Goal: Task Accomplishment & Management: Manage account settings

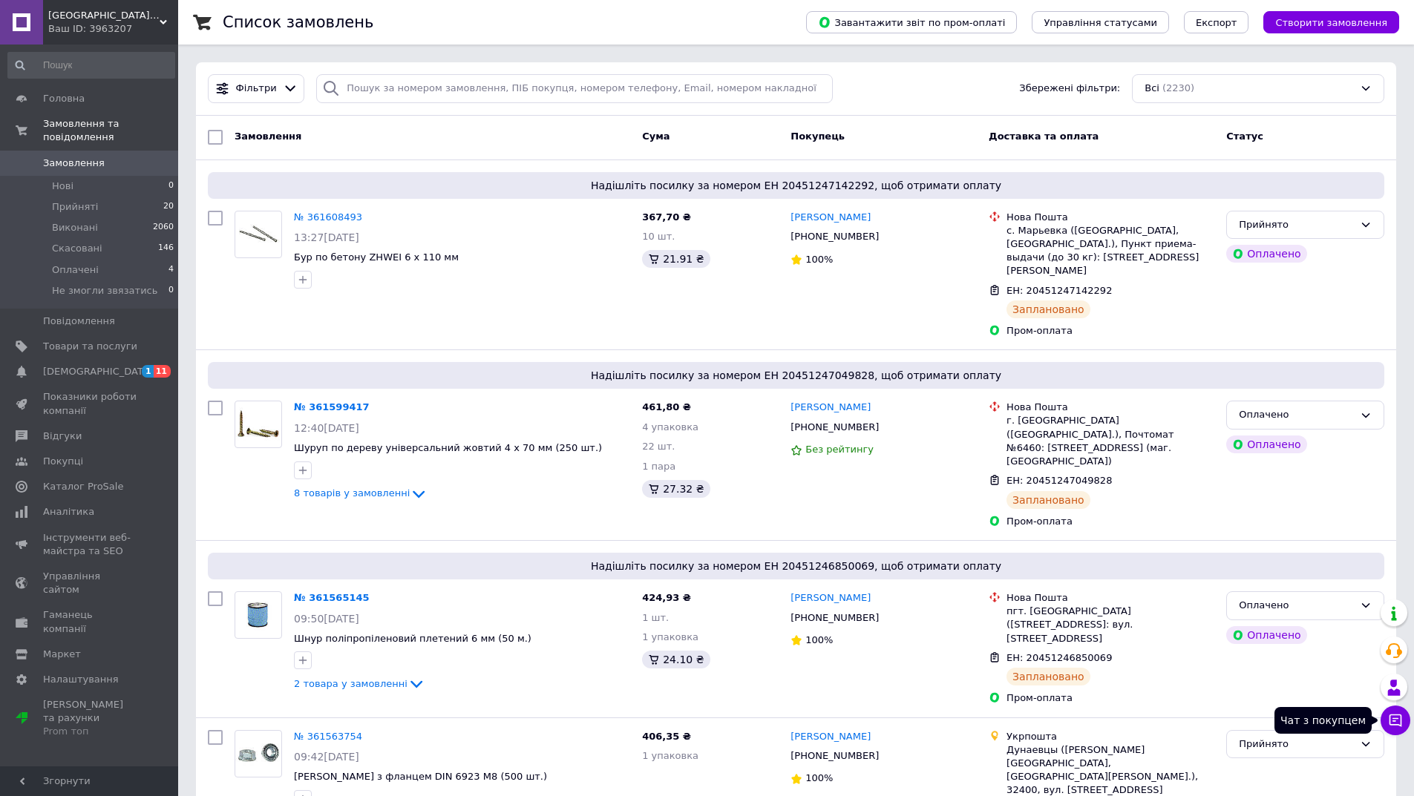
click at [1394, 720] on icon at bounding box center [1395, 720] width 15 height 15
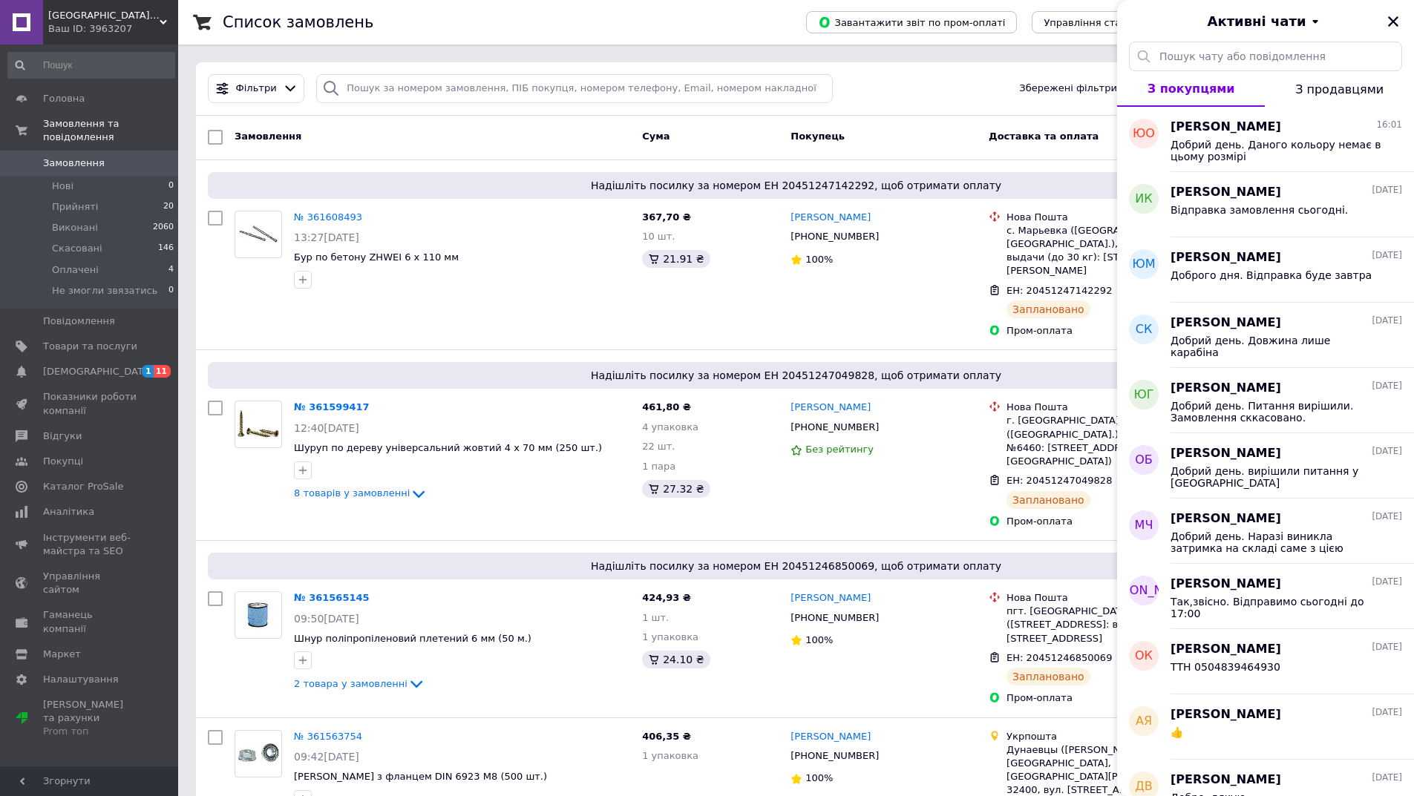
click at [124, 16] on span "[GEOGRAPHIC_DATA]-ЦЕНТР" at bounding box center [103, 15] width 111 height 13
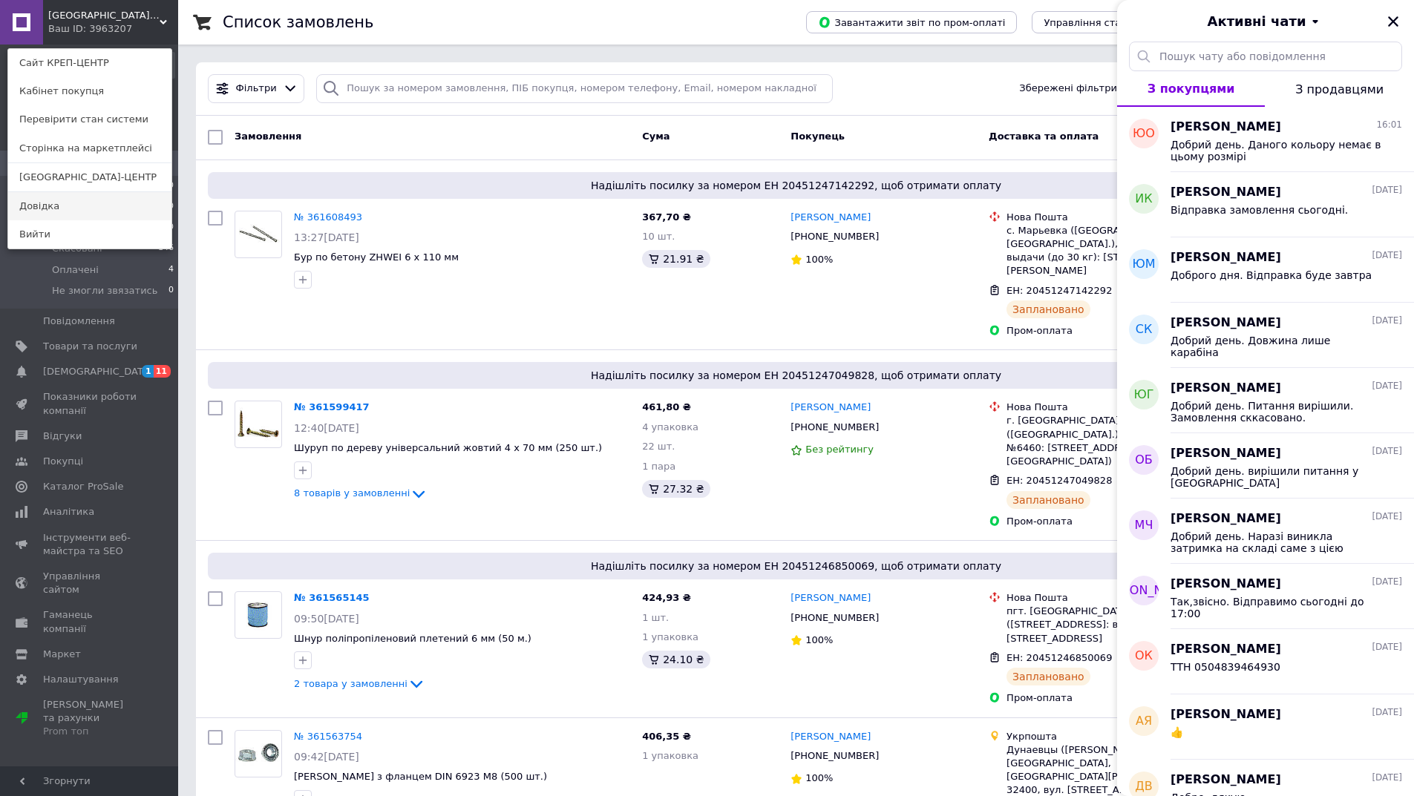
click at [109, 200] on link "Довідка" at bounding box center [89, 206] width 163 height 28
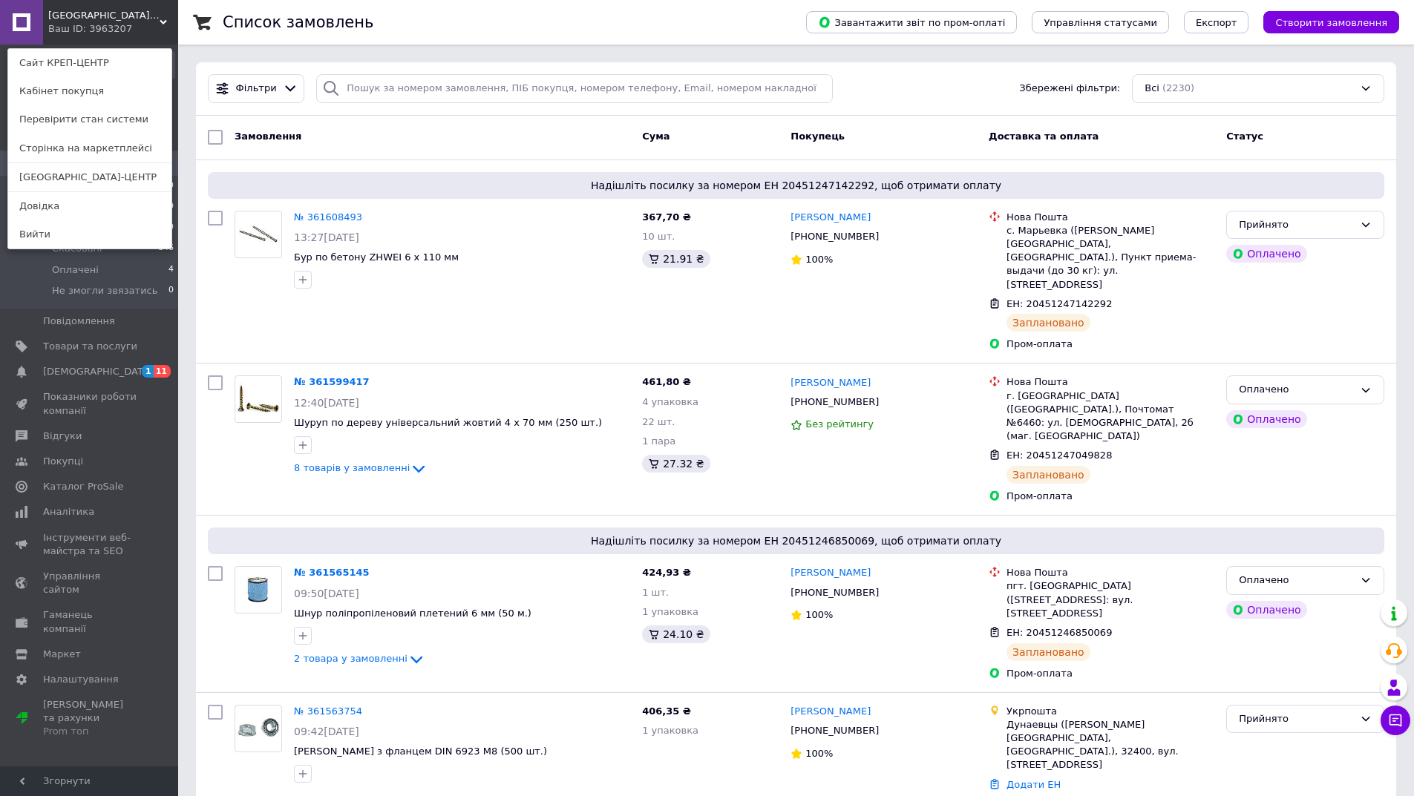
click at [100, 179] on link "[GEOGRAPHIC_DATA]-ЦЕНТР" at bounding box center [89, 177] width 163 height 28
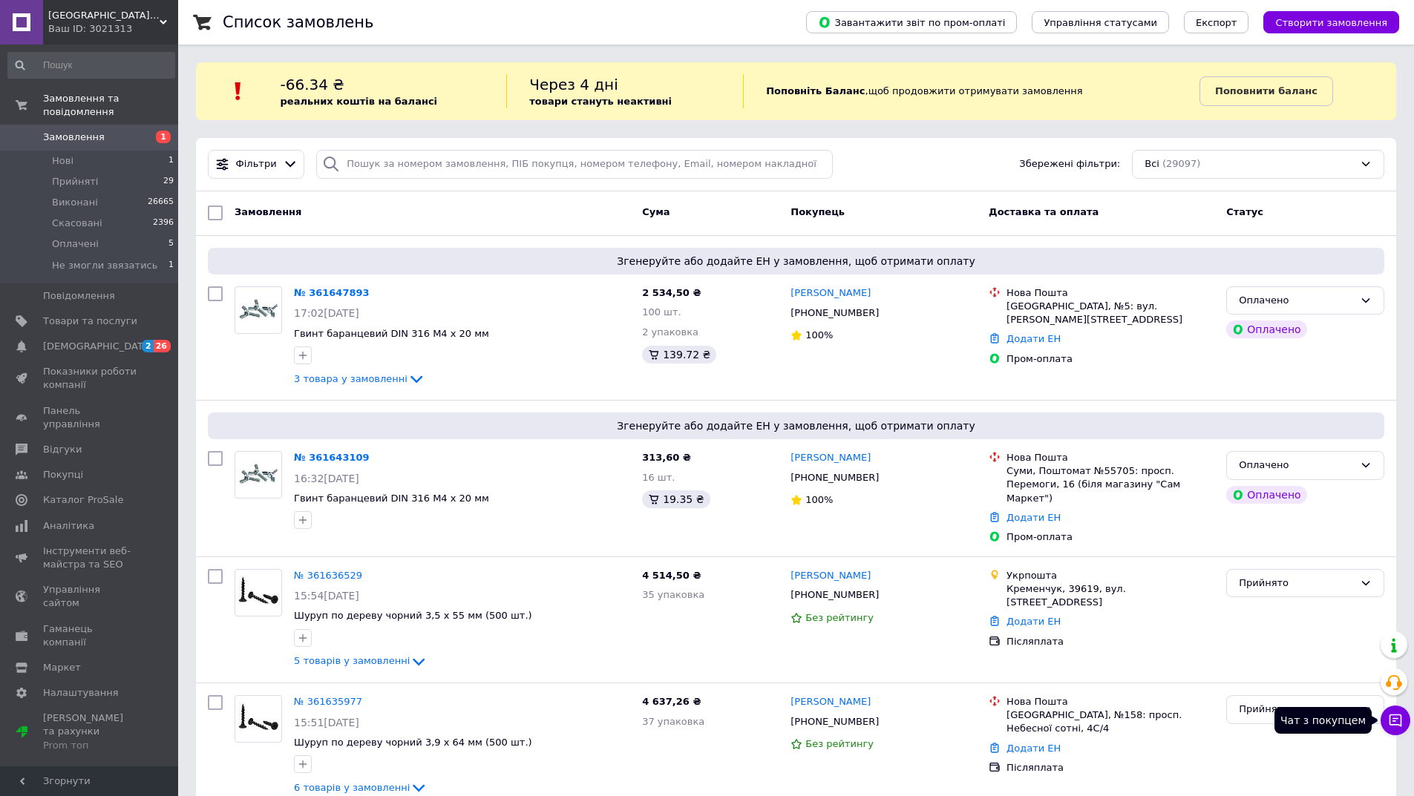
click at [1400, 721] on icon at bounding box center [1395, 720] width 15 height 15
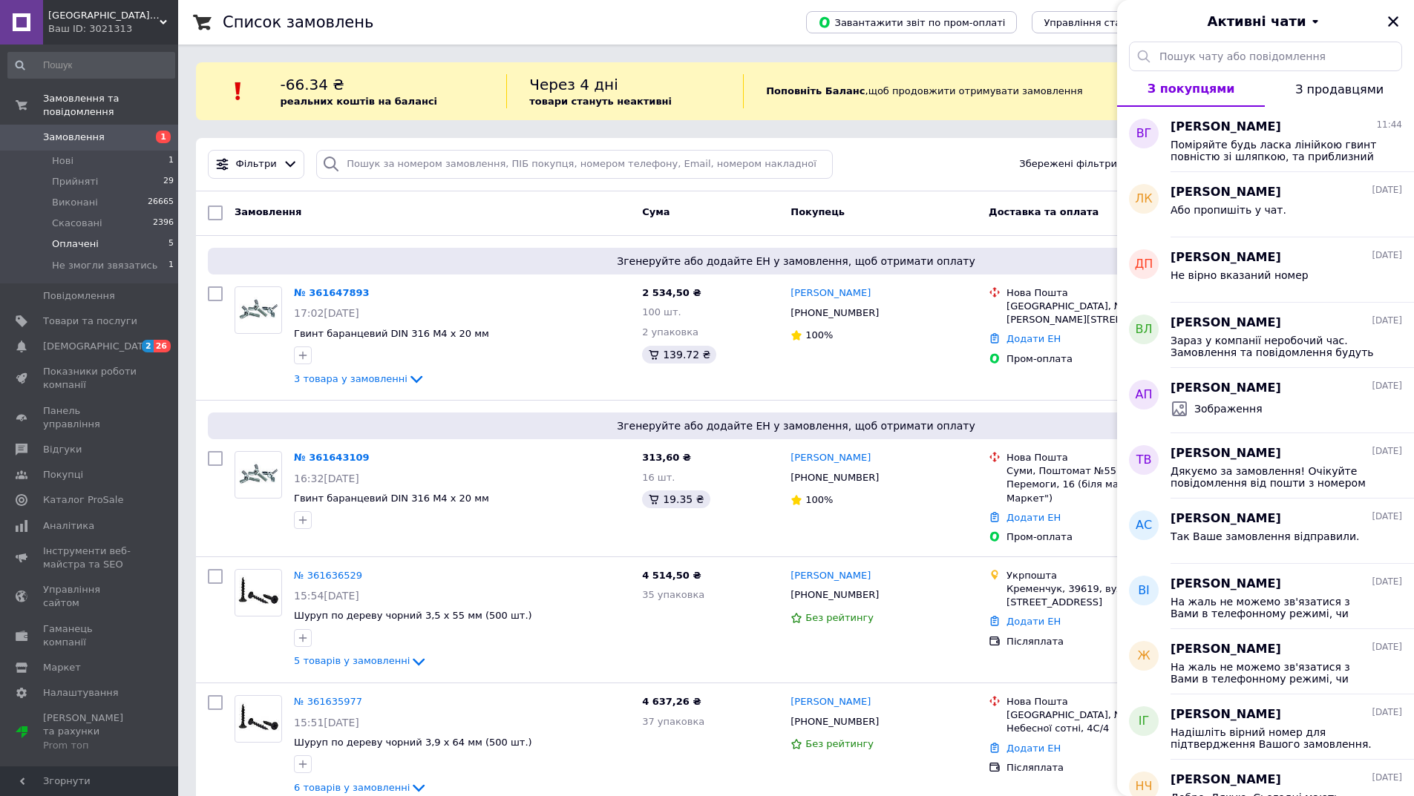
click at [133, 259] on span "Не змогли звязатись" at bounding box center [104, 265] width 105 height 13
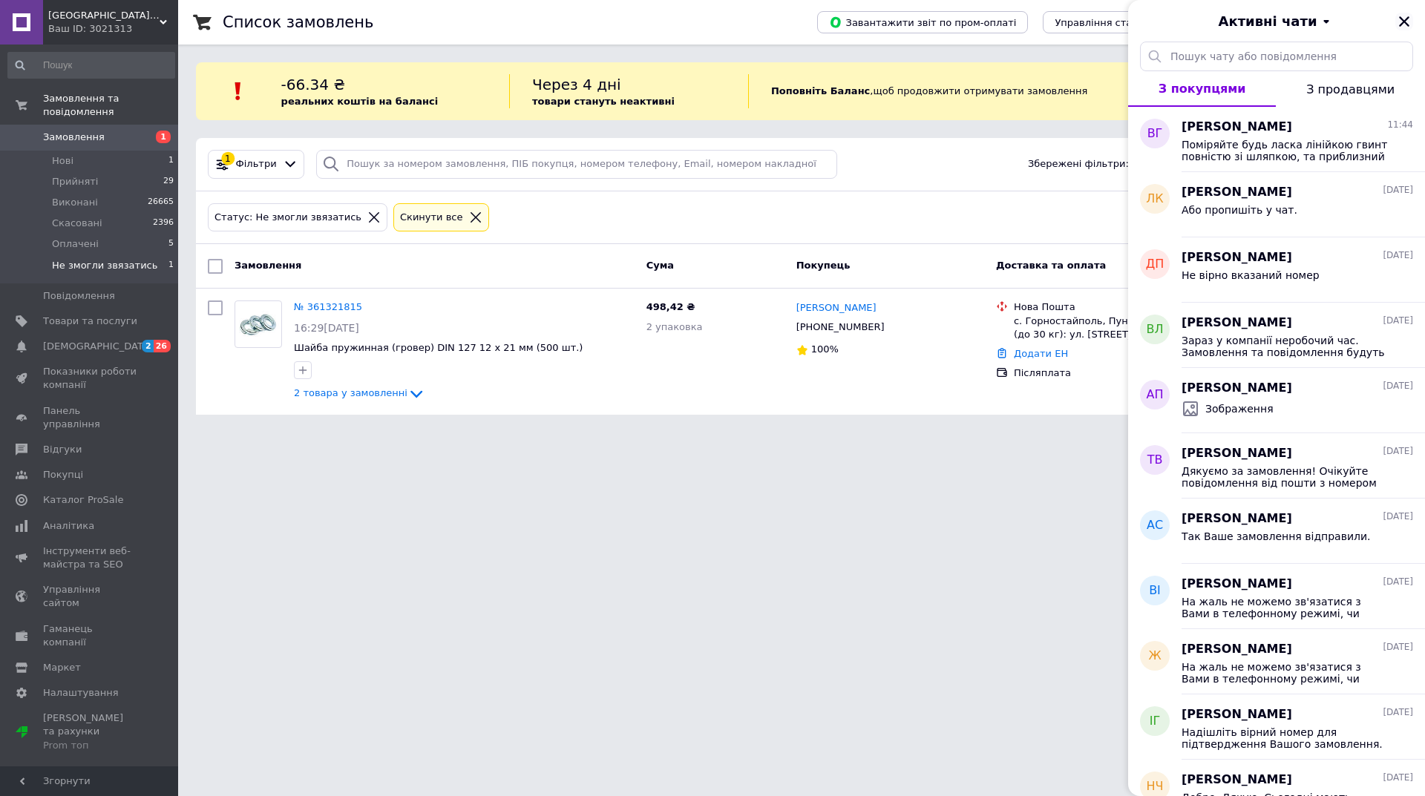
drag, startPoint x: 1403, startPoint y: 14, endPoint x: 1400, endPoint y: 24, distance: 10.1
click at [1403, 15] on icon "Закрити" at bounding box center [1403, 21] width 13 height 13
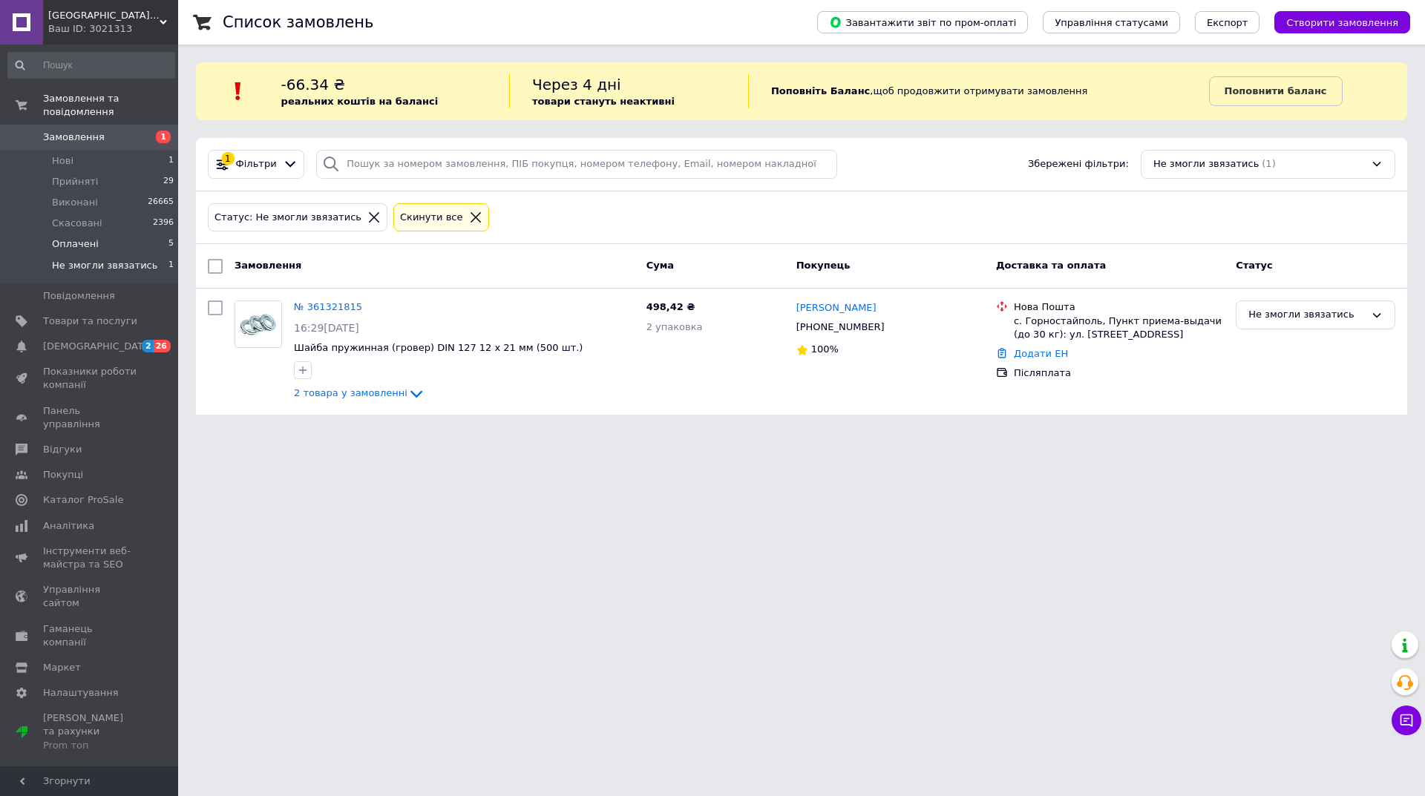
click at [54, 237] on span "Оплачені" at bounding box center [75, 243] width 47 height 13
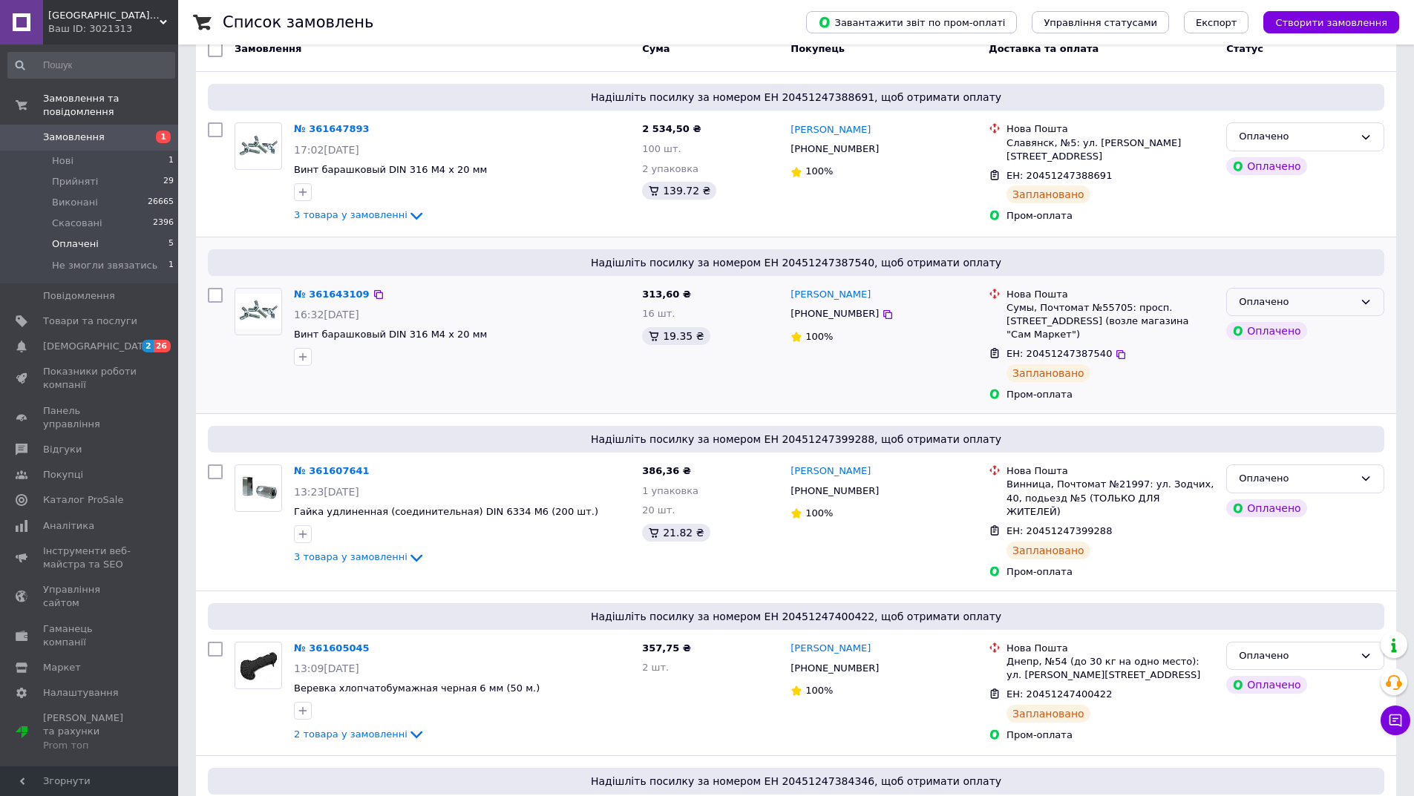
scroll to position [223, 0]
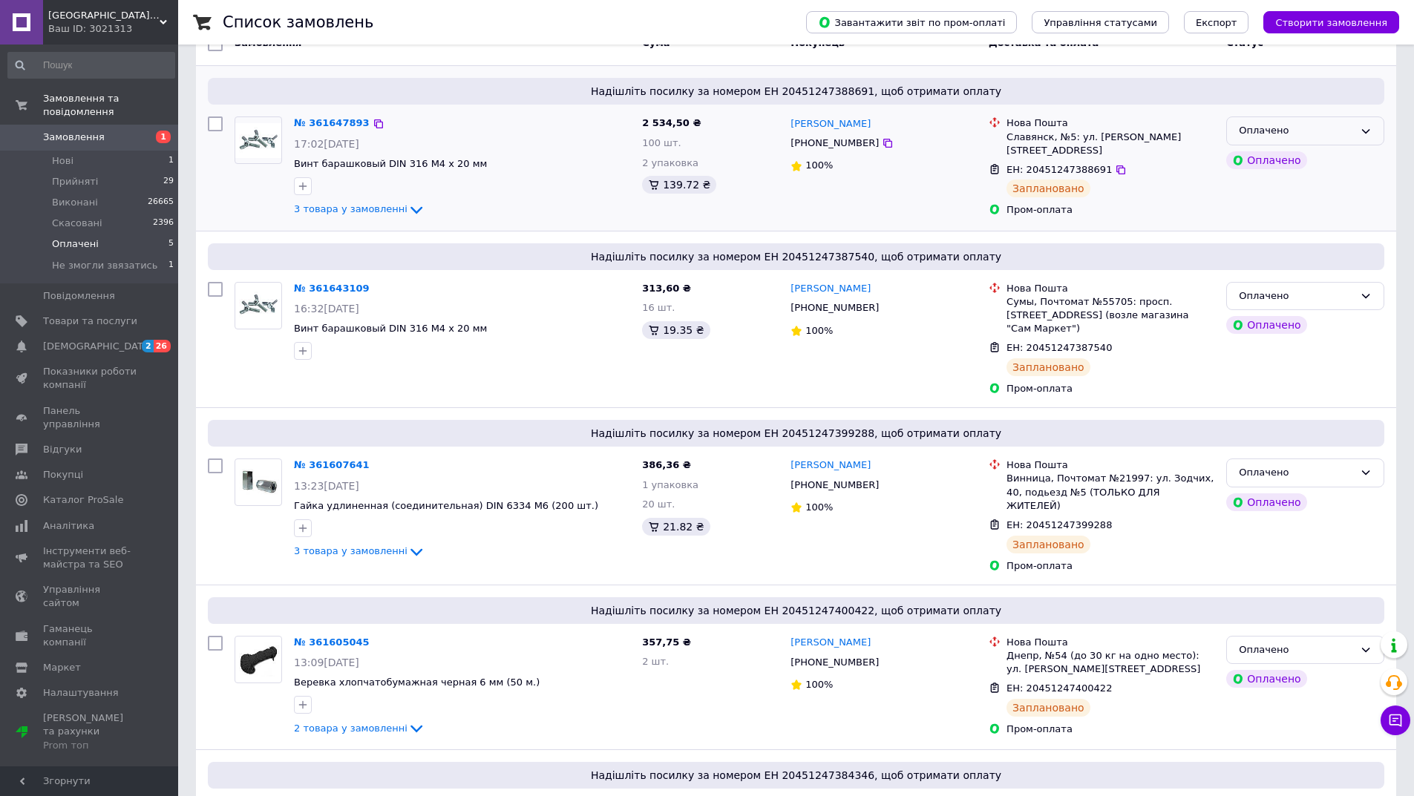
click at [1319, 125] on div "Оплачено" at bounding box center [1296, 131] width 115 height 16
click at [1293, 171] on li "Прийнято" at bounding box center [1305, 161] width 157 height 27
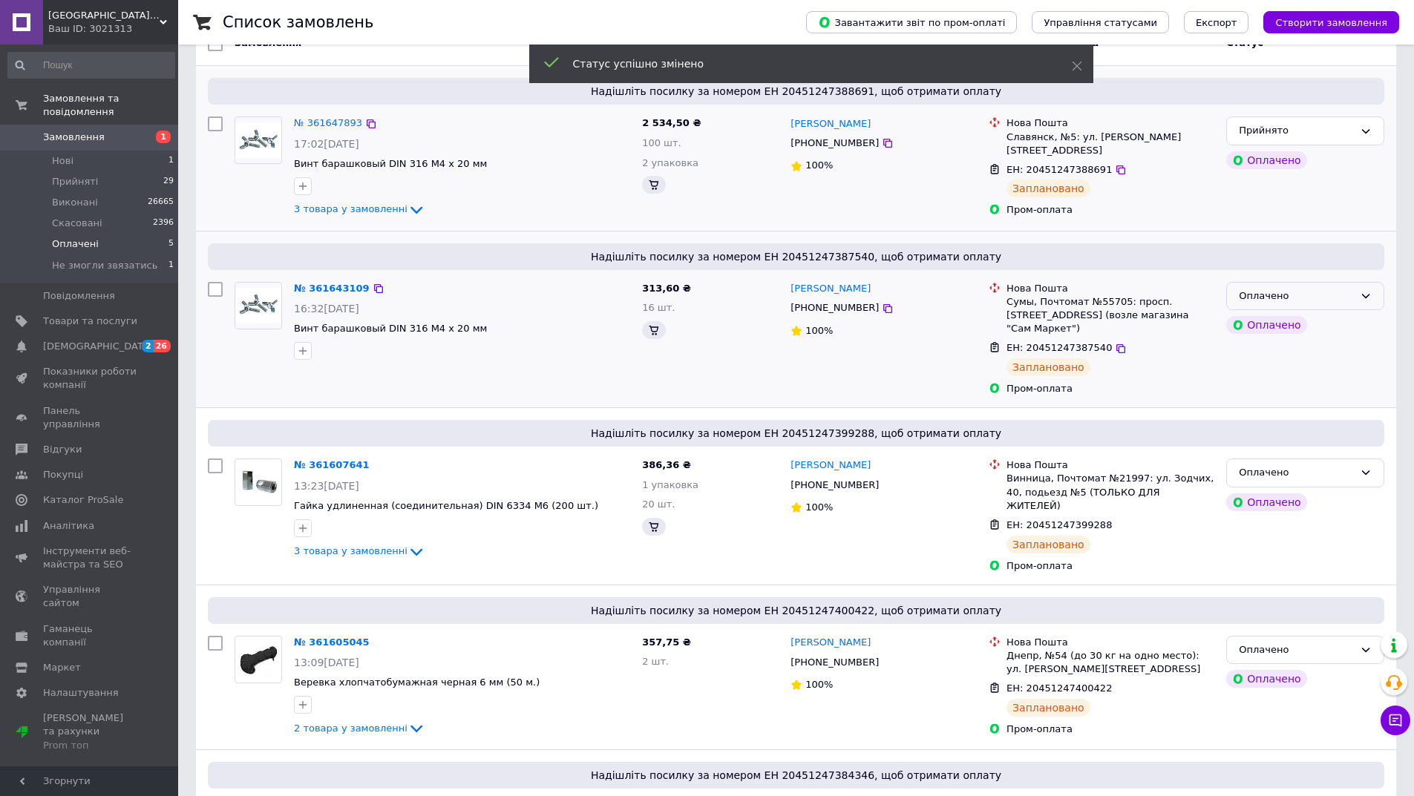
click at [1331, 295] on div "Оплачено" at bounding box center [1296, 297] width 115 height 16
click at [1303, 327] on li "Прийнято" at bounding box center [1305, 326] width 157 height 27
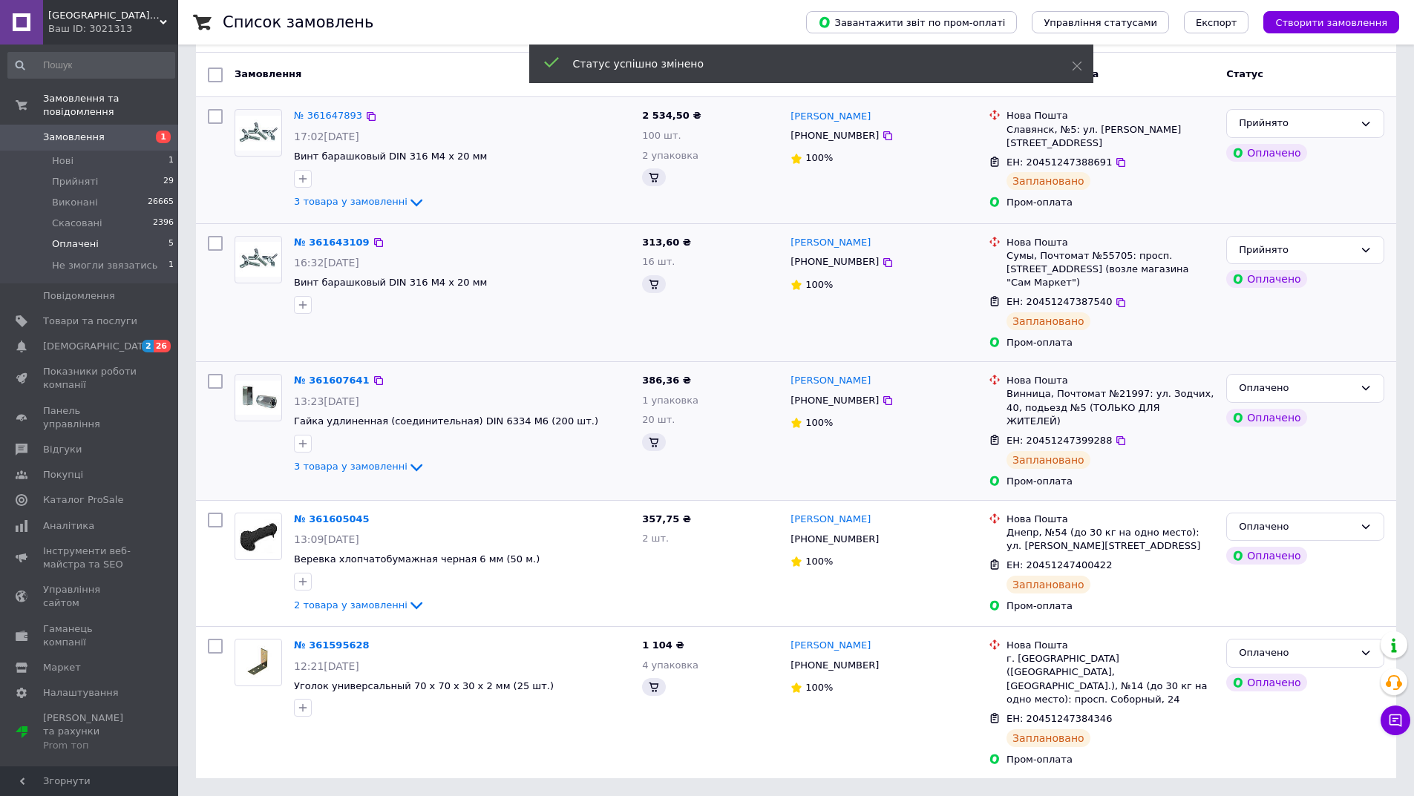
scroll to position [297, 0]
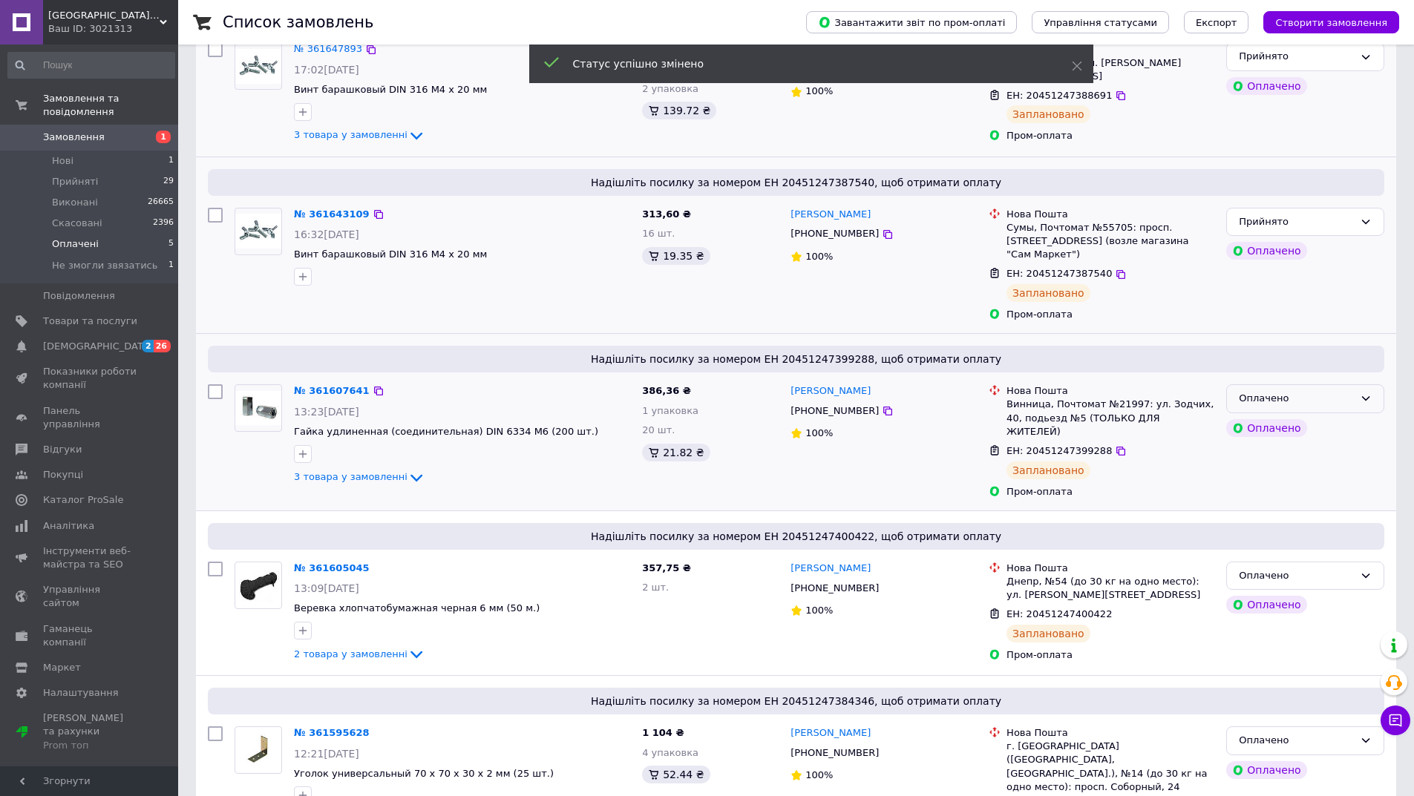
click at [1311, 391] on div "Оплачено" at bounding box center [1296, 399] width 115 height 16
click at [1305, 416] on li "Прийнято" at bounding box center [1305, 429] width 157 height 27
click at [1343, 568] on div "Оплачено" at bounding box center [1296, 576] width 115 height 16
click at [1309, 593] on li "Прийнято" at bounding box center [1305, 606] width 157 height 27
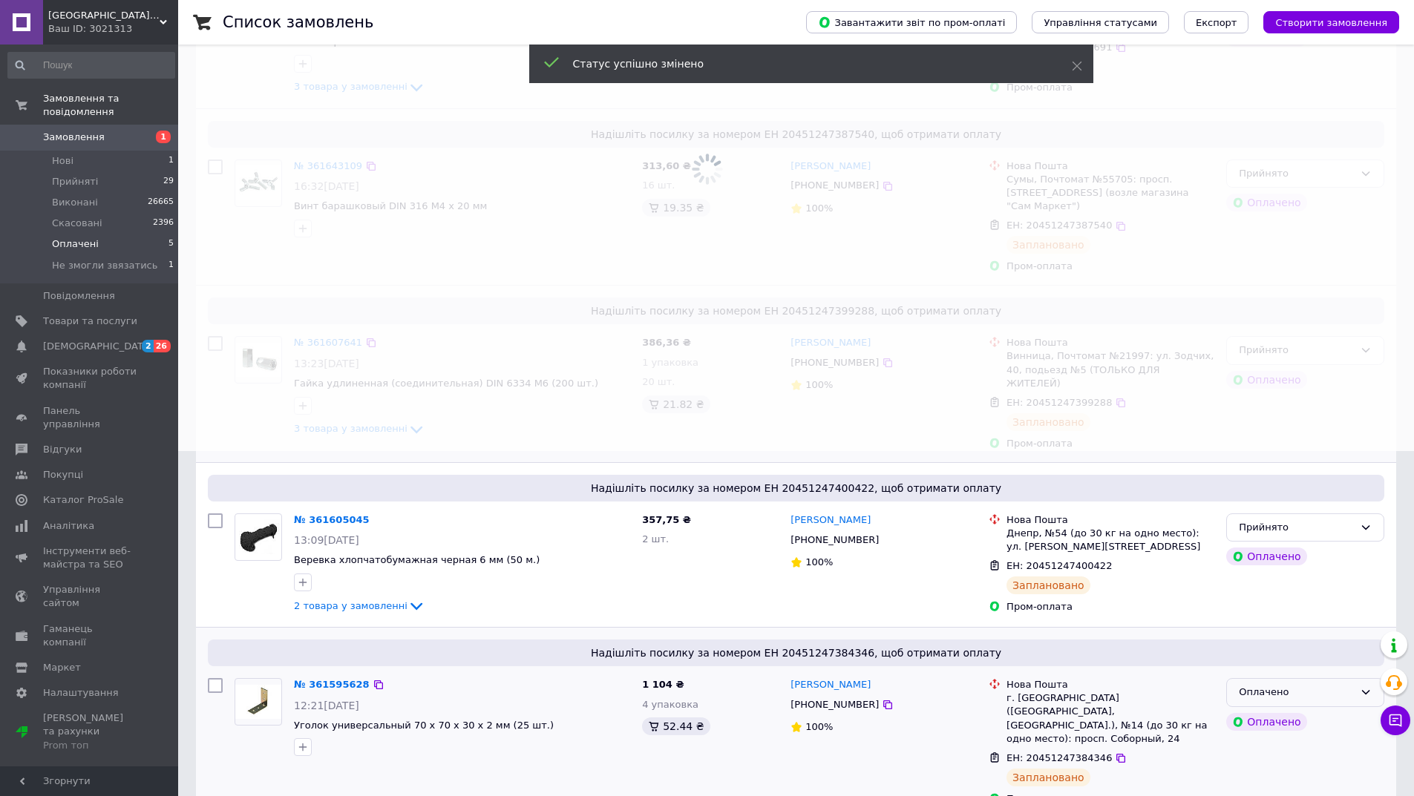
click at [1288, 685] on div "Оплачено" at bounding box center [1296, 693] width 115 height 16
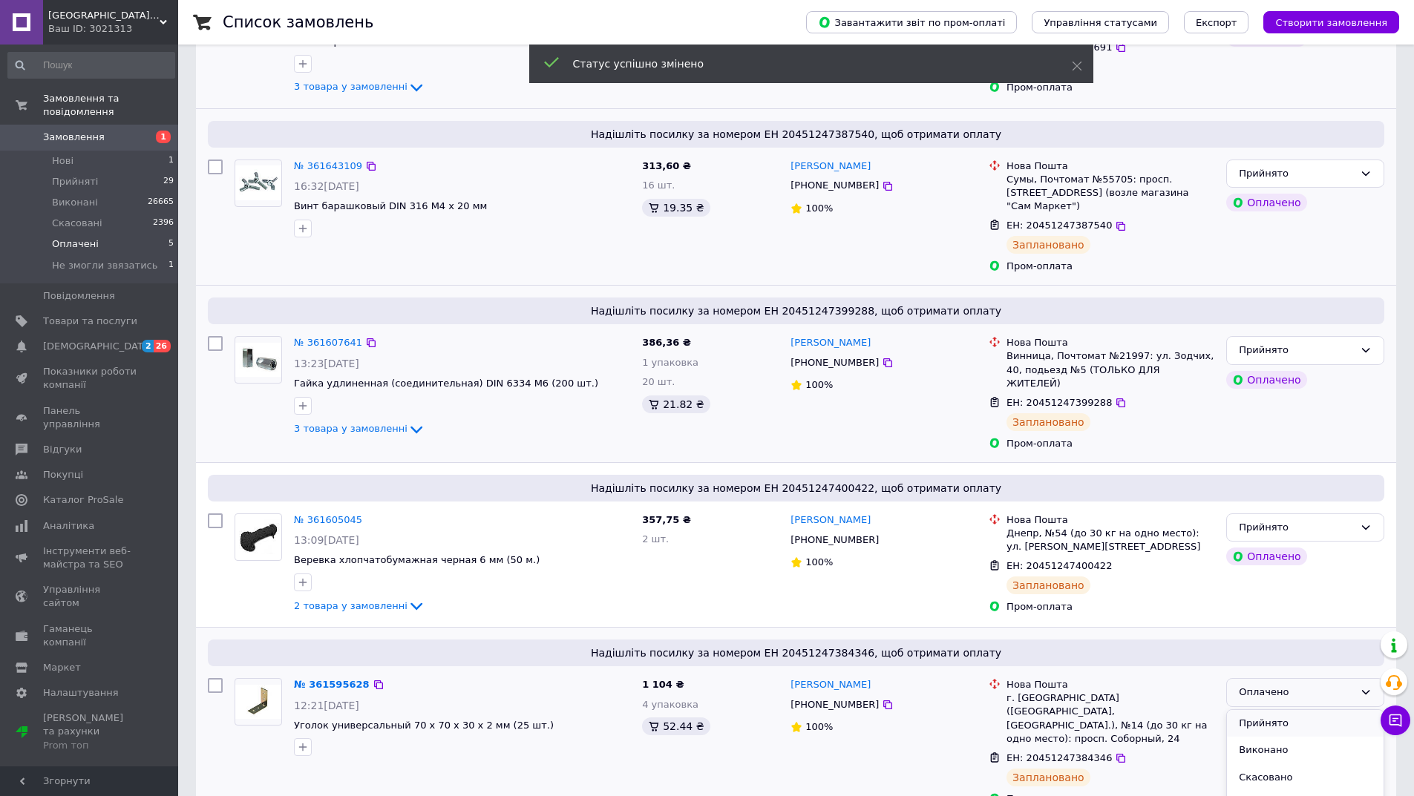
click at [1274, 710] on li "Прийнято" at bounding box center [1305, 723] width 157 height 27
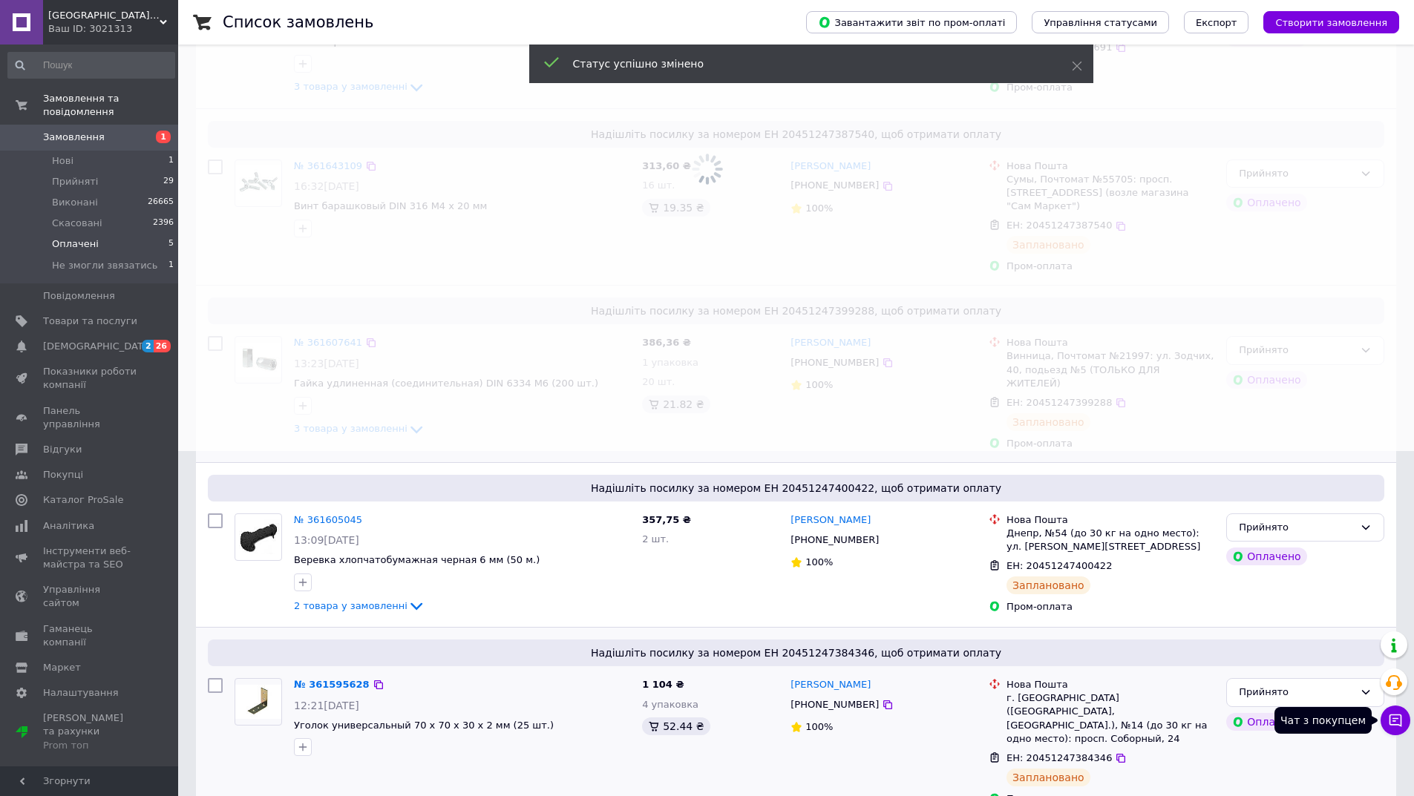
scroll to position [152, 0]
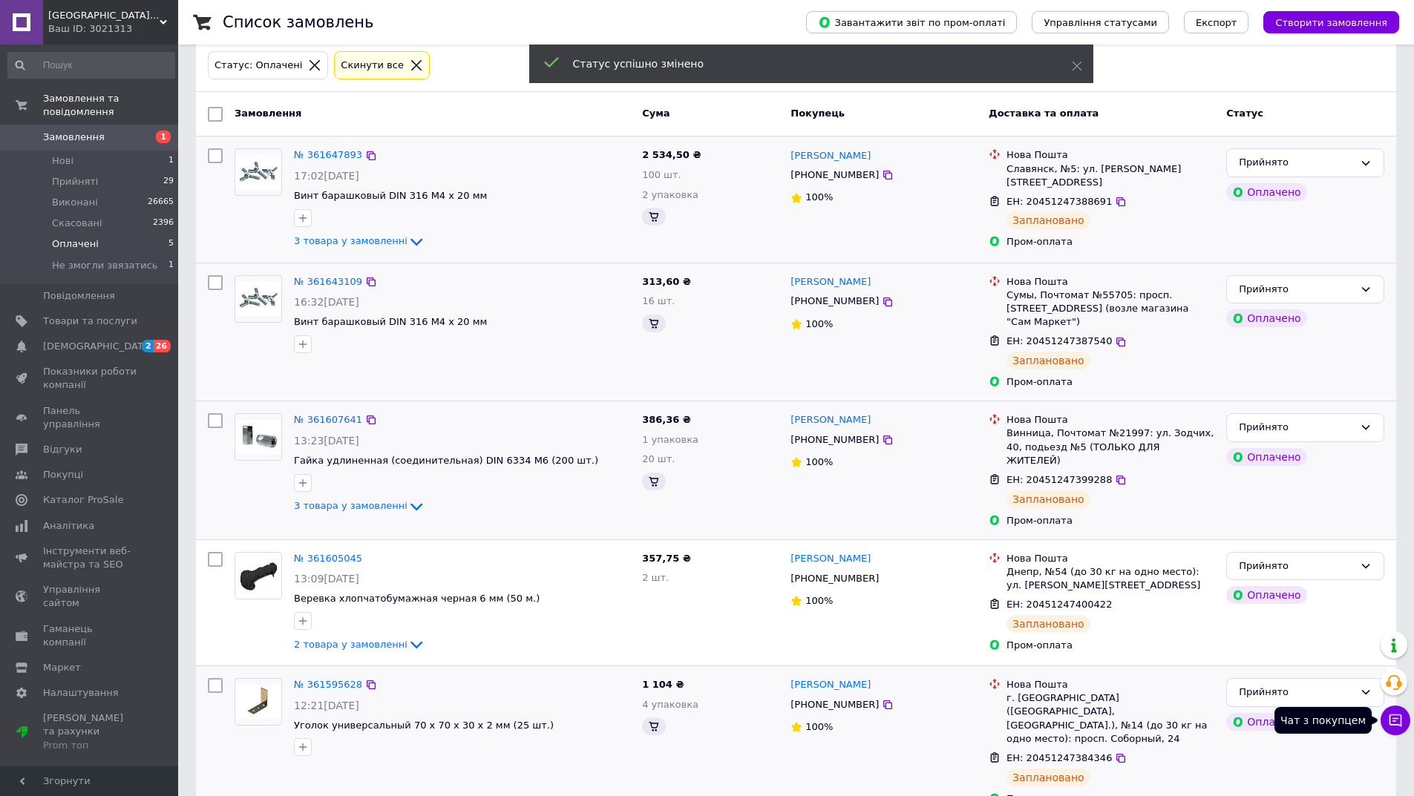
click at [1398, 715] on icon at bounding box center [1395, 721] width 13 height 13
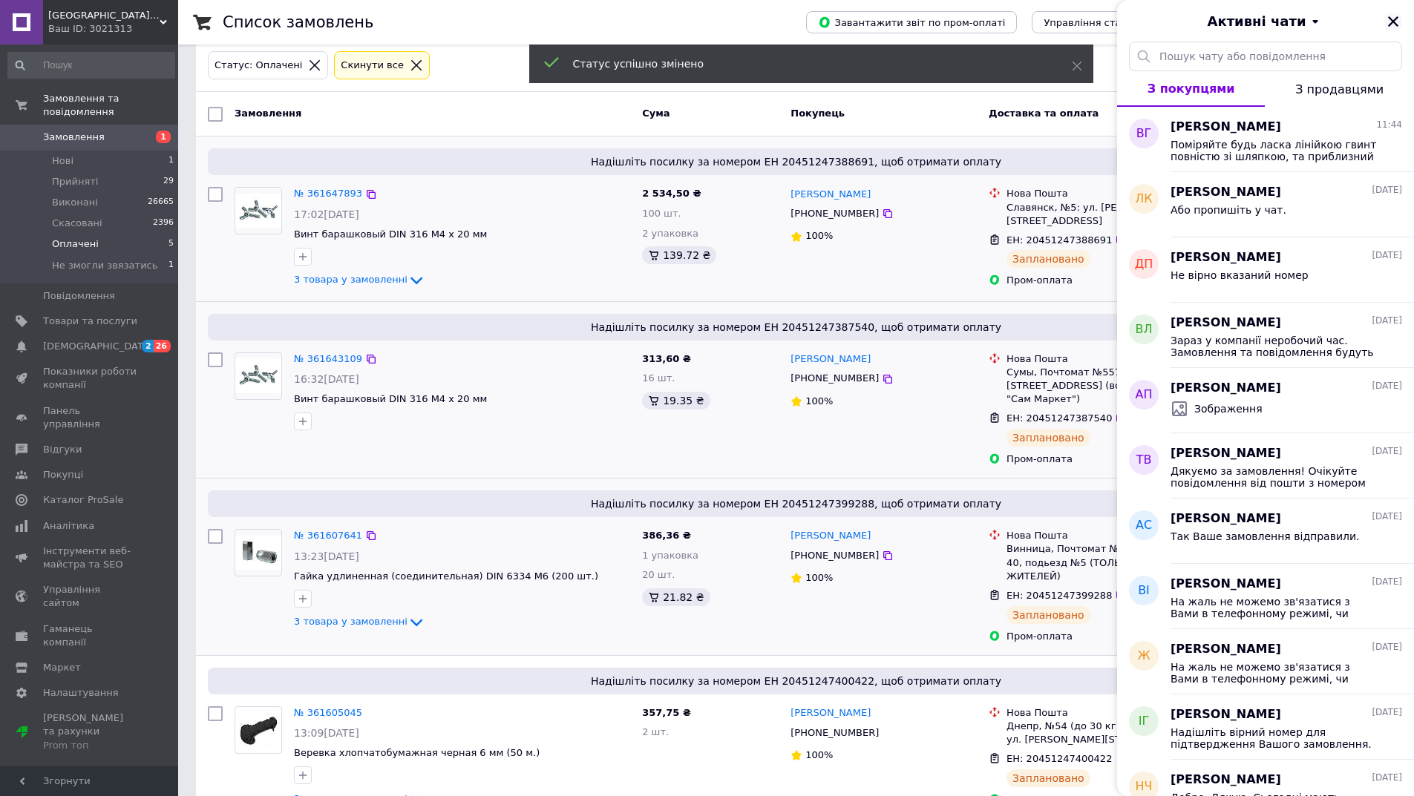
click at [1399, 28] on button "Закрити" at bounding box center [1393, 22] width 18 height 18
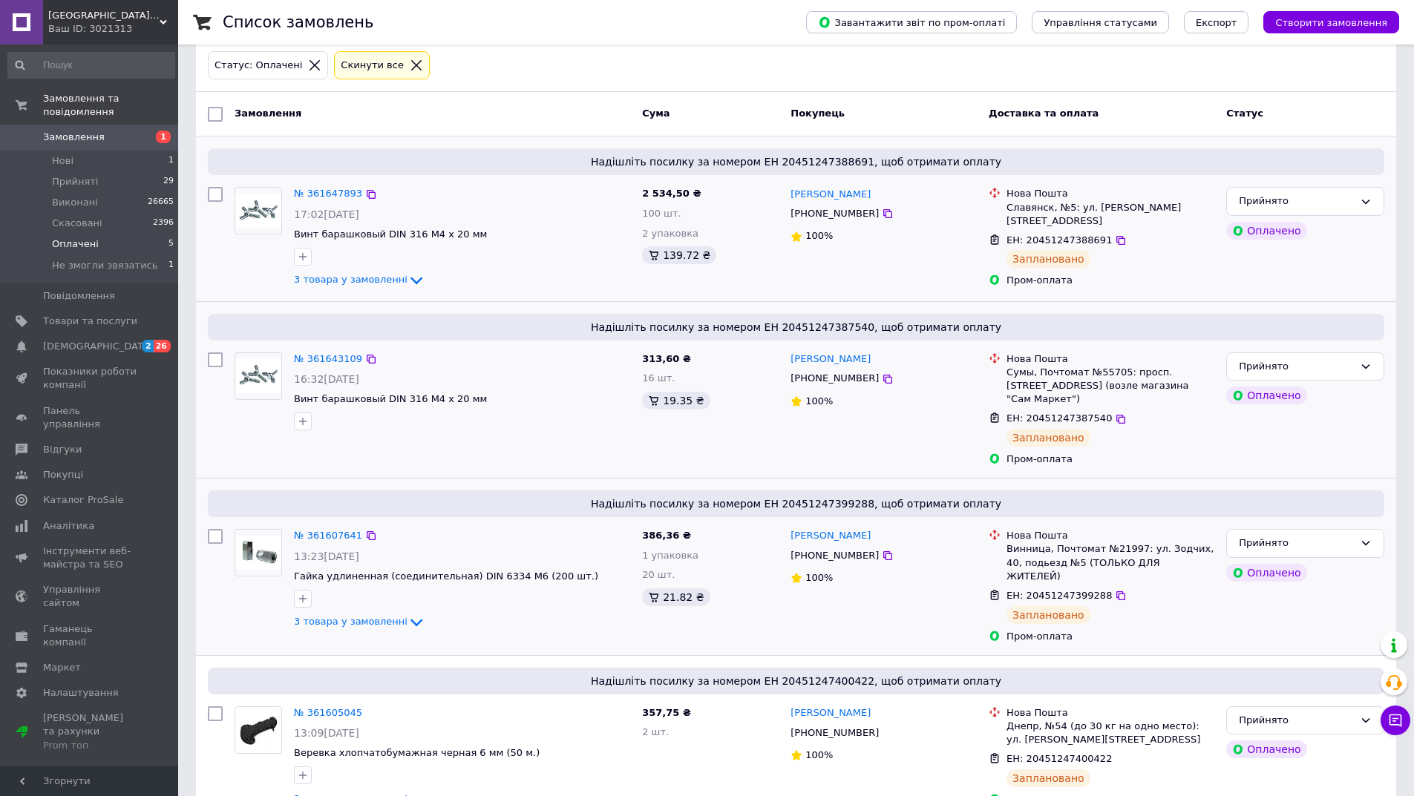
click at [146, 20] on span "[GEOGRAPHIC_DATA]-ЦЕНТР" at bounding box center [103, 15] width 111 height 13
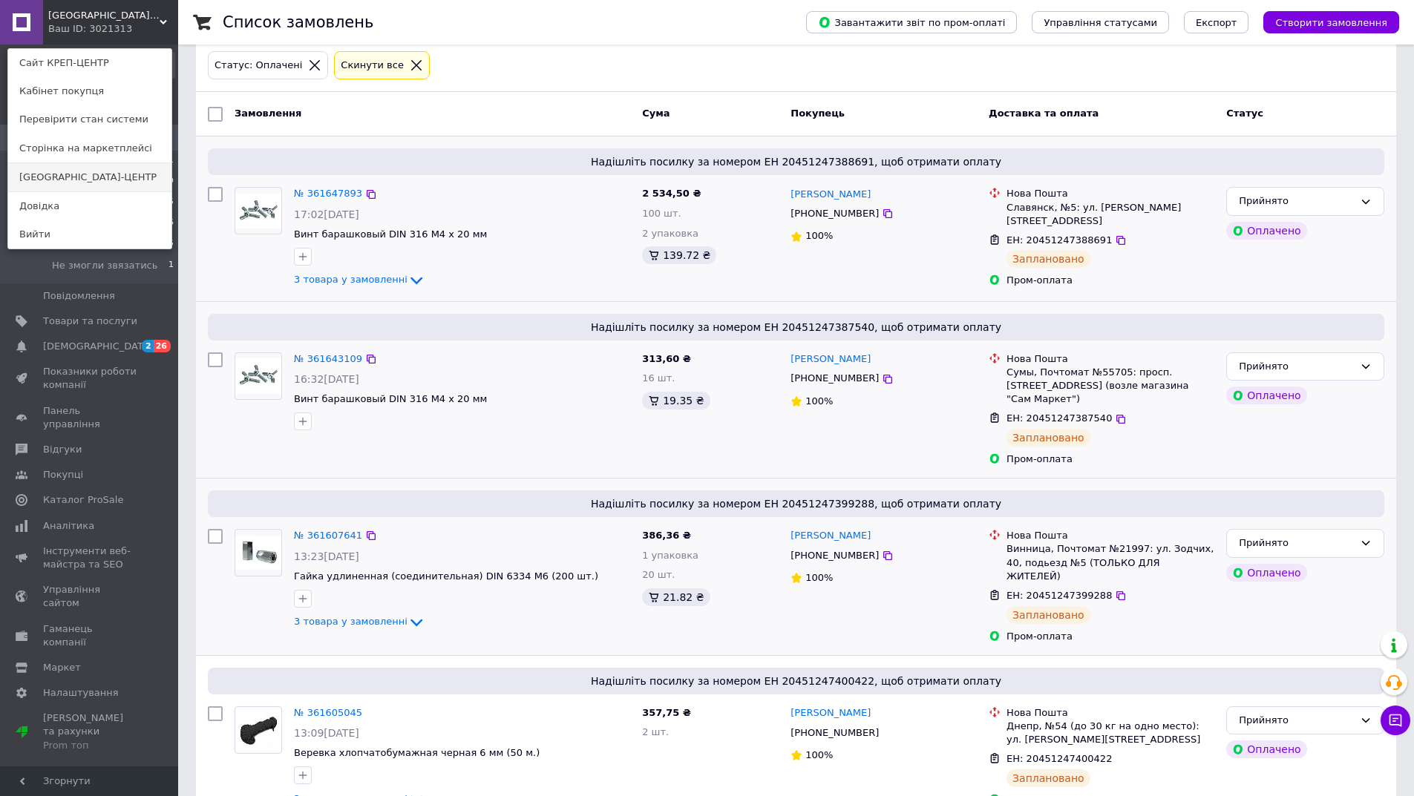
click at [152, 185] on link "[GEOGRAPHIC_DATA]-ЦЕНТР" at bounding box center [89, 177] width 163 height 28
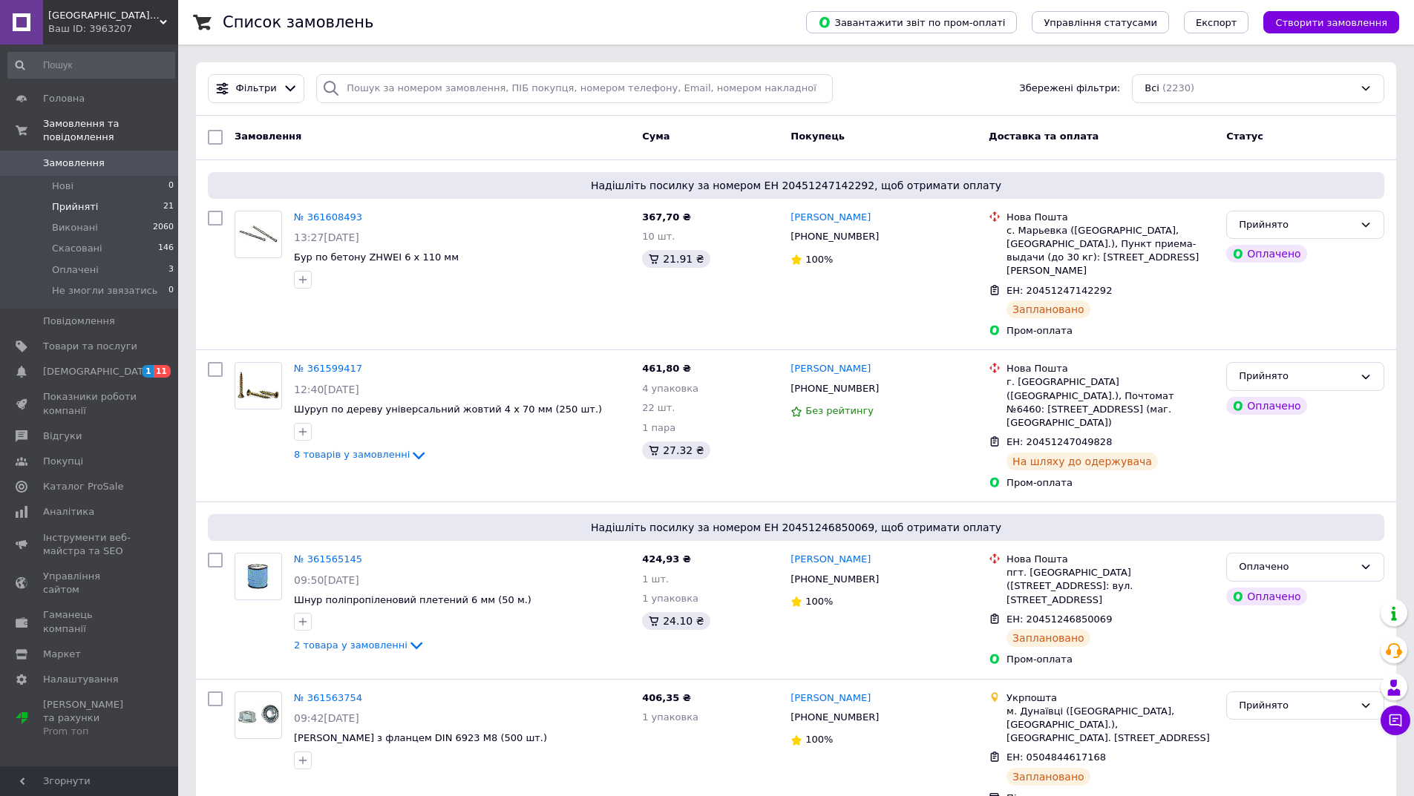
click at [160, 197] on li "Прийняті 21" at bounding box center [91, 207] width 183 height 21
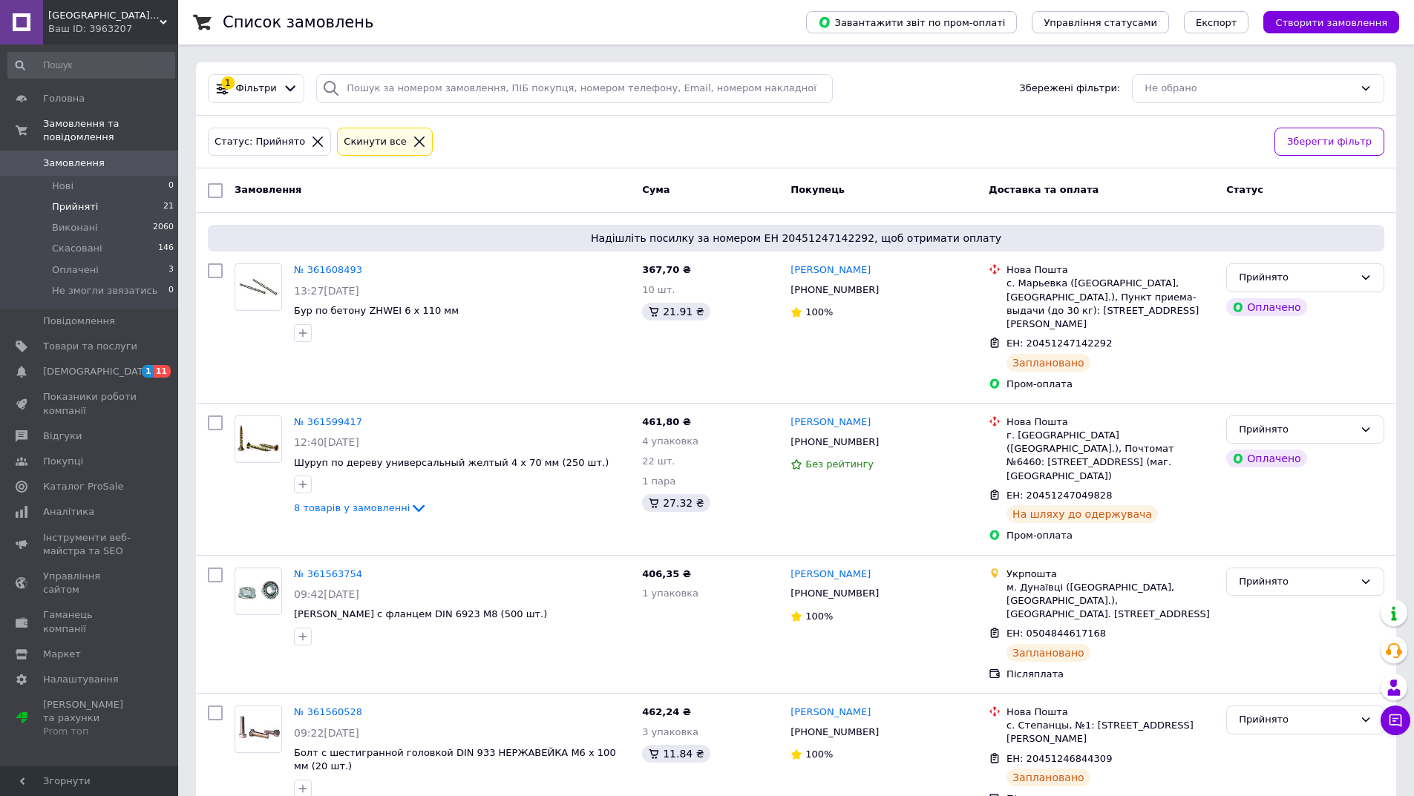
click at [214, 191] on input "checkbox" at bounding box center [215, 190] width 15 height 15
checkbox input "true"
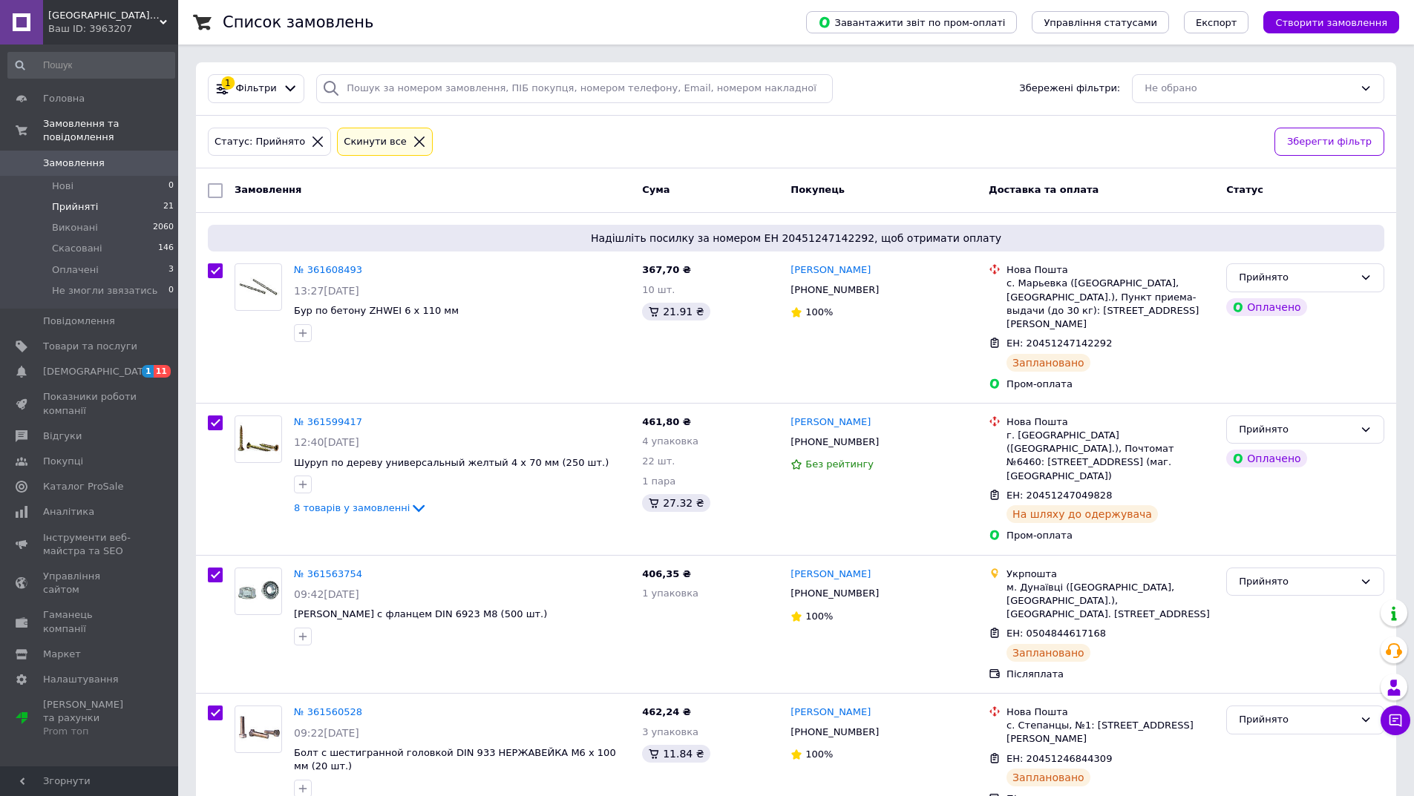
checkbox input "true"
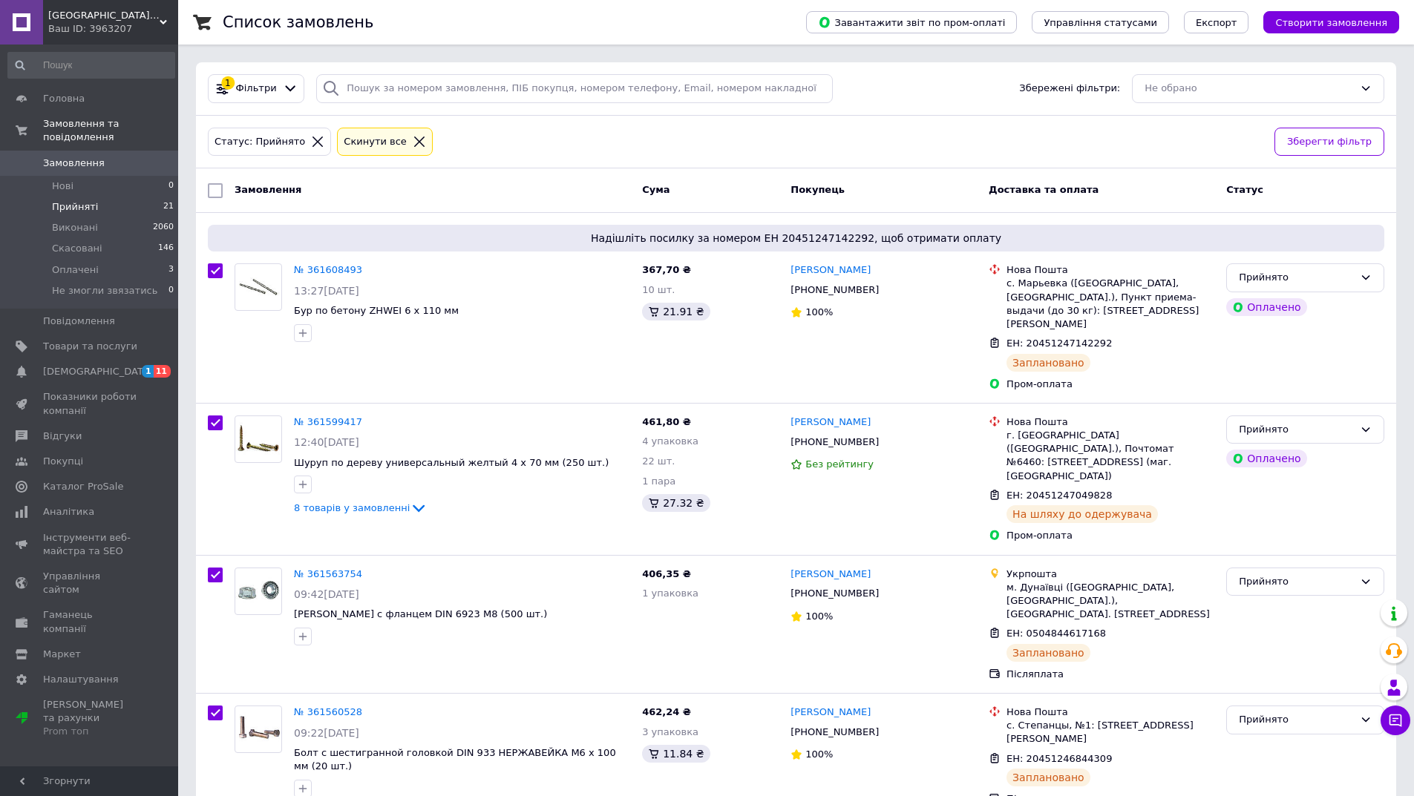
checkbox input "true"
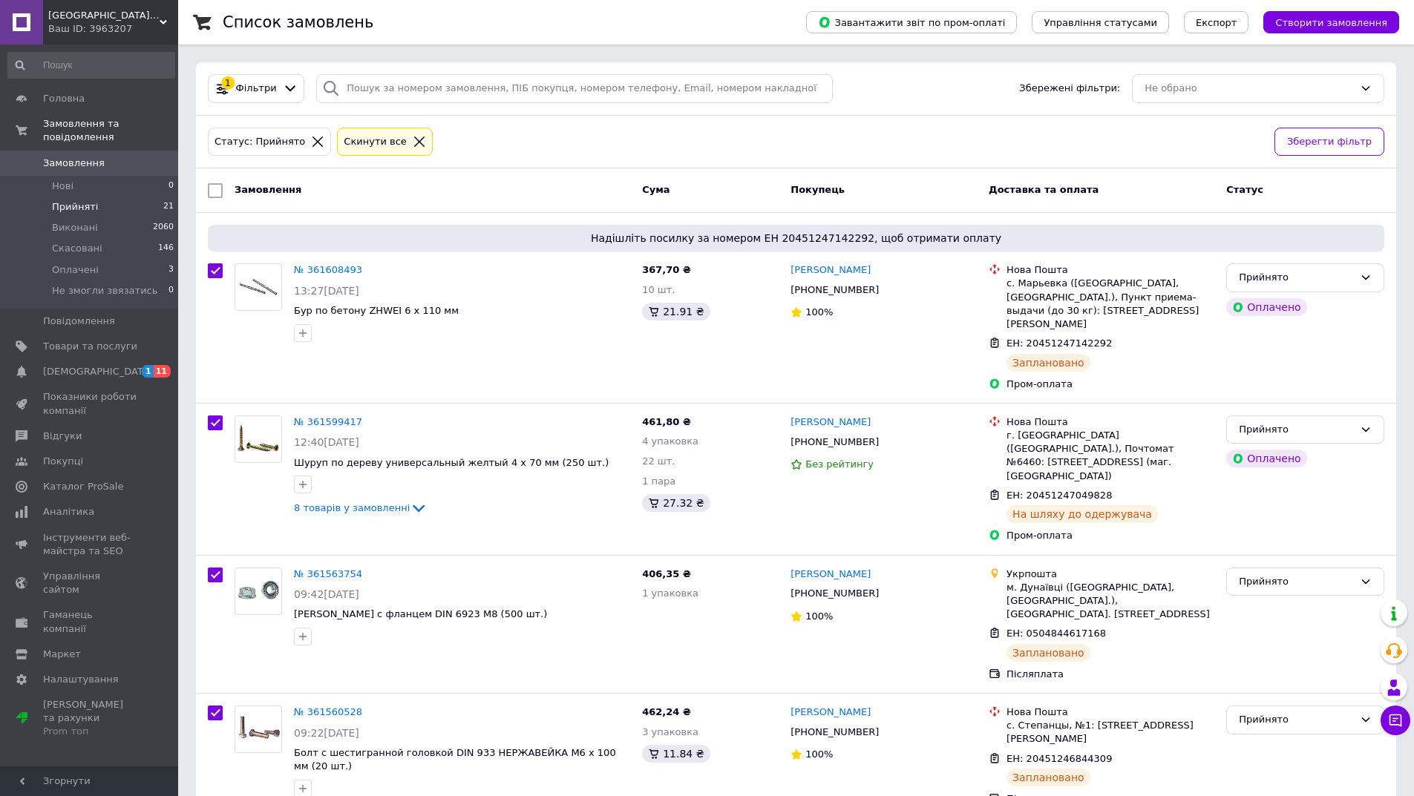
checkbox input "true"
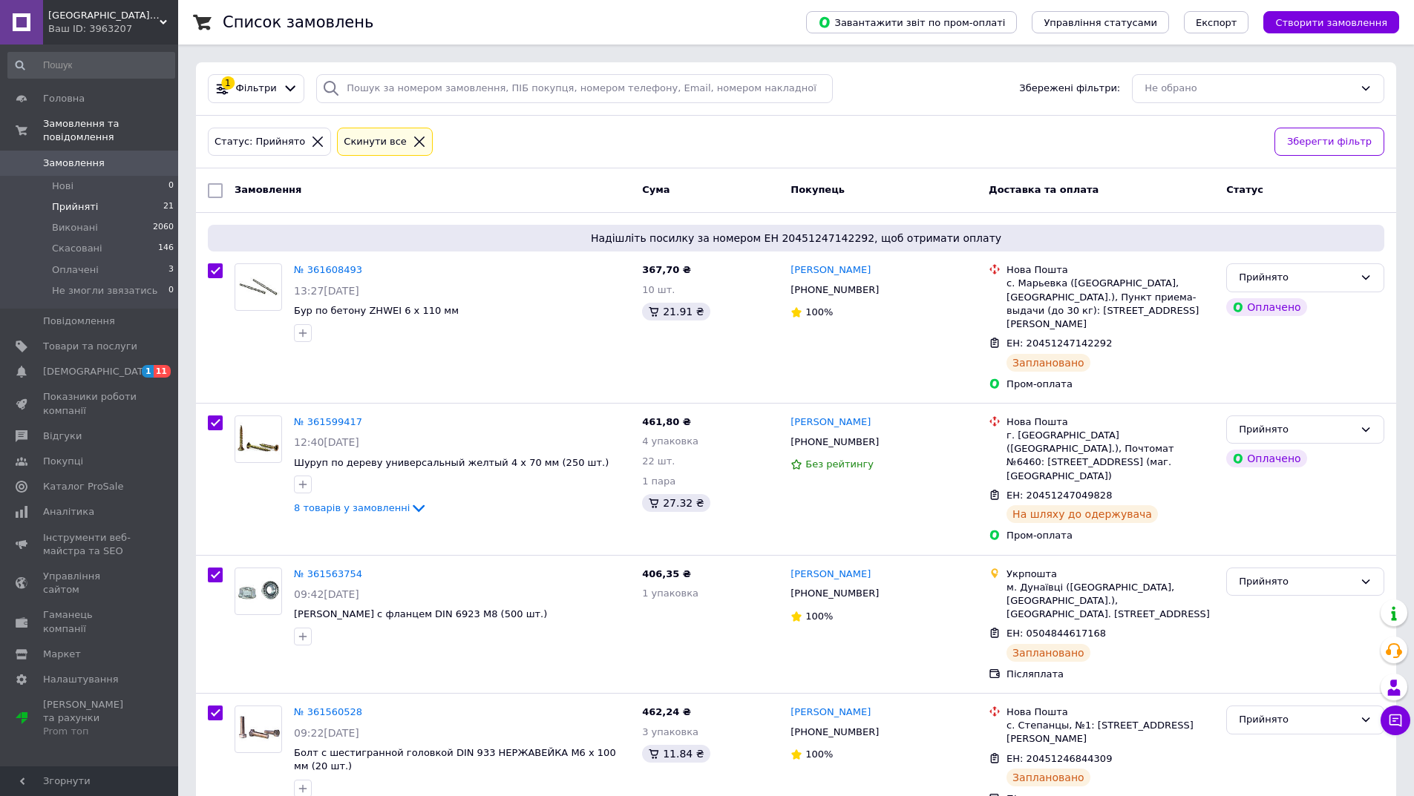
checkbox input "true"
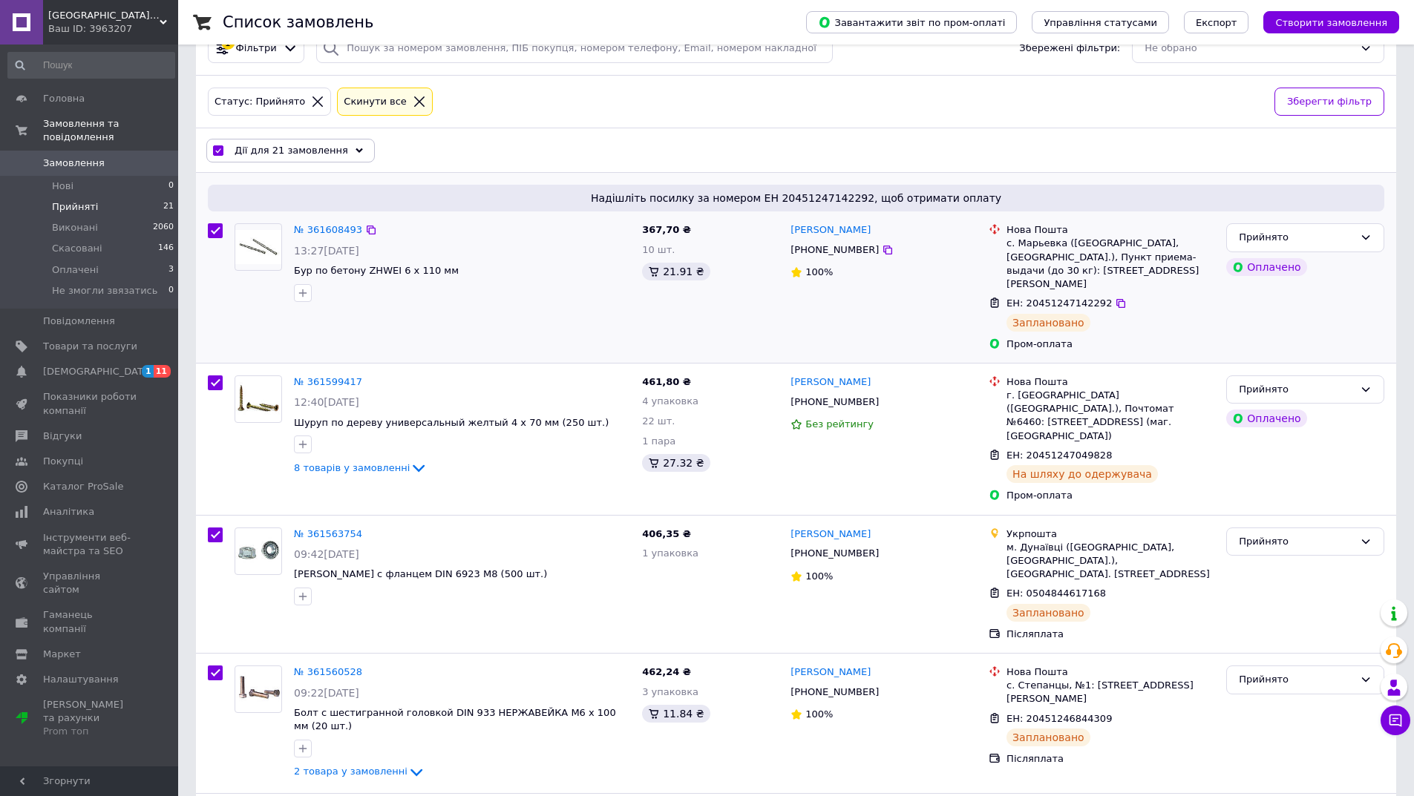
scroll to position [74, 0]
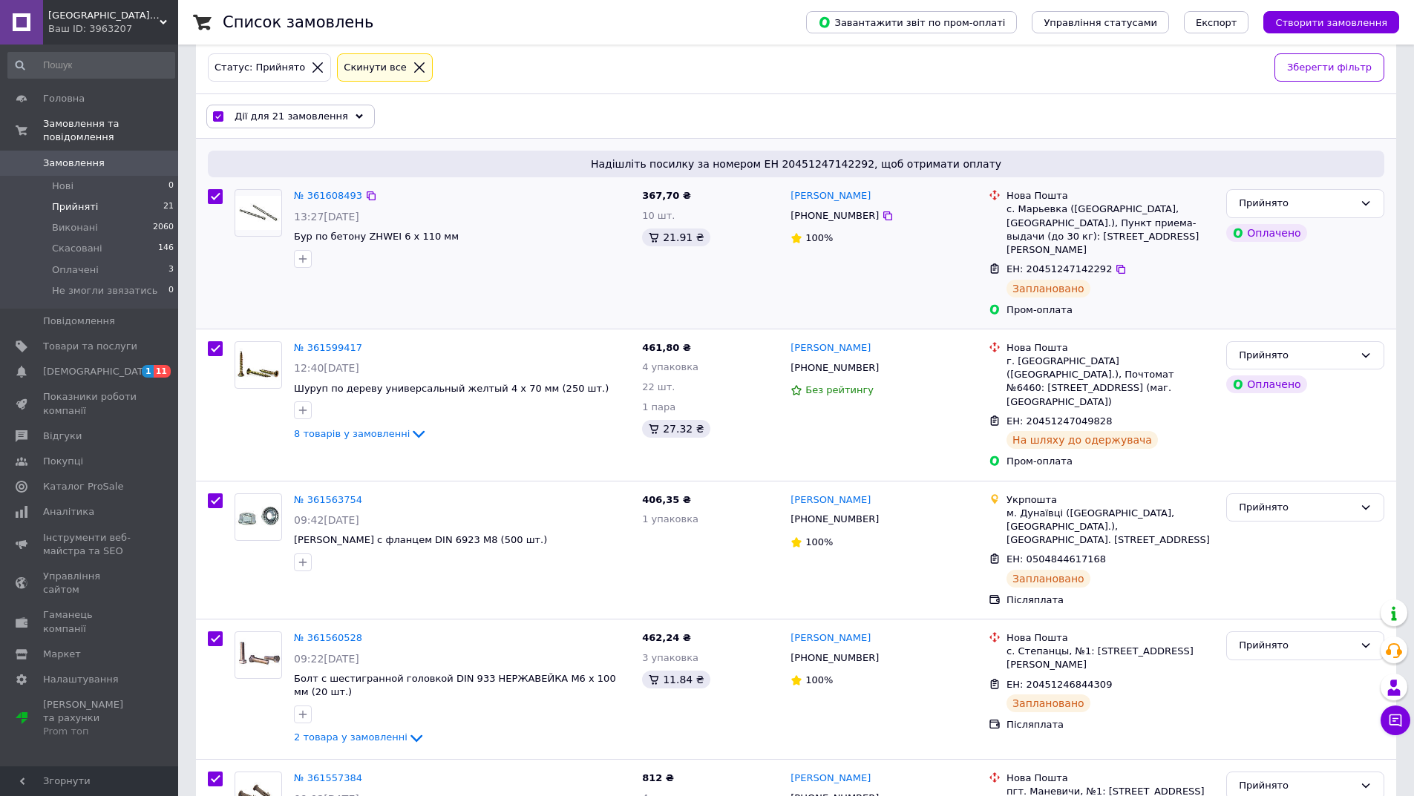
click at [214, 194] on input "checkbox" at bounding box center [215, 196] width 15 height 15
checkbox input "false"
checkbox input "true"
click at [217, 494] on input "checkbox" at bounding box center [215, 501] width 15 height 15
checkbox input "false"
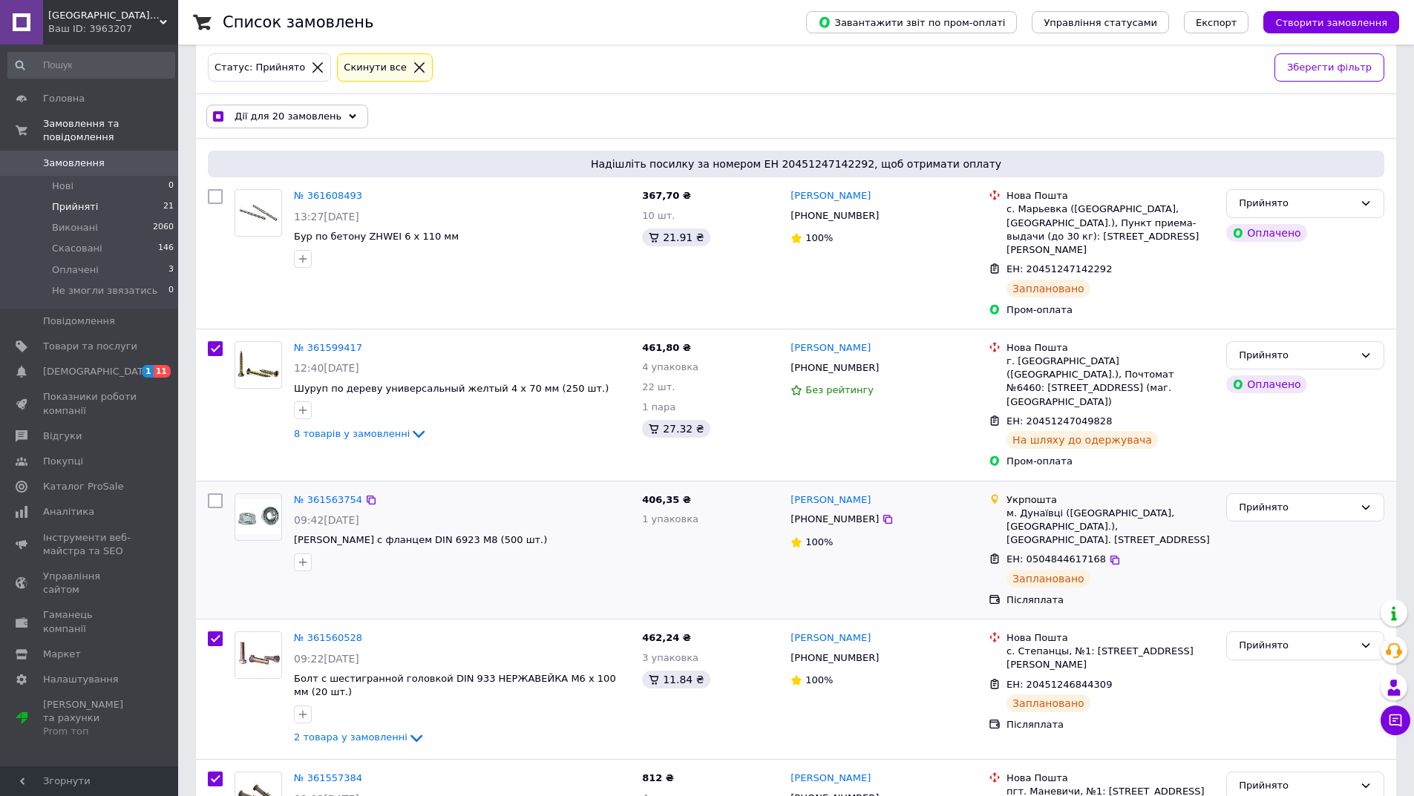
checkbox input "true"
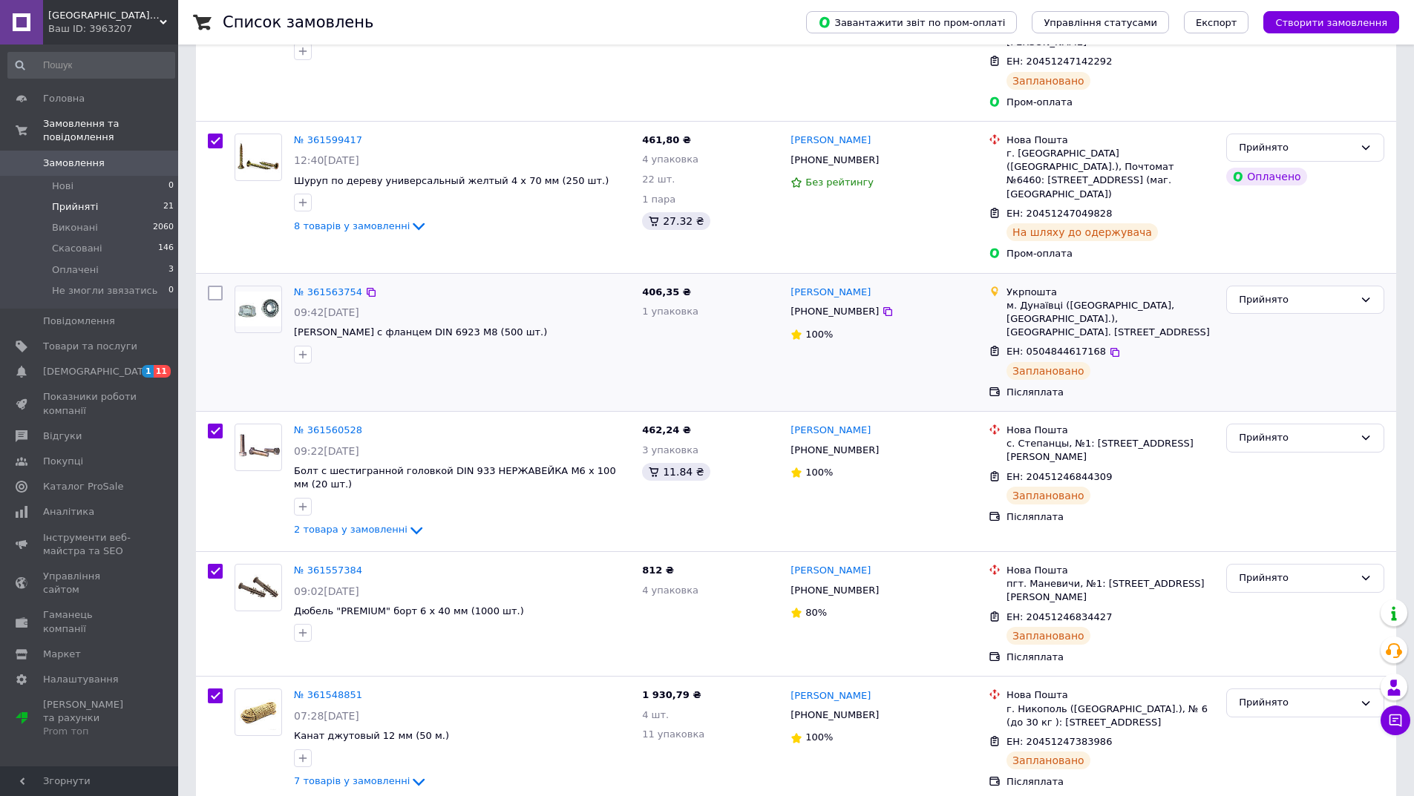
scroll to position [297, 0]
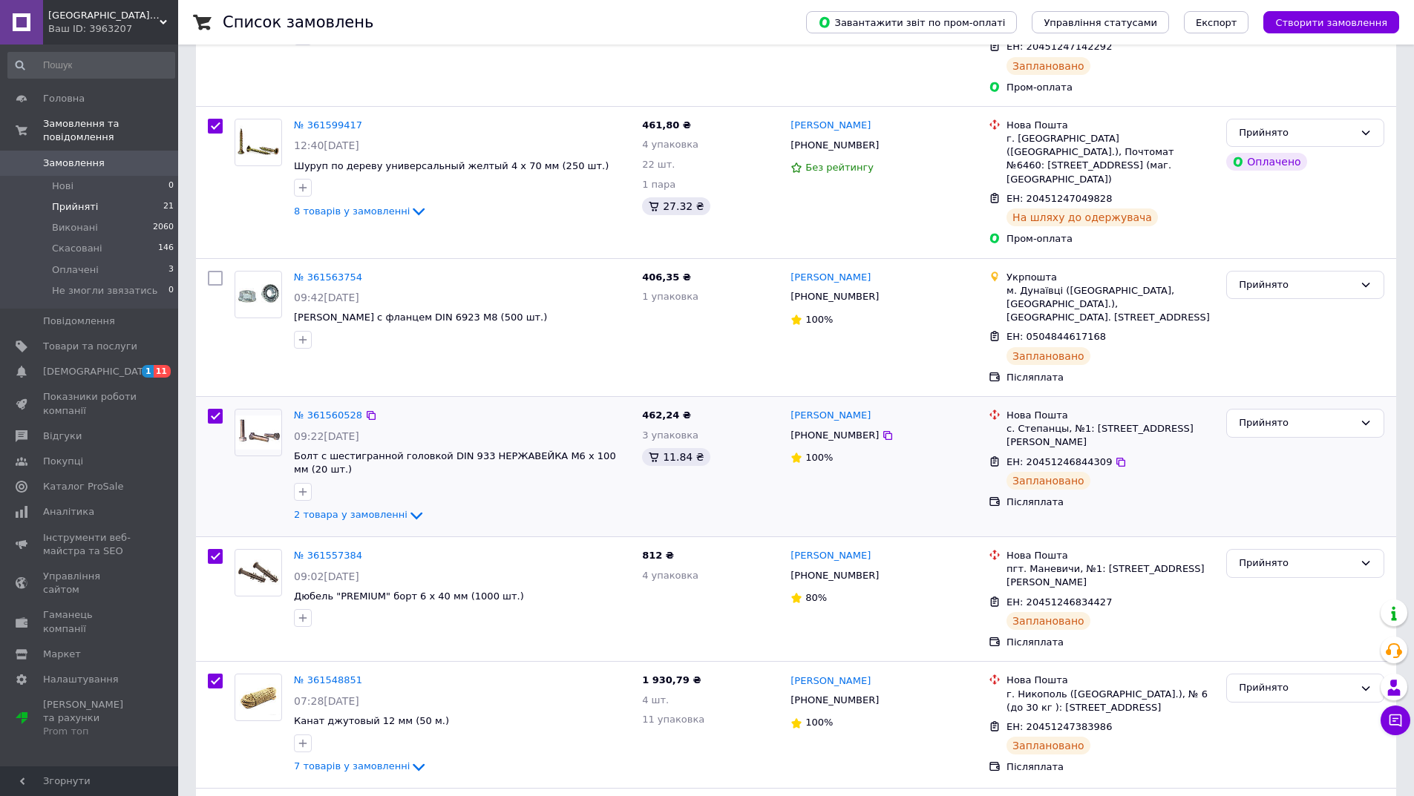
click at [215, 409] on input "checkbox" at bounding box center [215, 416] width 15 height 15
checkbox input "false"
checkbox input "true"
click at [214, 549] on input "checkbox" at bounding box center [215, 556] width 15 height 15
checkbox input "false"
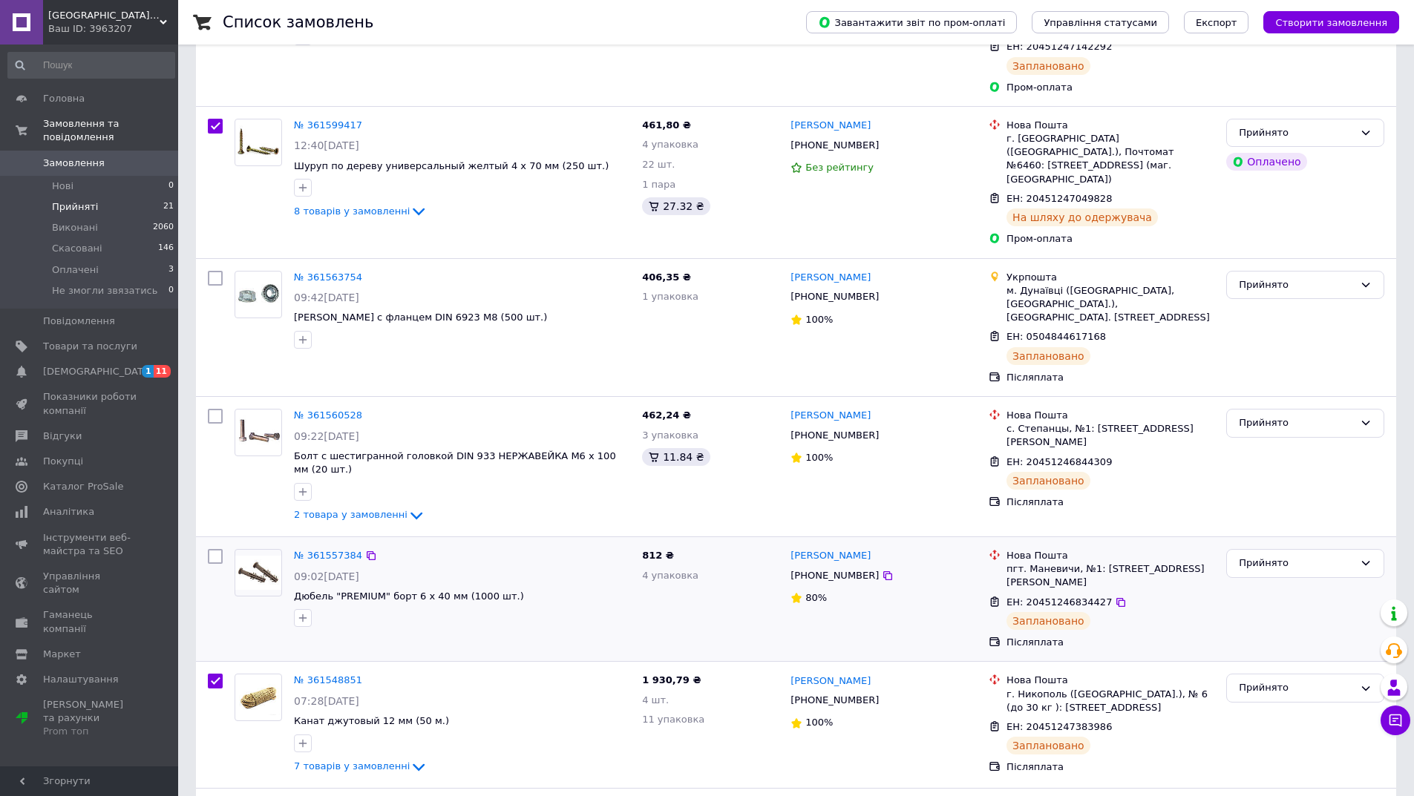
checkbox input "true"
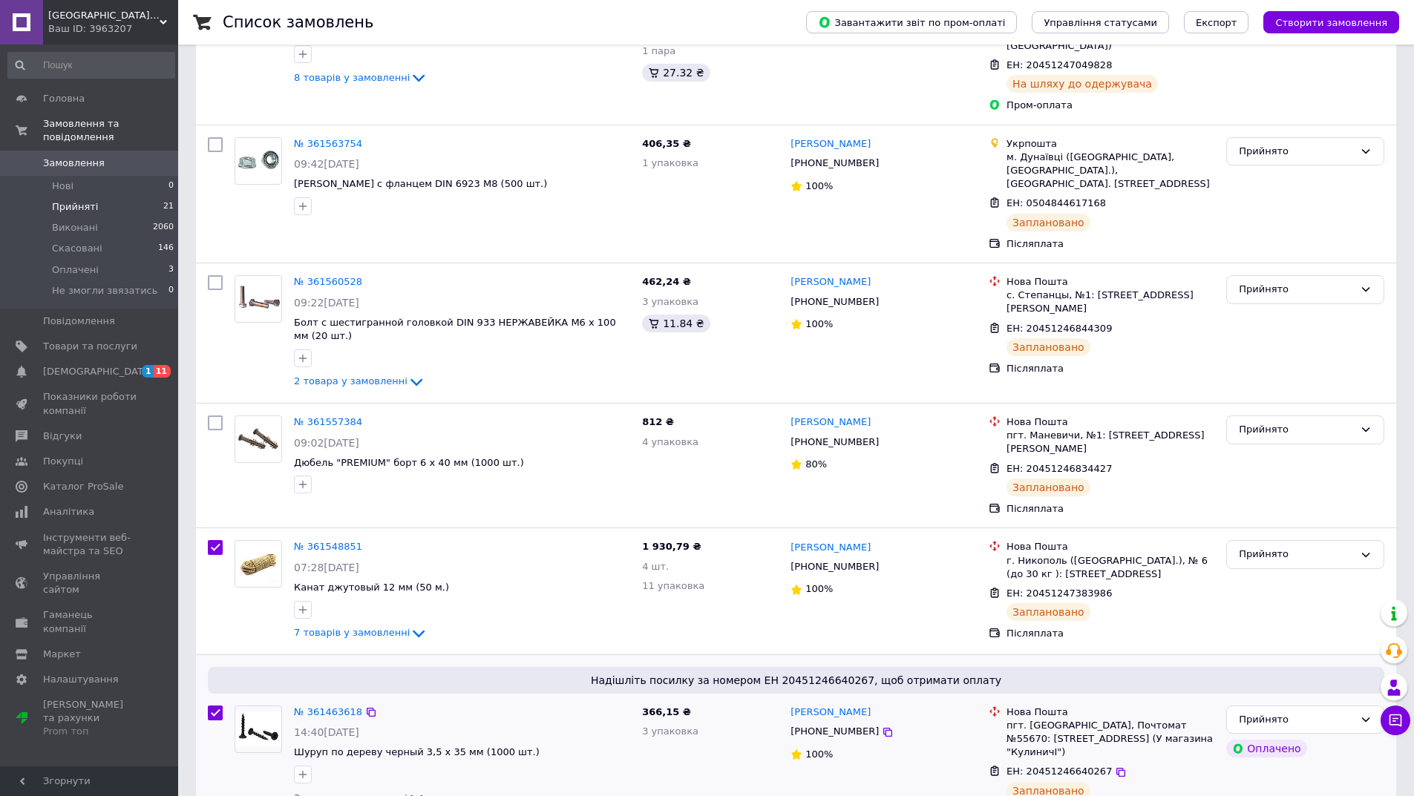
scroll to position [520, 0]
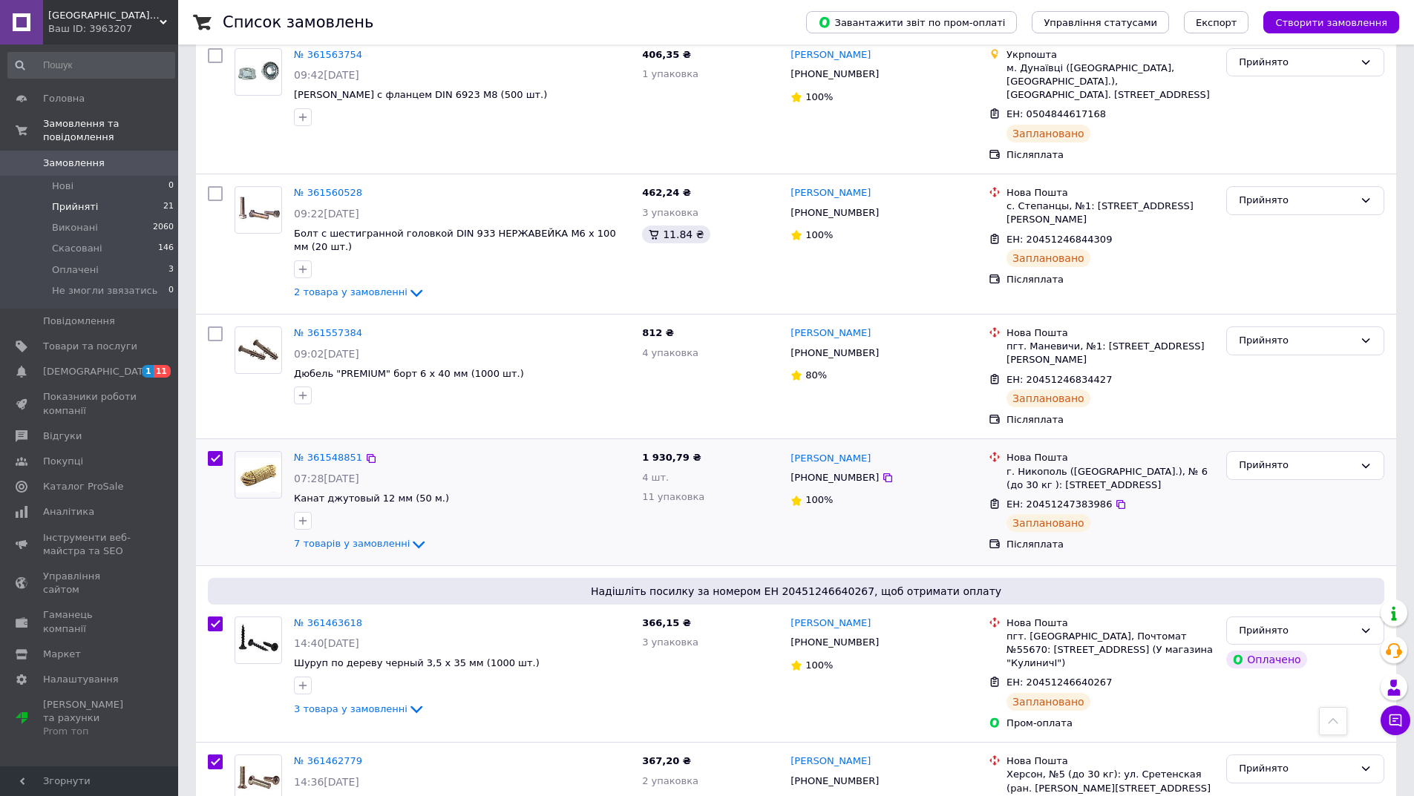
click at [216, 451] on input "checkbox" at bounding box center [215, 458] width 15 height 15
checkbox input "false"
checkbox input "true"
click at [210, 617] on input "checkbox" at bounding box center [215, 624] width 15 height 15
checkbox input "false"
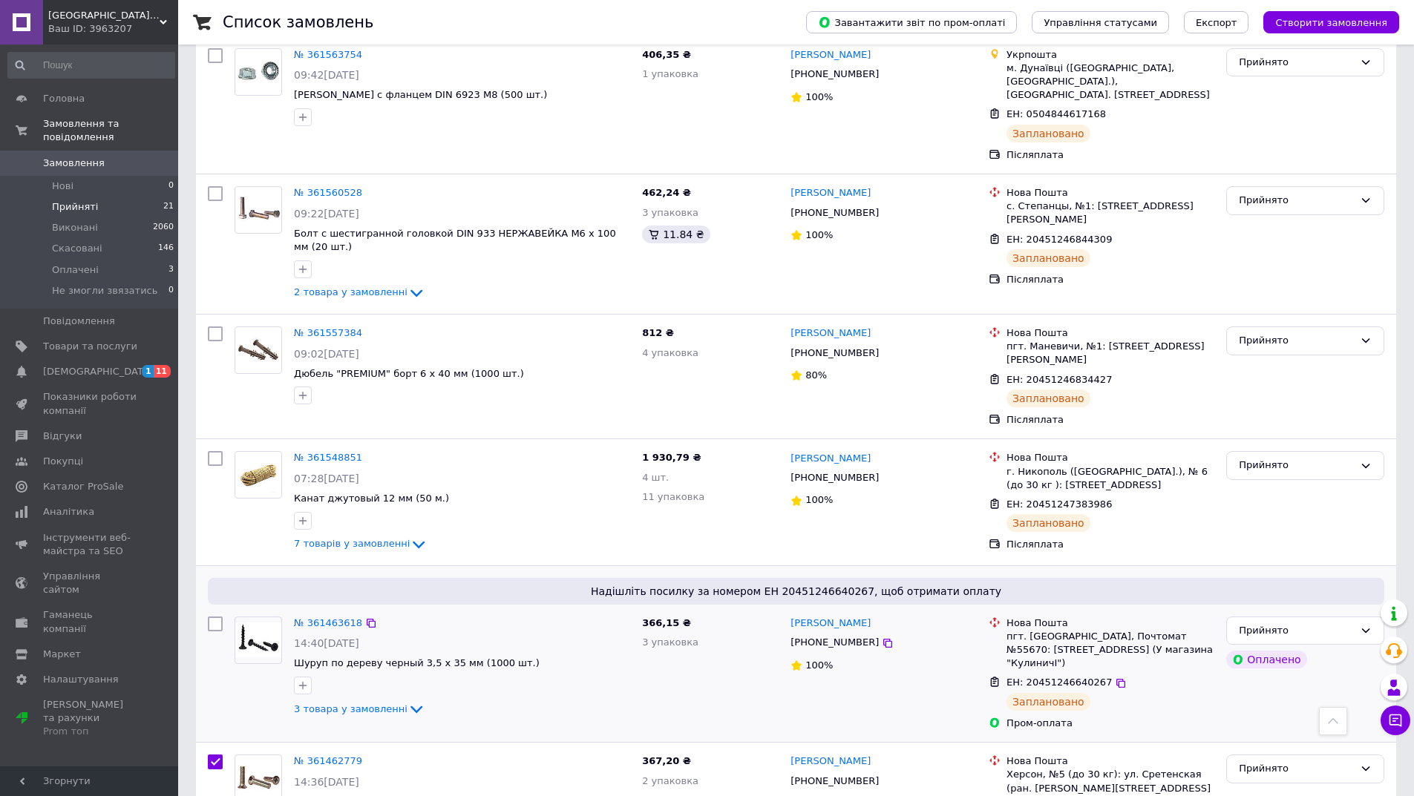
checkbox input "true"
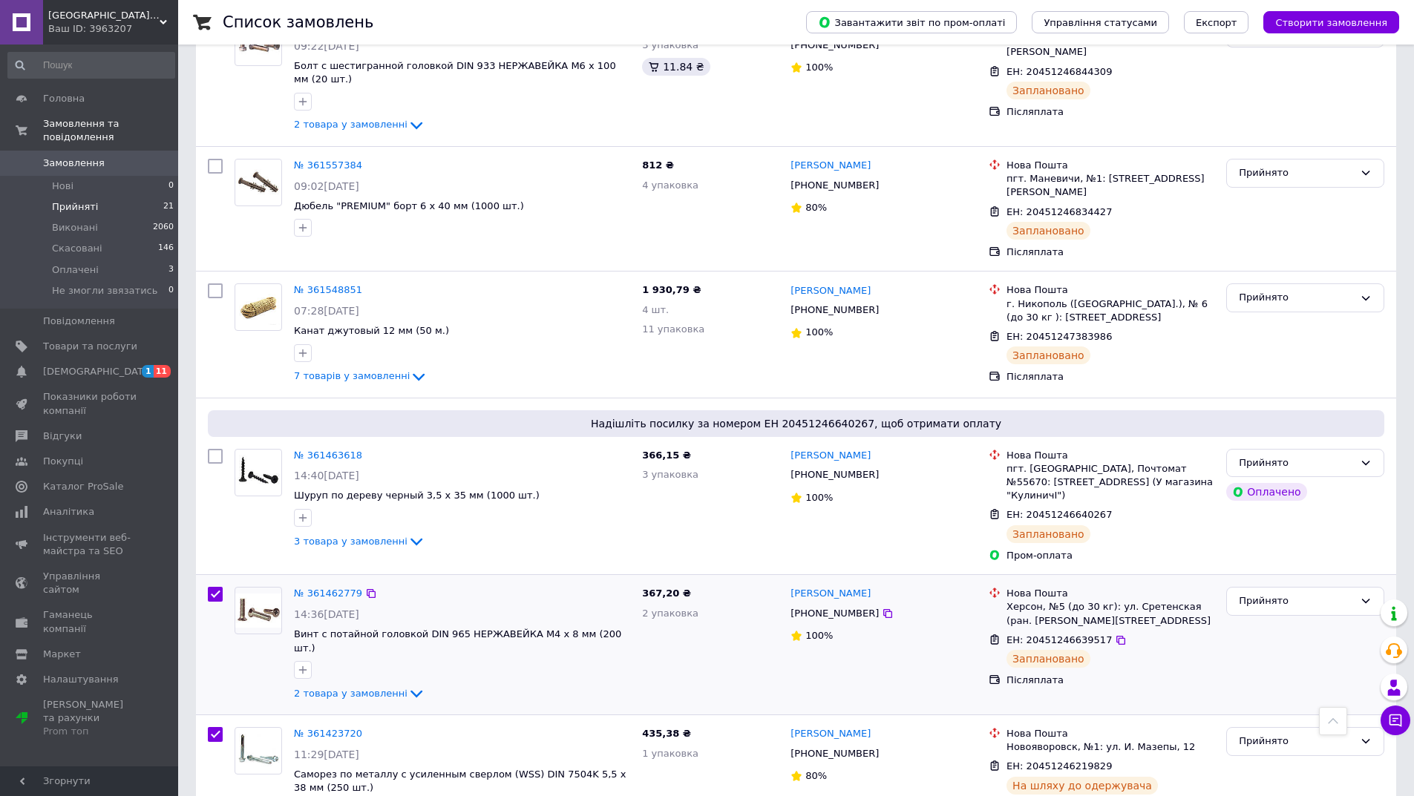
scroll to position [742, 0]
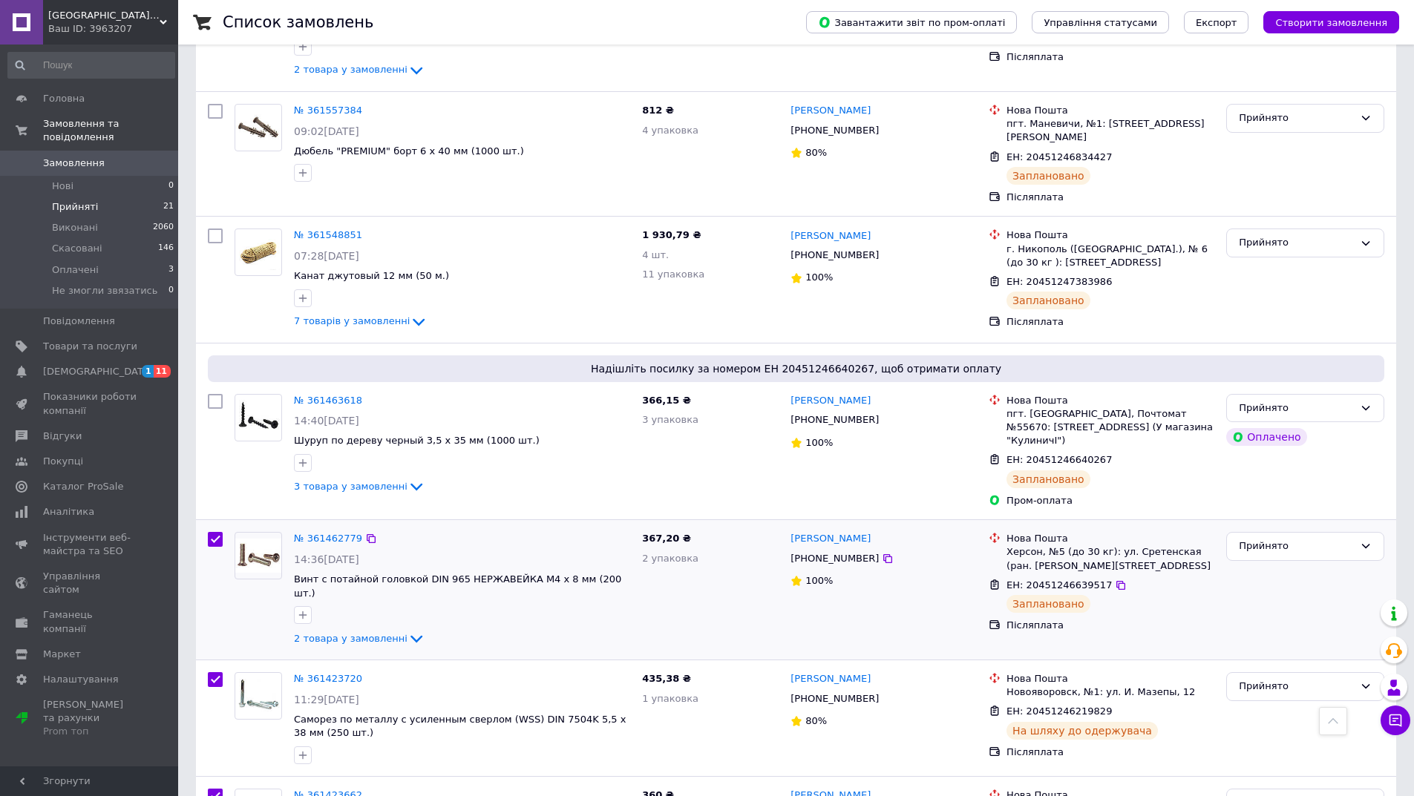
click at [214, 532] on input "checkbox" at bounding box center [215, 539] width 15 height 15
checkbox input "false"
checkbox input "true"
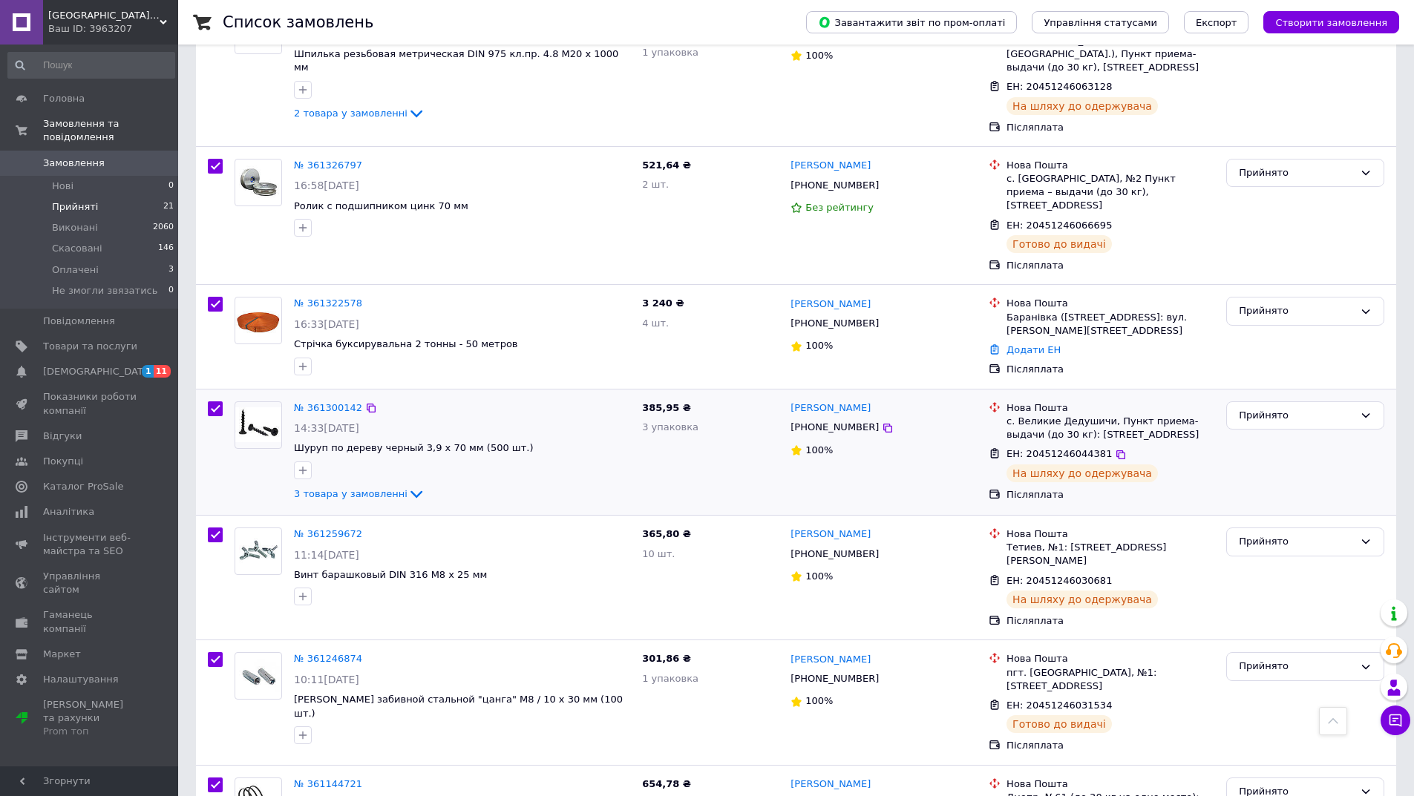
scroll to position [2160, 0]
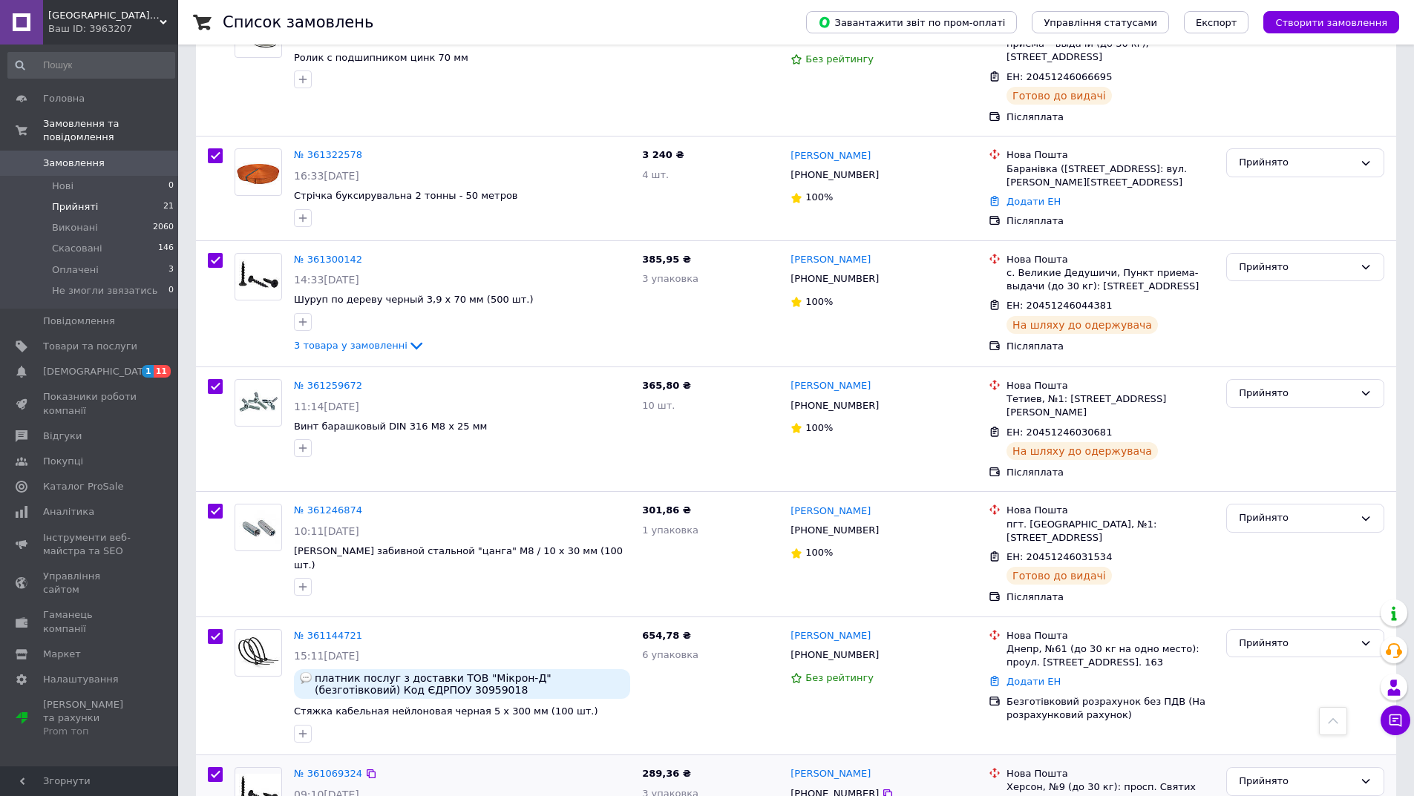
click at [217, 767] on input "checkbox" at bounding box center [215, 774] width 15 height 15
checkbox input "false"
checkbox input "true"
click at [218, 629] on input "checkbox" at bounding box center [215, 636] width 15 height 15
checkbox input "false"
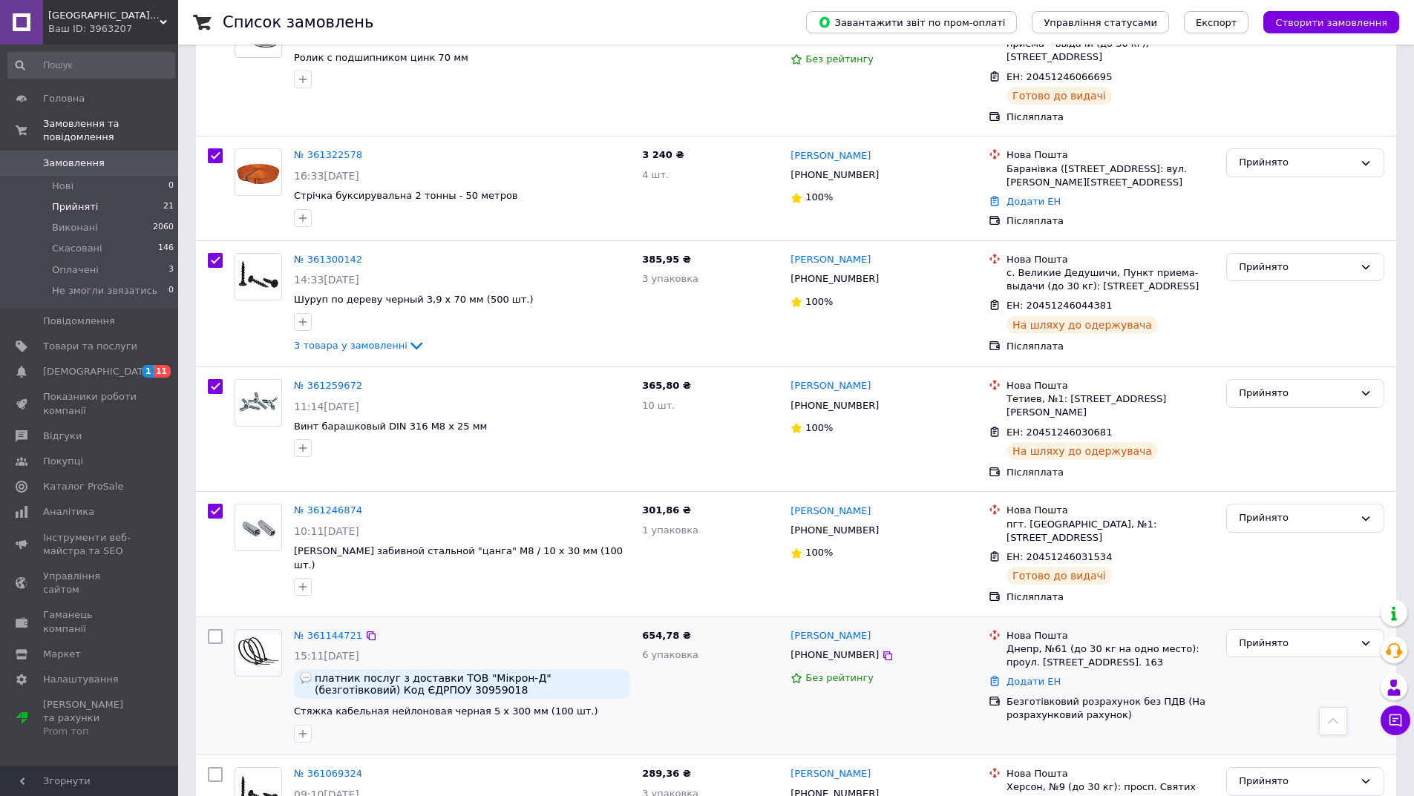
checkbox input "true"
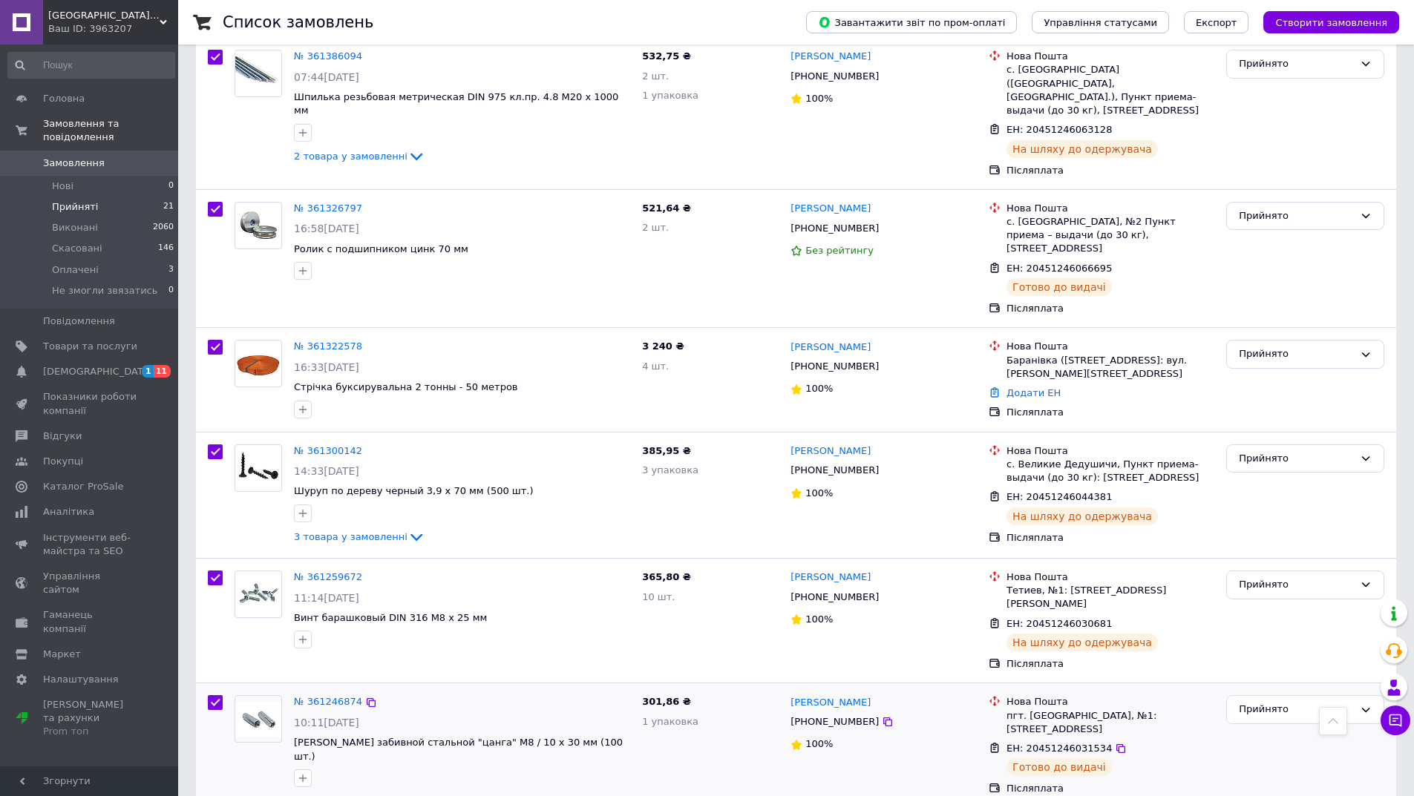
scroll to position [1938, 0]
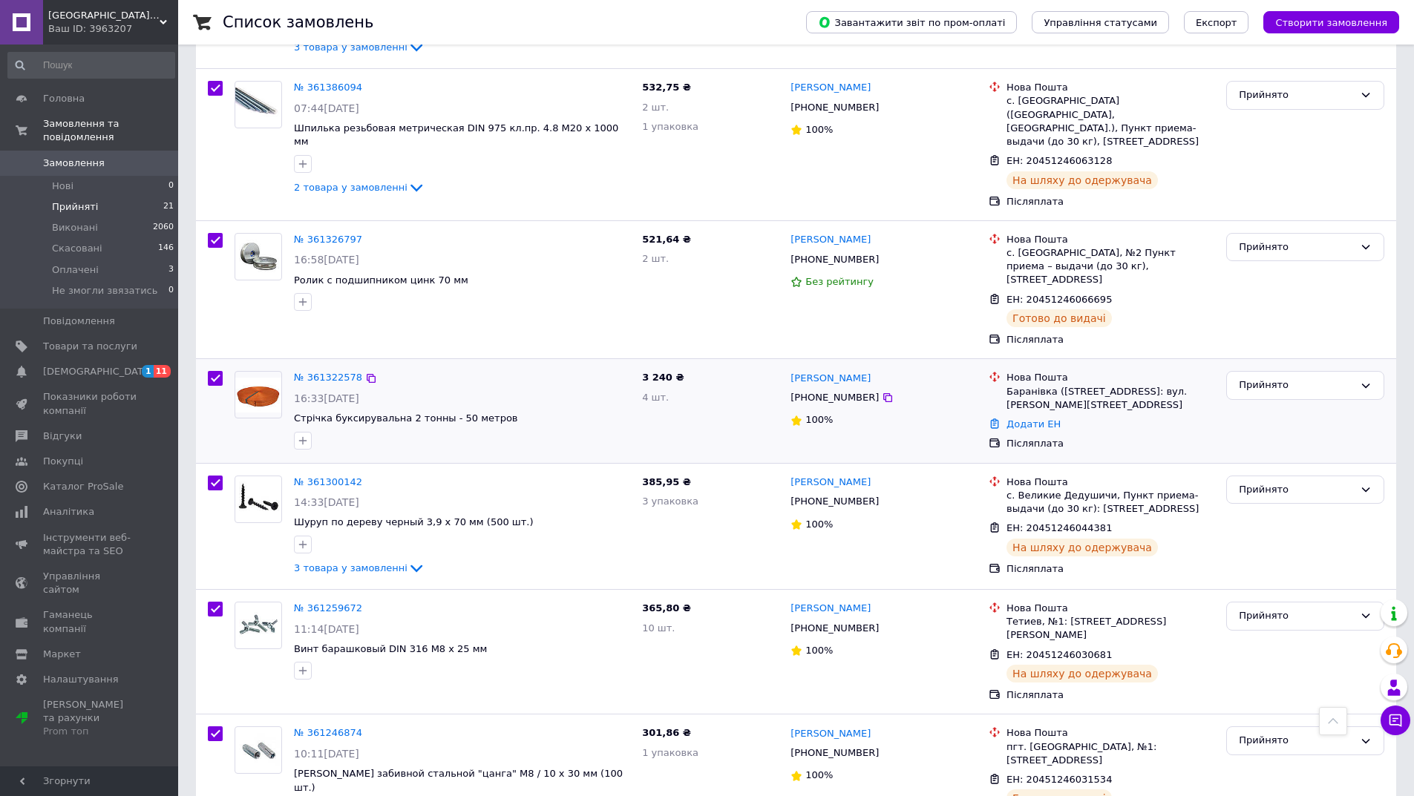
click at [214, 371] on input "checkbox" at bounding box center [215, 378] width 15 height 15
checkbox input "false"
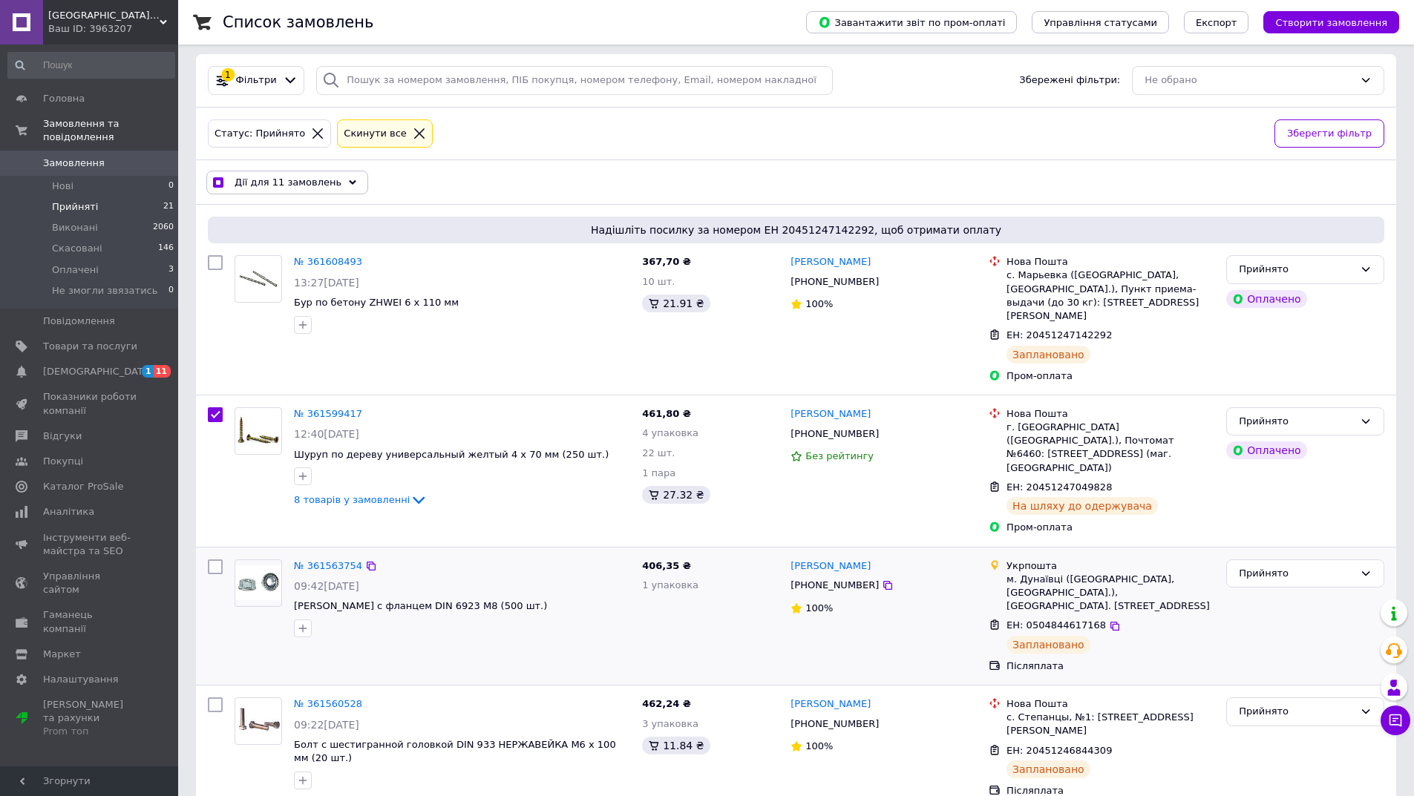
scroll to position [0, 0]
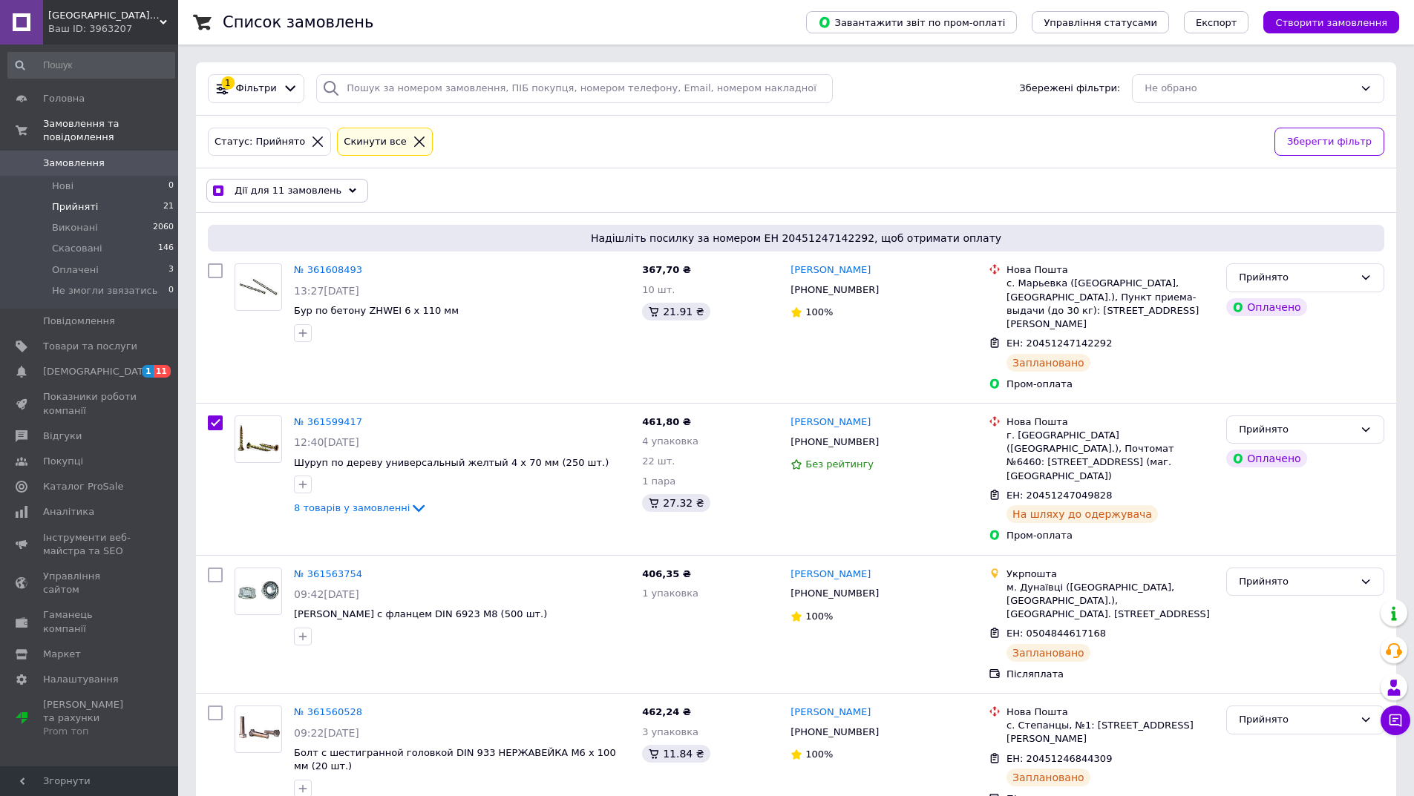
click at [257, 199] on div "Дії для 11 замовлень" at bounding box center [287, 191] width 162 height 24
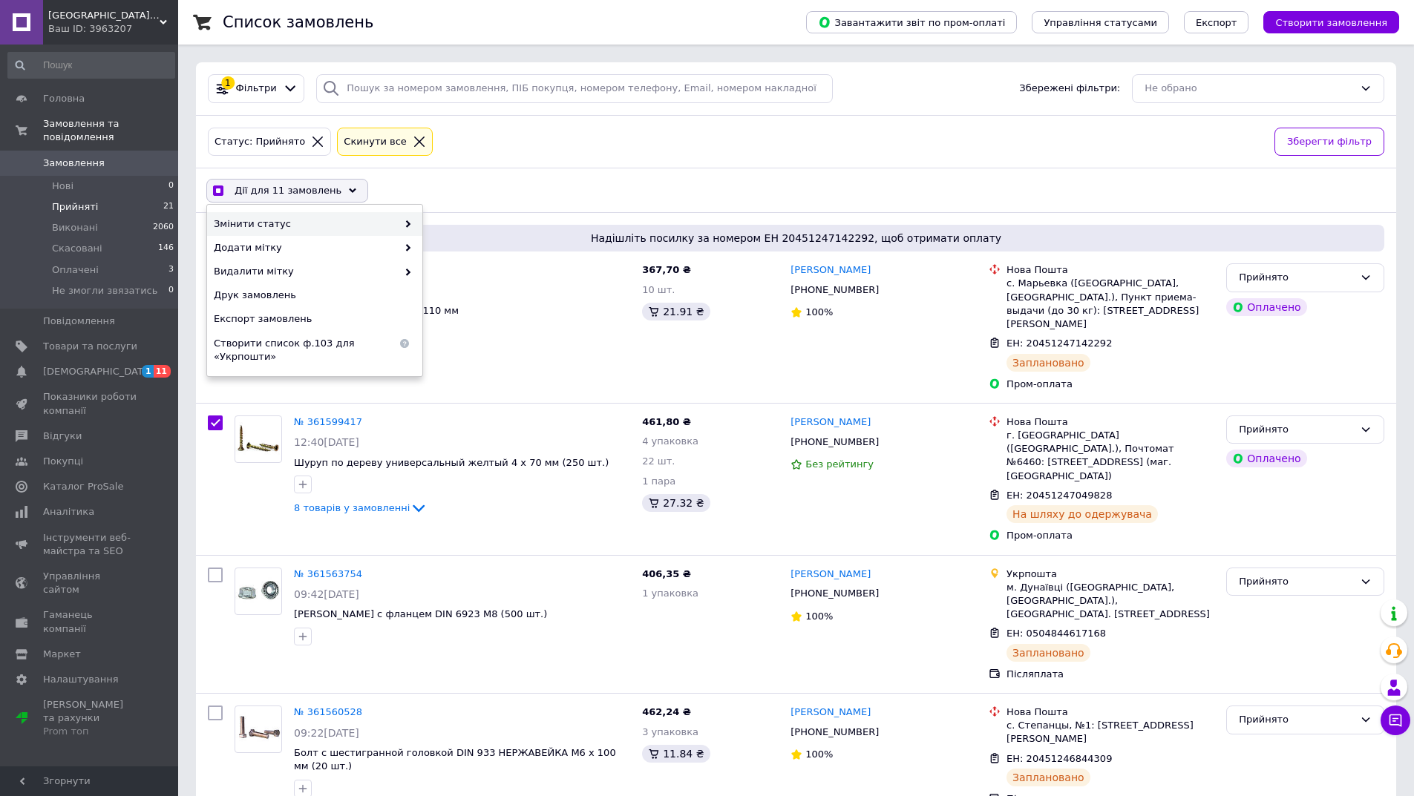
click at [307, 223] on span "Змінити статус" at bounding box center [305, 223] width 183 height 13
checkbox input "true"
click at [443, 249] on div "Виконано" at bounding box center [529, 248] width 215 height 24
checkbox input "false"
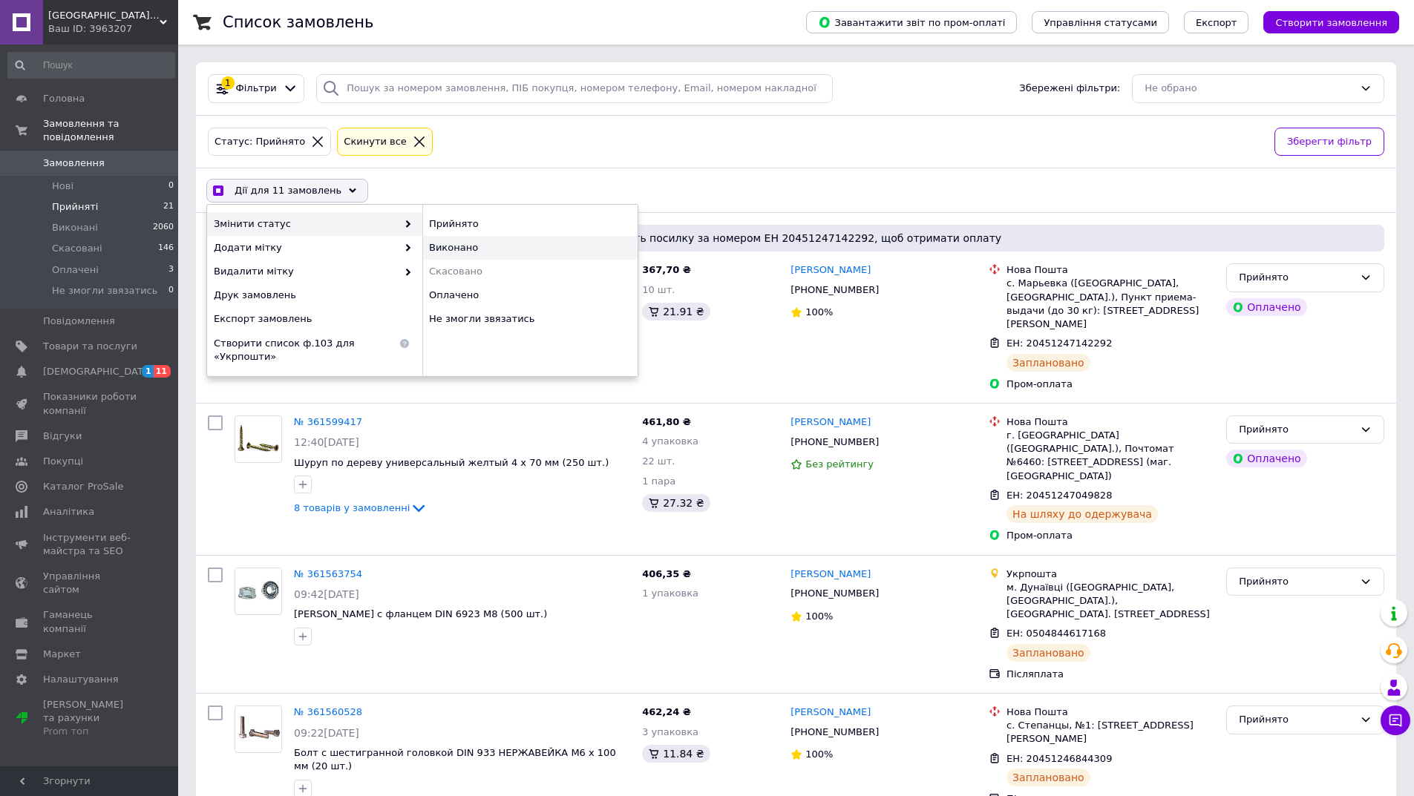
checkbox input "false"
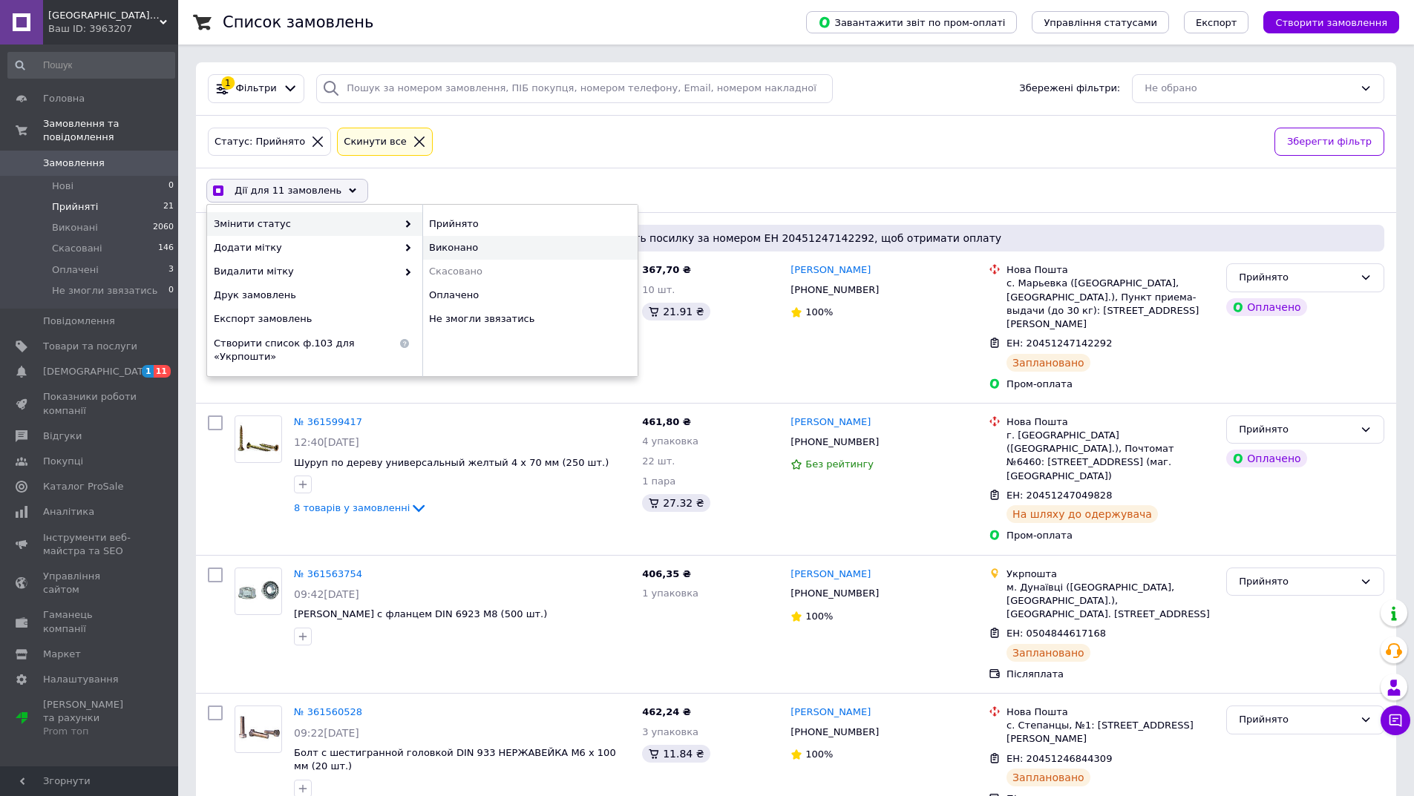
checkbox input "false"
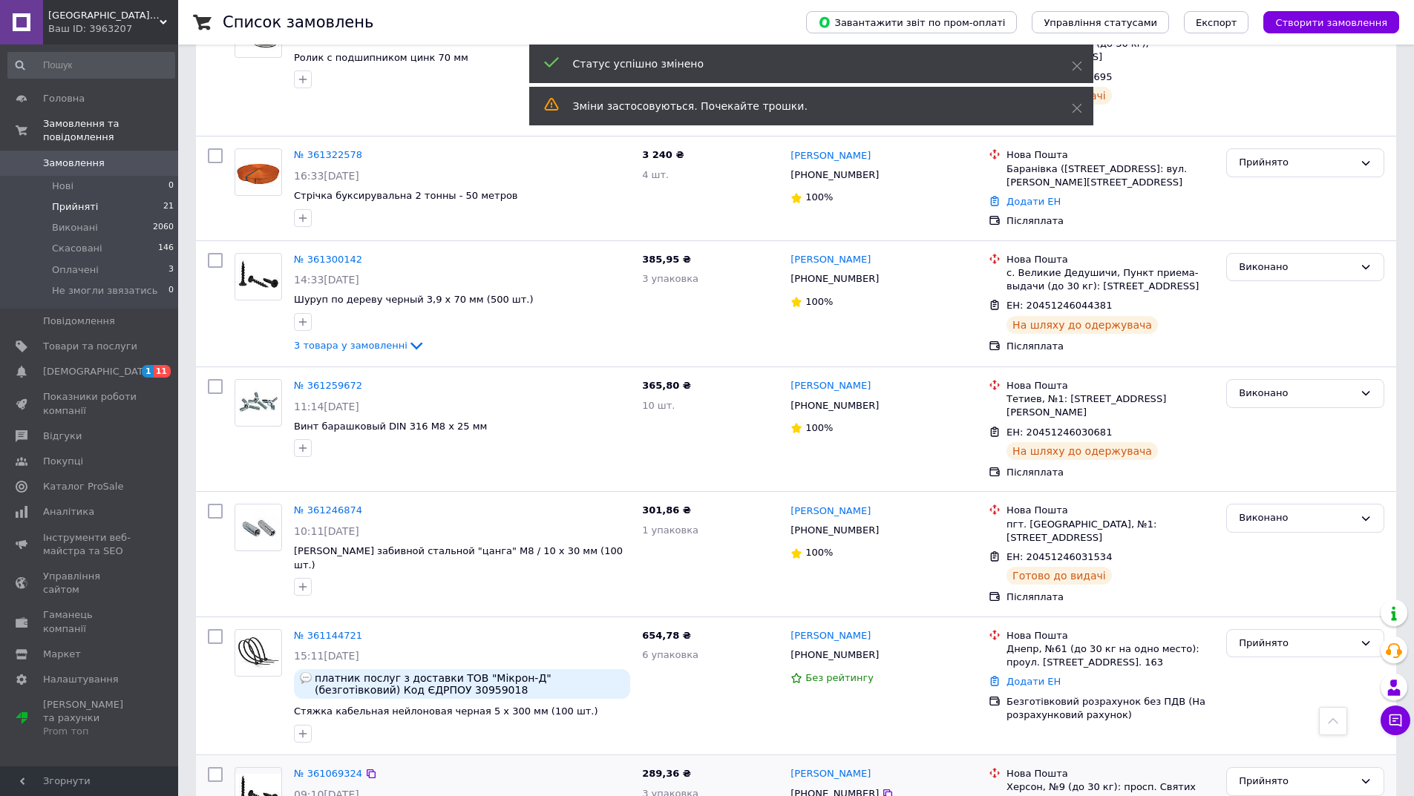
scroll to position [2160, 0]
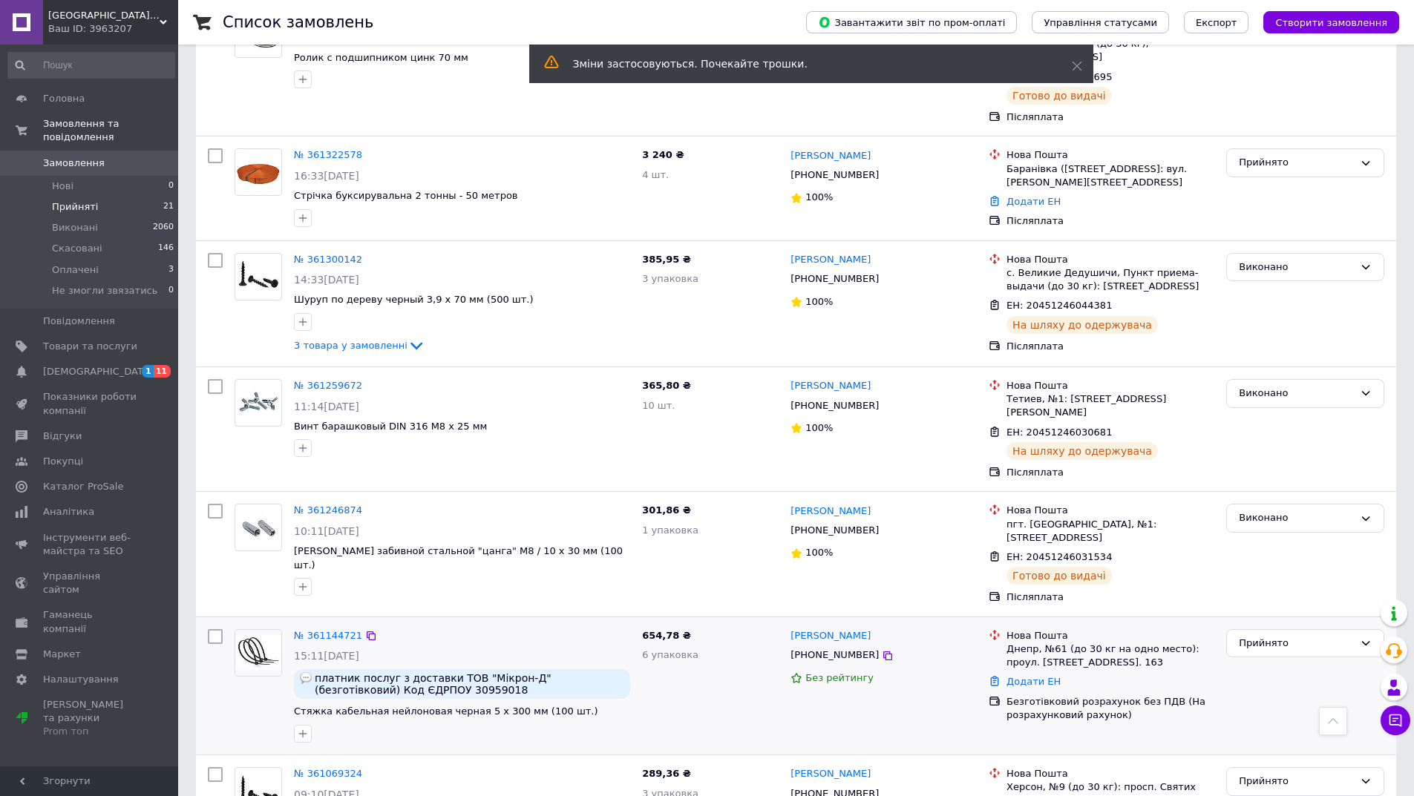
drag, startPoint x: 865, startPoint y: 509, endPoint x: 850, endPoint y: 505, distance: 15.5
click at [882, 650] on icon at bounding box center [888, 656] width 12 height 12
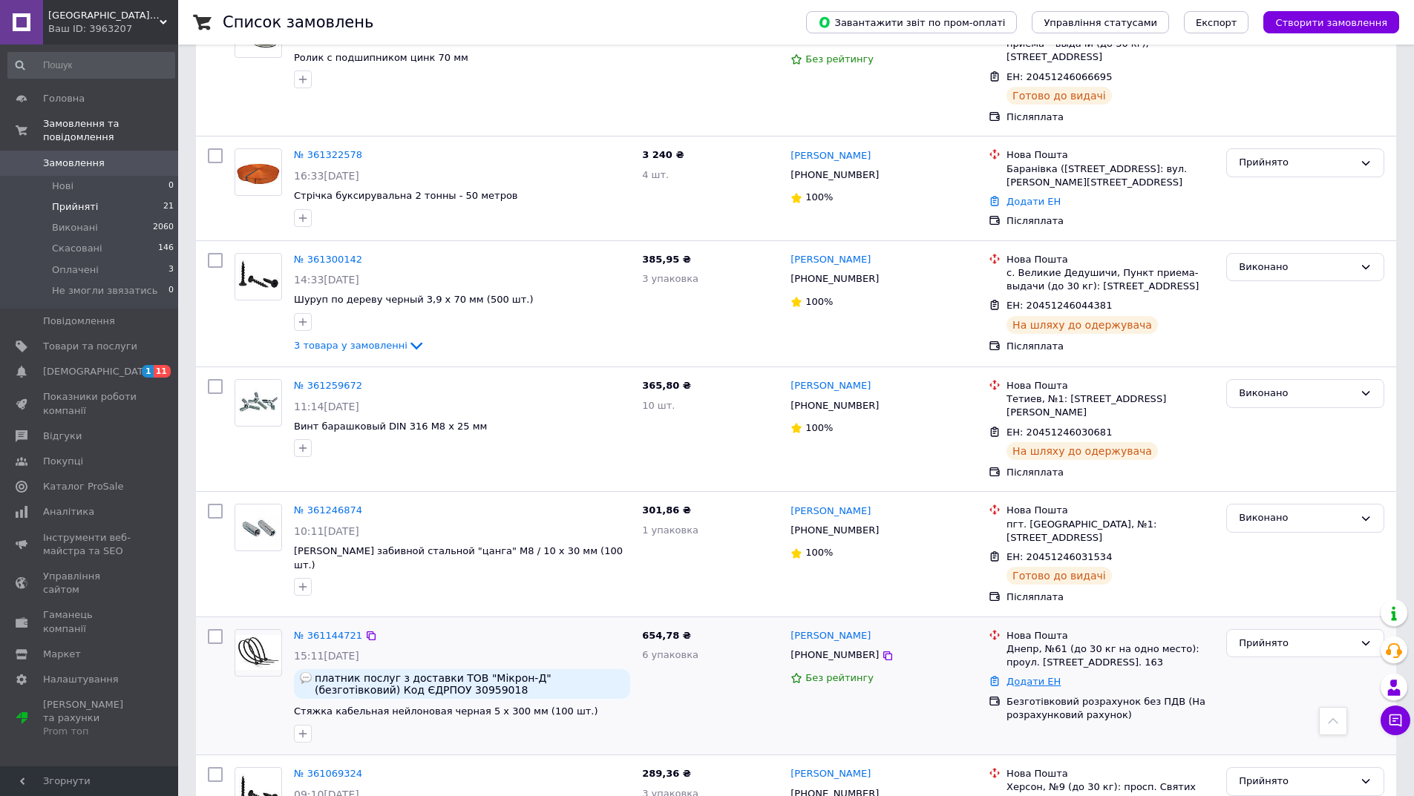
click at [1010, 676] on link "Додати ЕН" at bounding box center [1033, 681] width 54 height 11
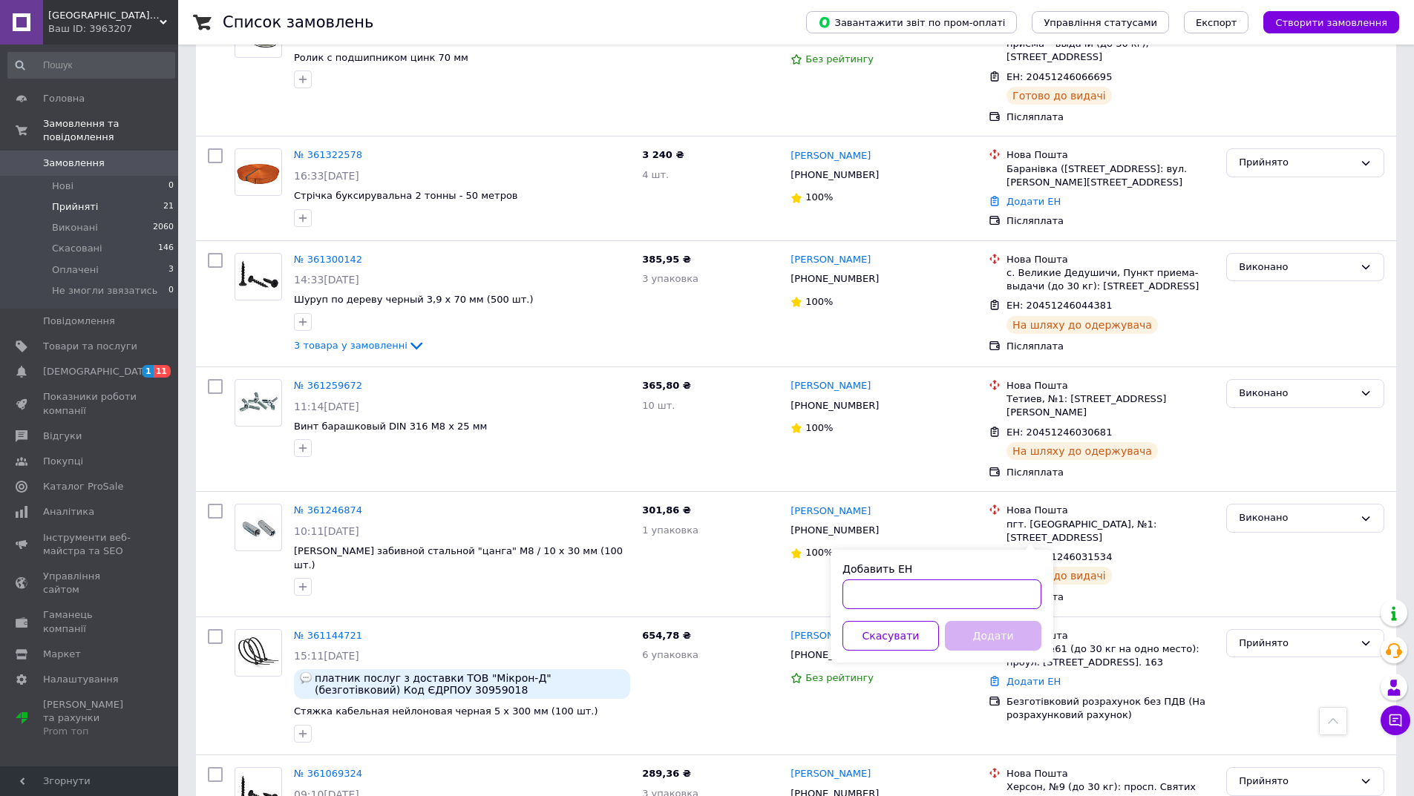
click at [986, 594] on input "Добавить ЕН" at bounding box center [941, 595] width 199 height 30
paste input "20451246480044"
type input "20451246480044"
click at [977, 632] on button "Додати" at bounding box center [993, 636] width 96 height 30
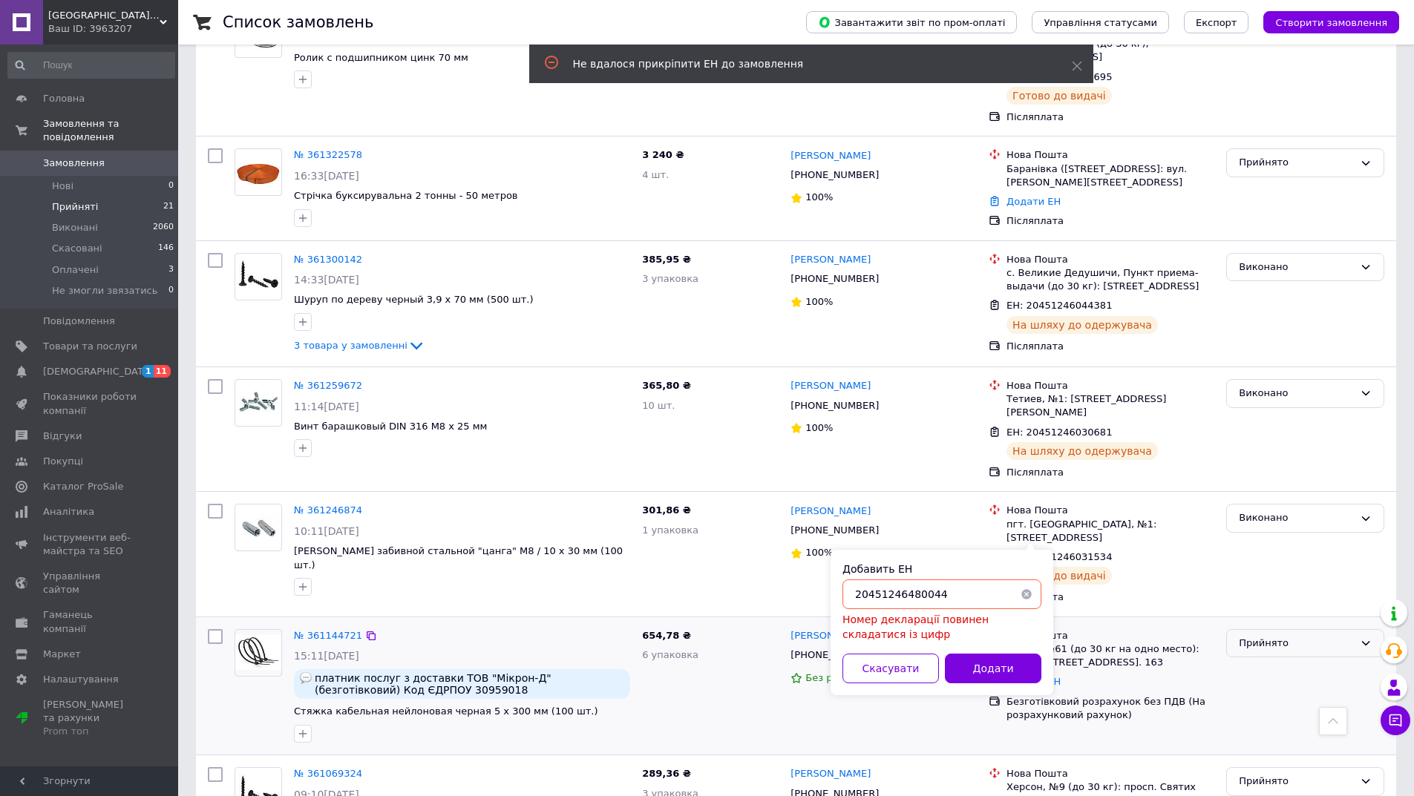
click at [1267, 636] on div "Прийнято" at bounding box center [1296, 644] width 115 height 16
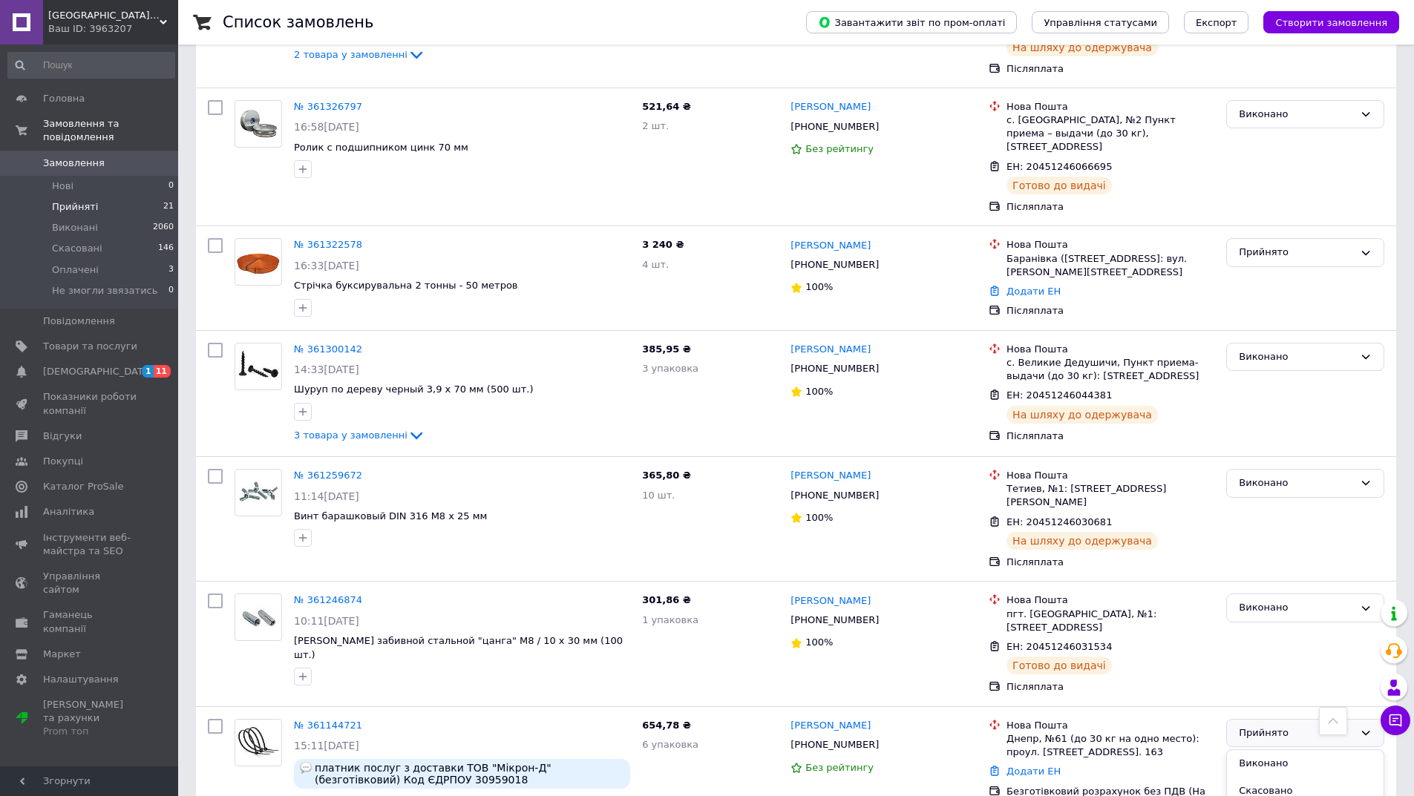
scroll to position [1938, 0]
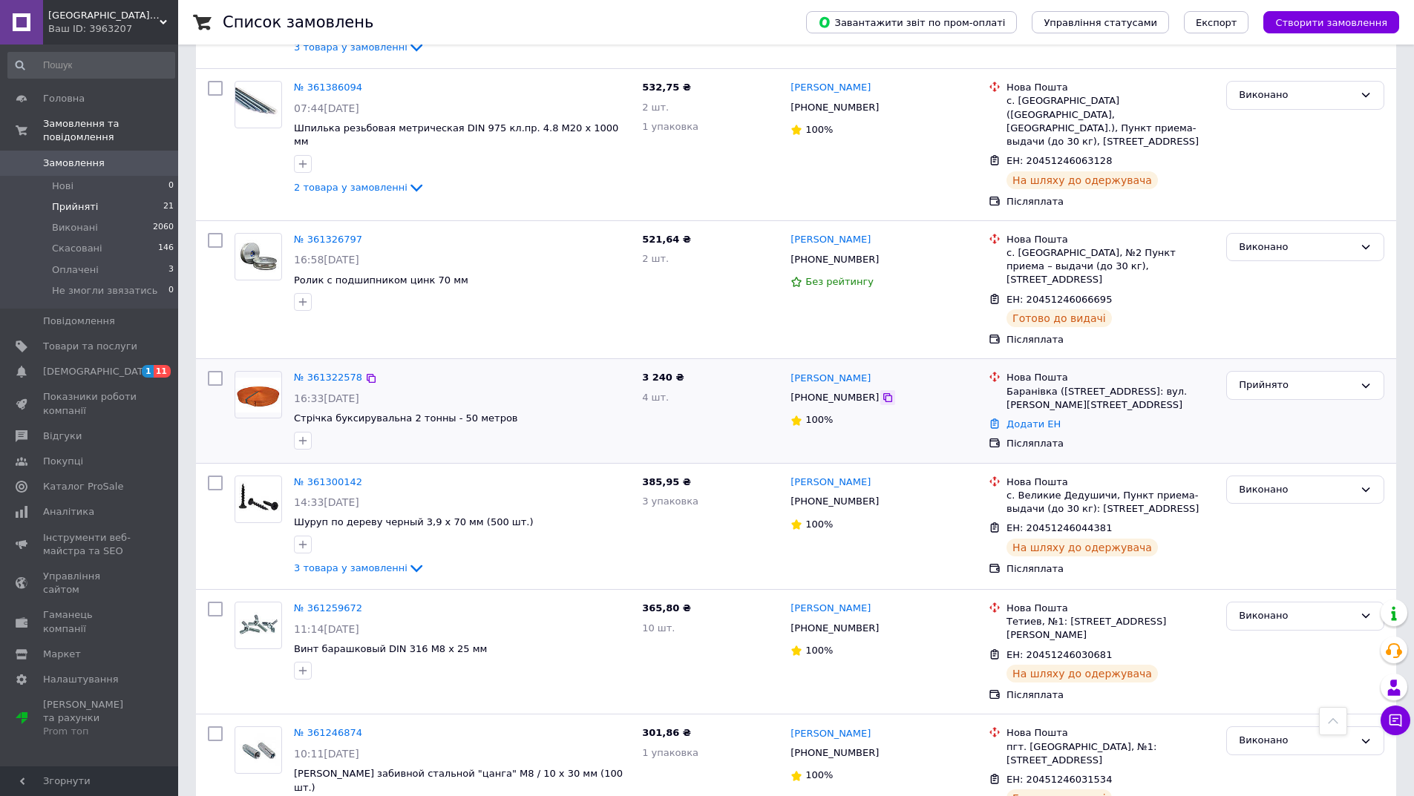
click at [883, 393] on icon at bounding box center [887, 397] width 9 height 9
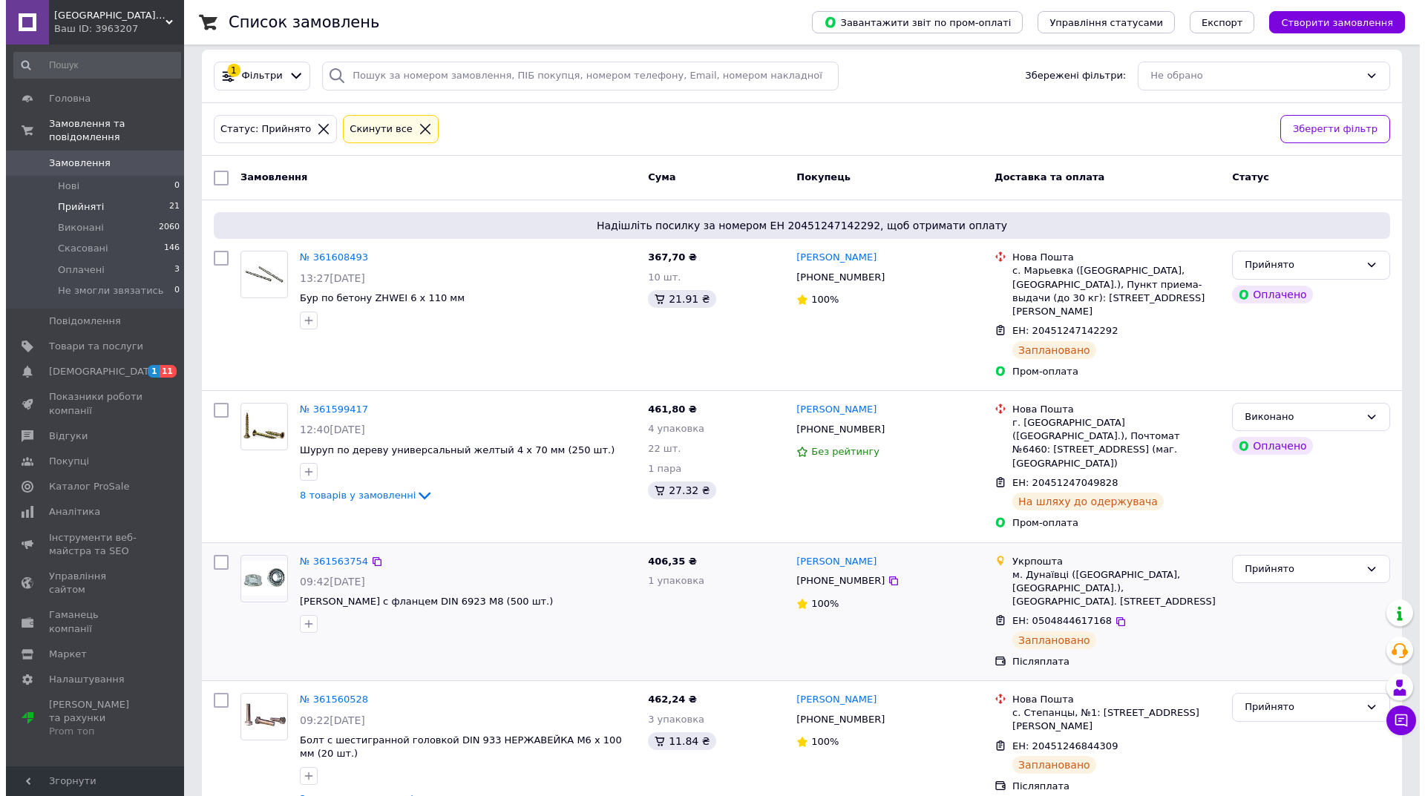
scroll to position [0, 0]
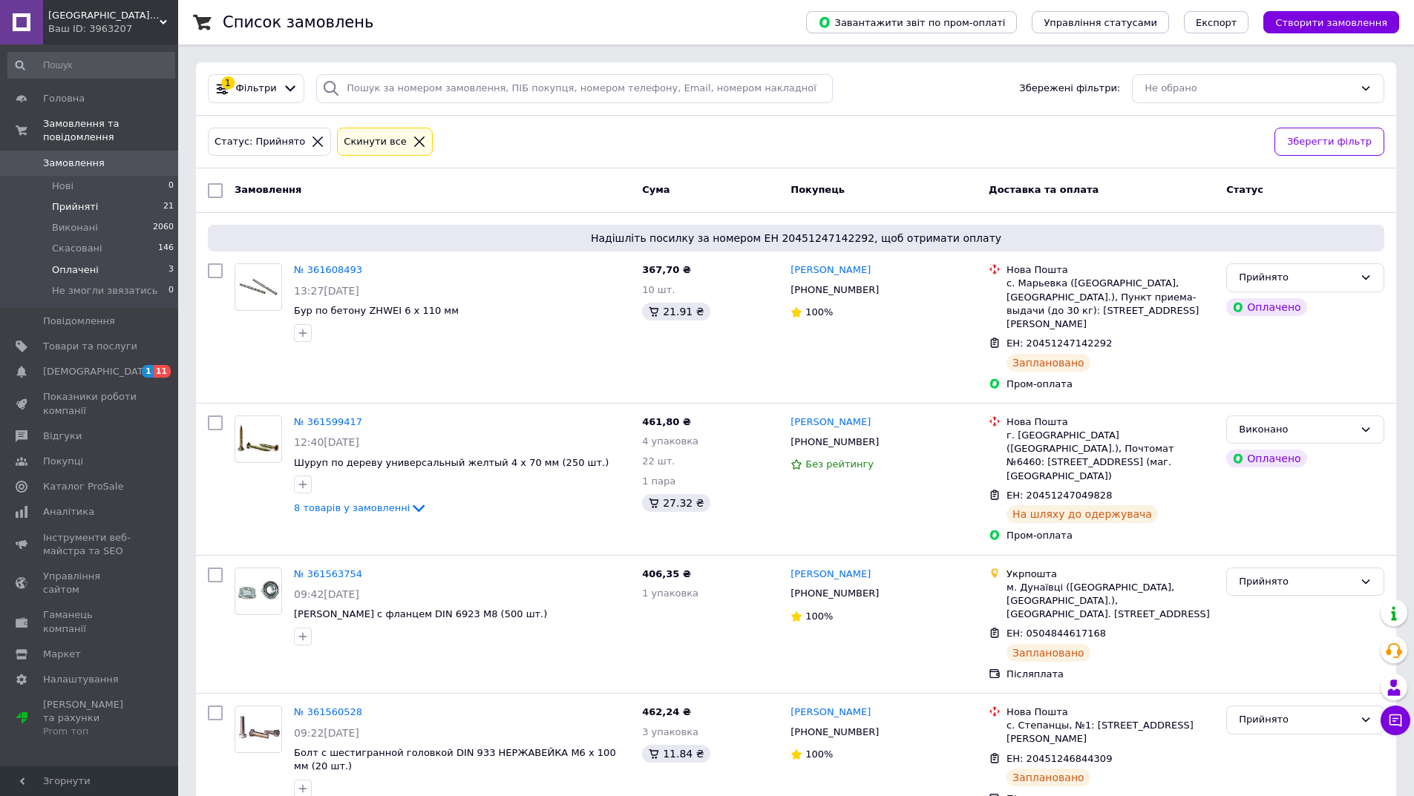
click at [138, 260] on li "Оплачені 3" at bounding box center [91, 270] width 183 height 21
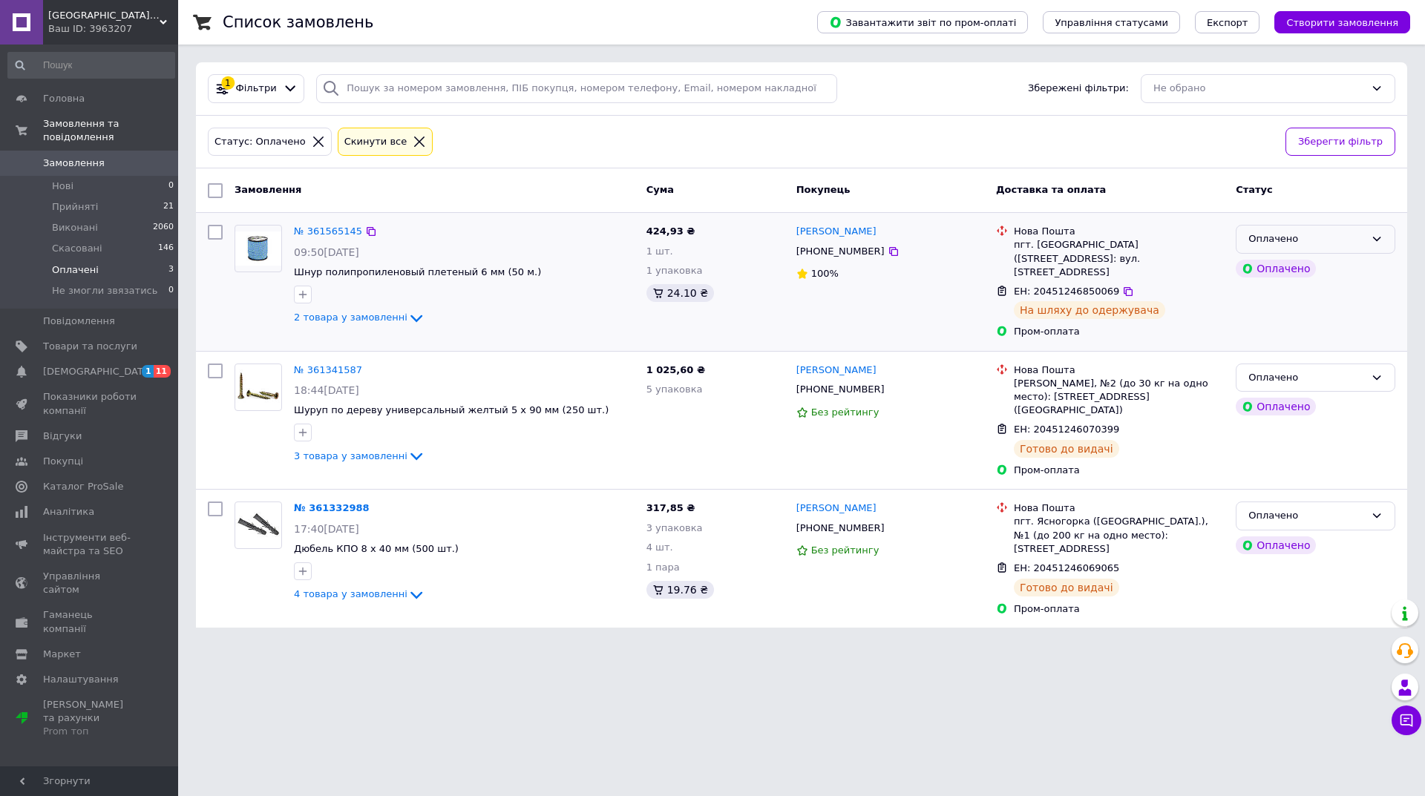
click at [1272, 237] on div "Оплачено" at bounding box center [1306, 240] width 117 height 16
click at [1279, 263] on li "Прийнято" at bounding box center [1315, 270] width 158 height 27
click at [1295, 370] on div "Оплачено" at bounding box center [1306, 378] width 117 height 16
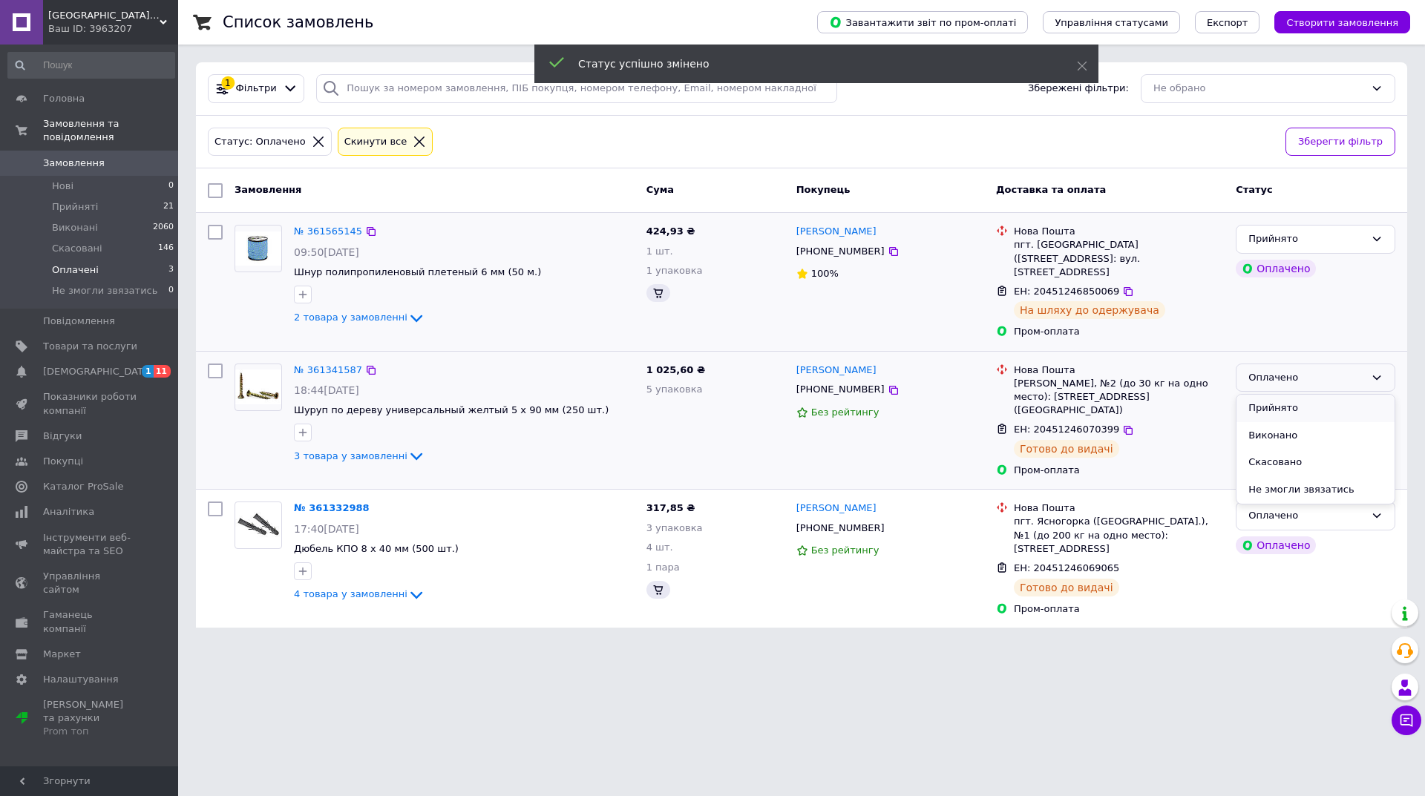
click at [1285, 399] on li "Прийнято" at bounding box center [1315, 408] width 158 height 27
click at [1305, 508] on div "Оплачено" at bounding box center [1306, 516] width 117 height 16
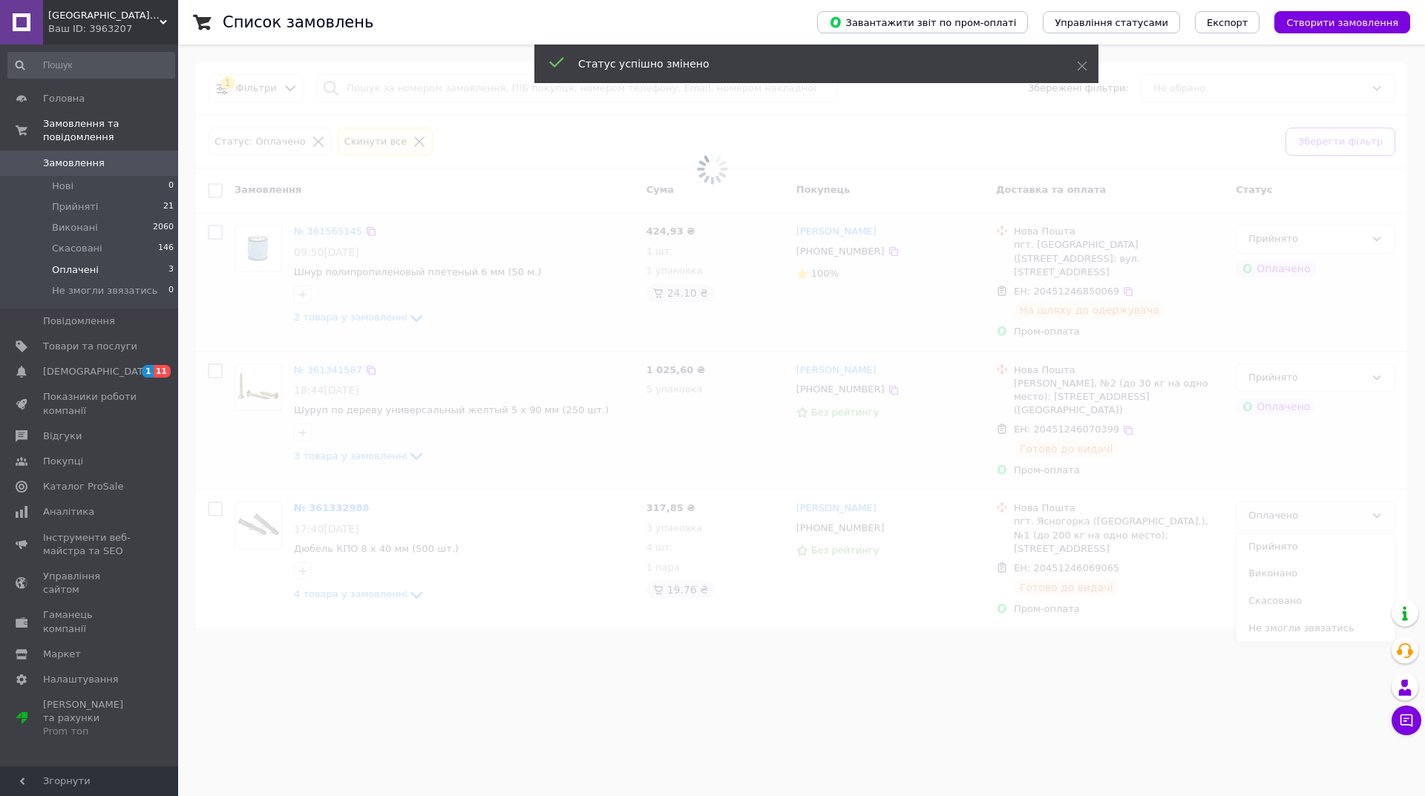
click at [1310, 524] on span at bounding box center [712, 398] width 1425 height 796
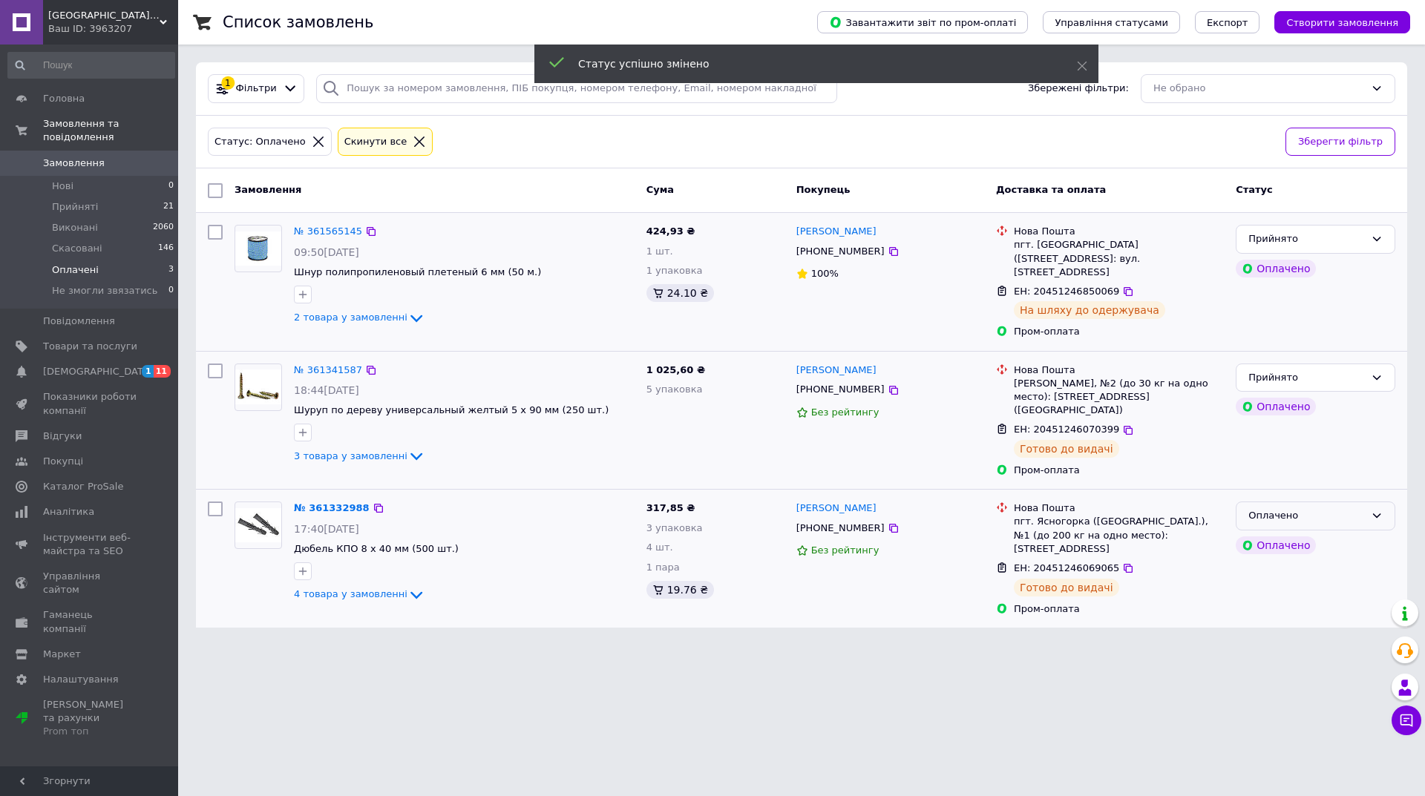
click at [1335, 502] on div "Оплачено" at bounding box center [1316, 516] width 160 height 29
click at [1323, 534] on li "Прийнято" at bounding box center [1315, 547] width 158 height 27
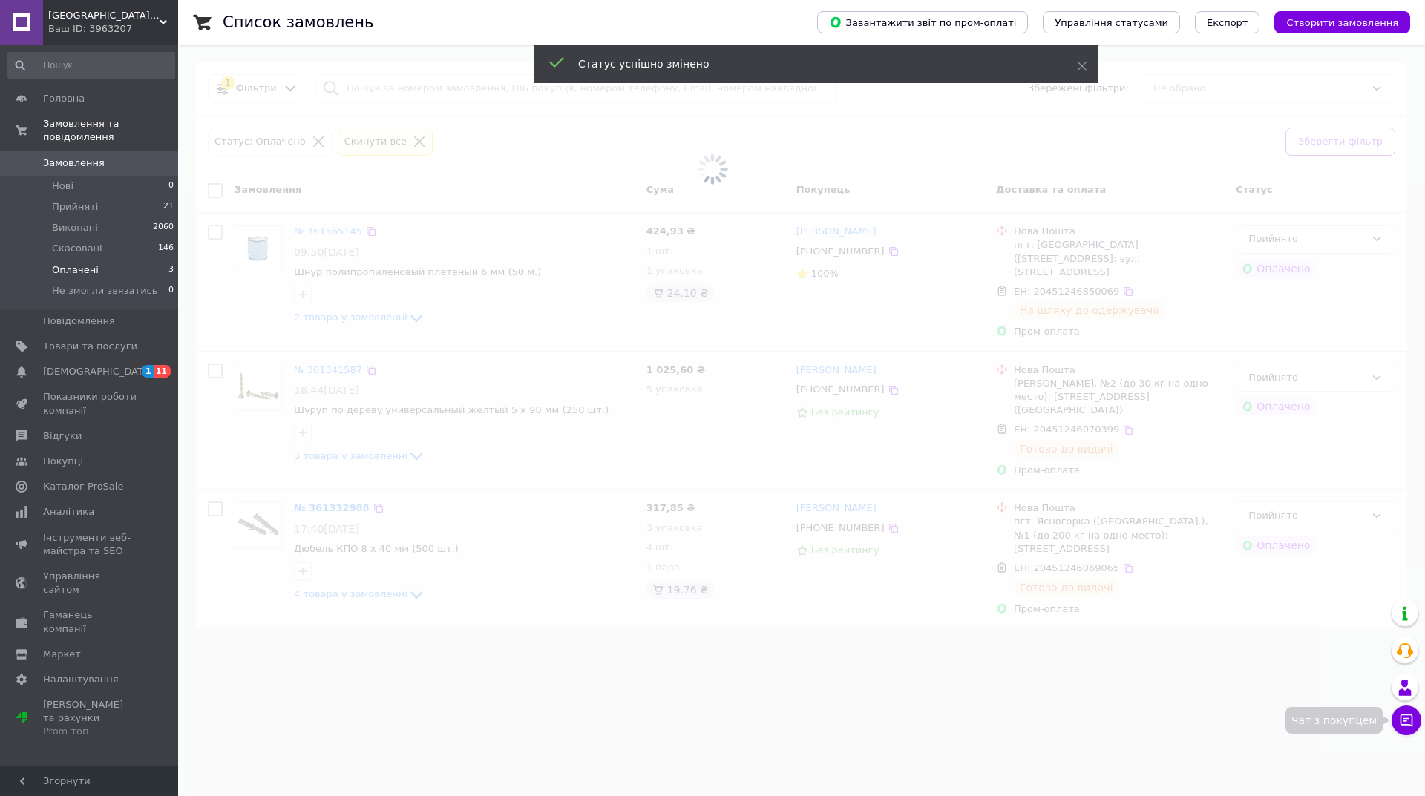
click at [1406, 723] on icon at bounding box center [1406, 720] width 15 height 15
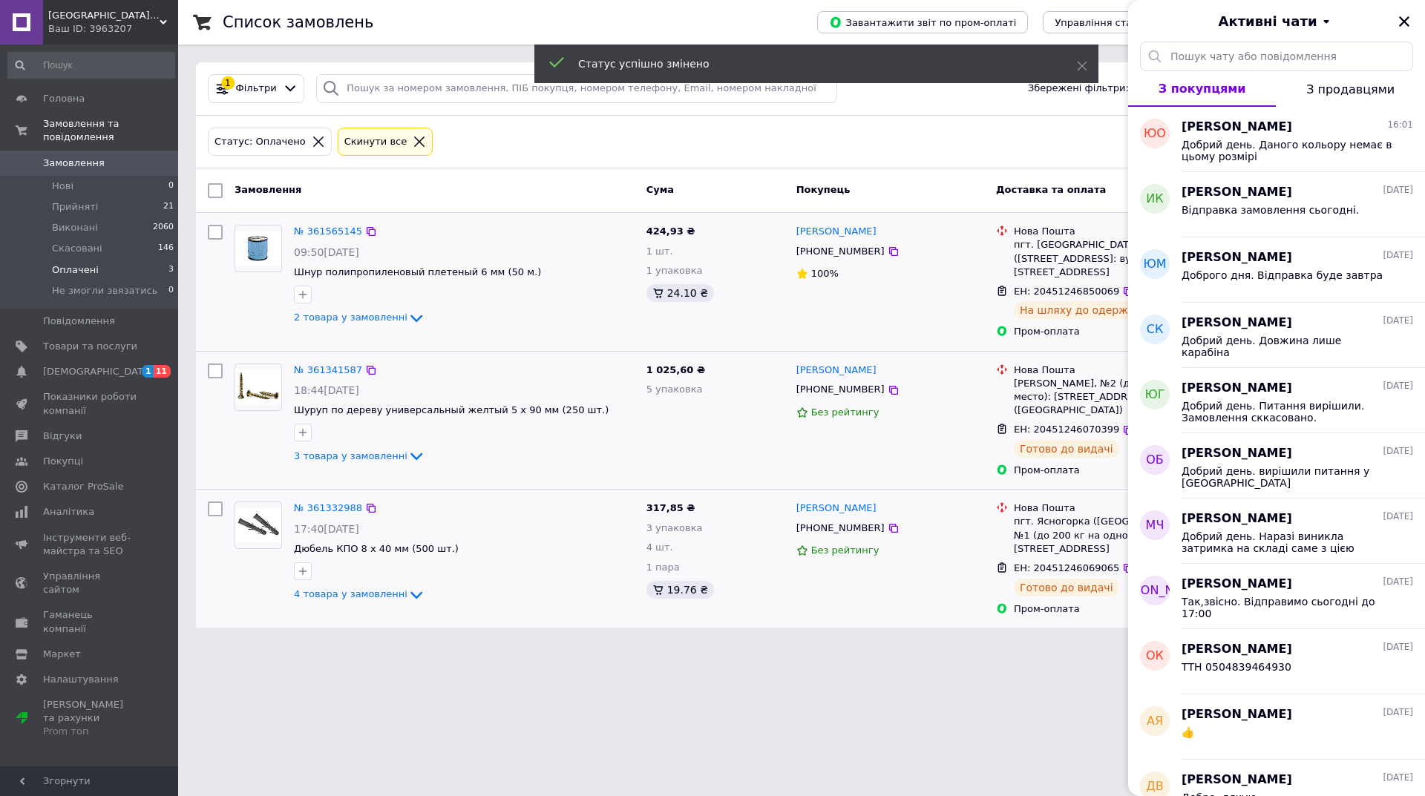
click at [109, 25] on div "Ваш ID: 3963207" at bounding box center [113, 28] width 130 height 13
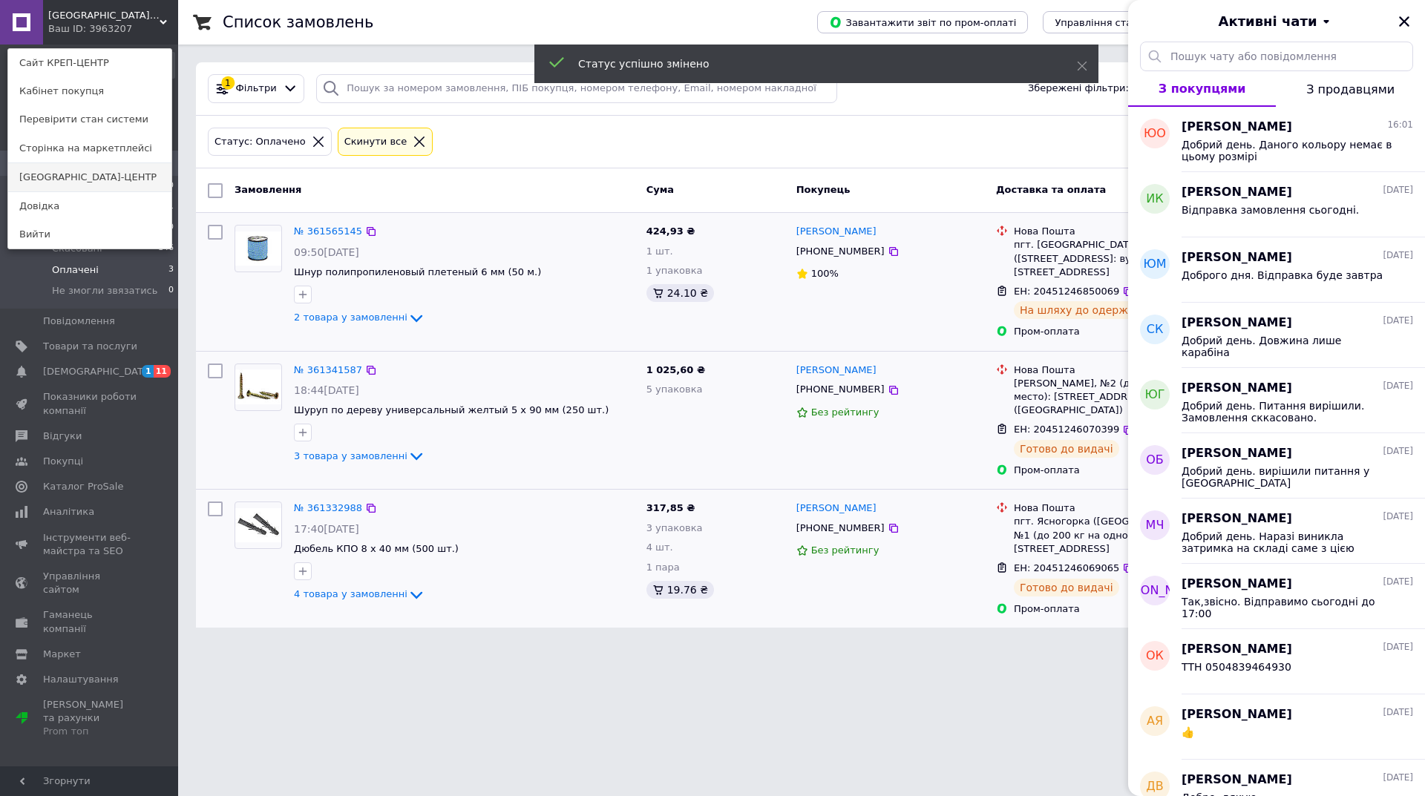
click at [88, 171] on link "[GEOGRAPHIC_DATA]-ЦЕНТР" at bounding box center [89, 177] width 163 height 28
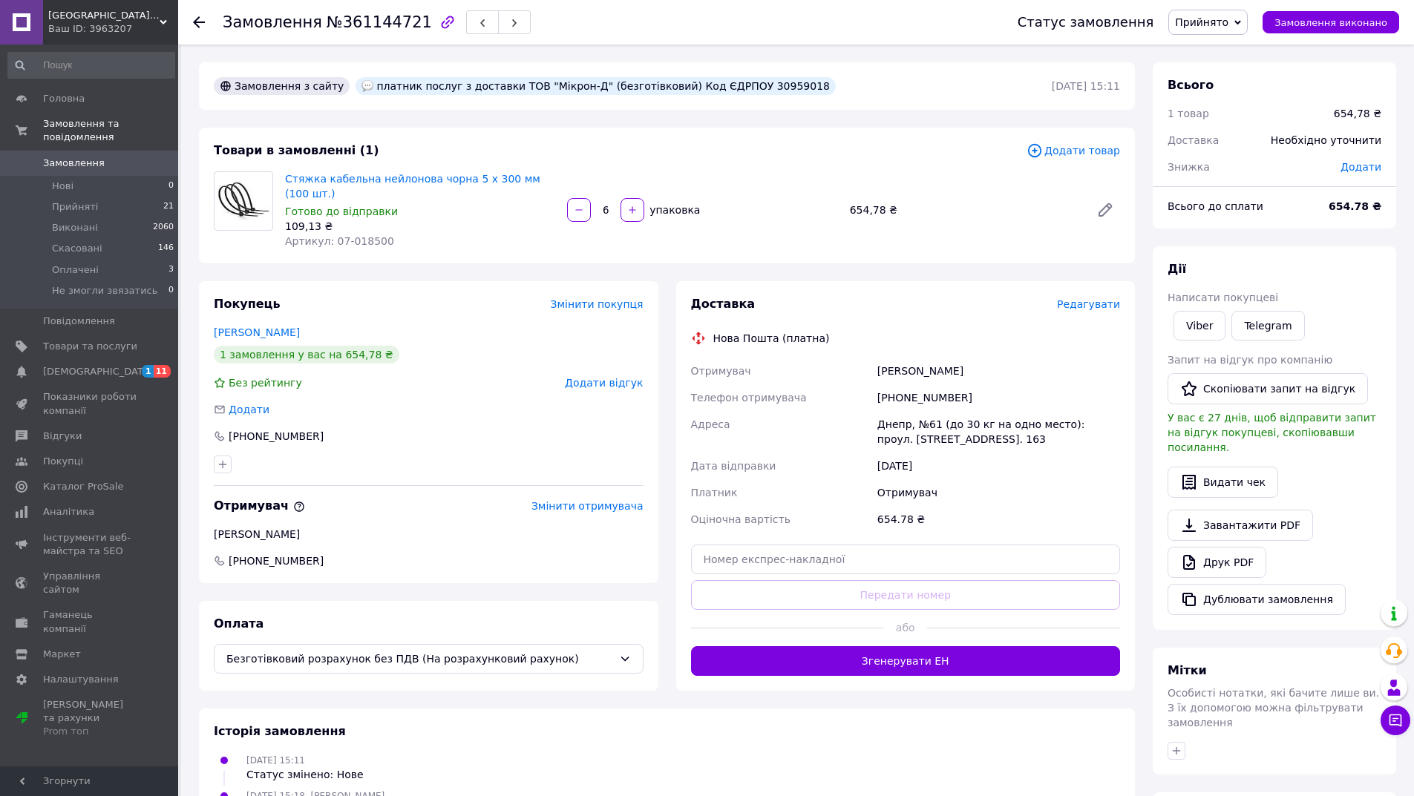
click at [1095, 298] on span "Редагувати" at bounding box center [1088, 304] width 63 height 12
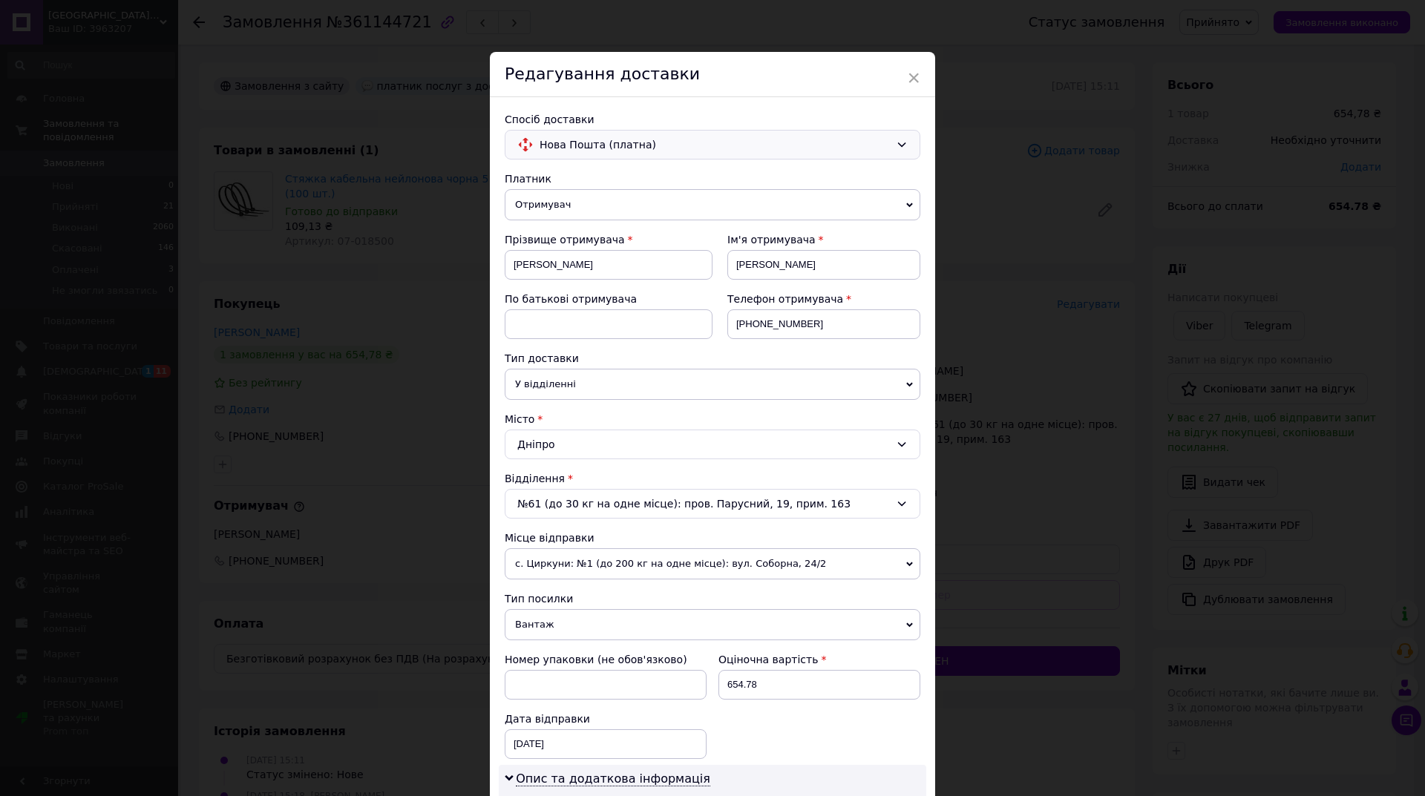
click at [600, 138] on span "Нова Пошта (платна)" at bounding box center [715, 145] width 350 height 16
click at [588, 227] on span "Самовивіз" at bounding box center [724, 233] width 368 height 15
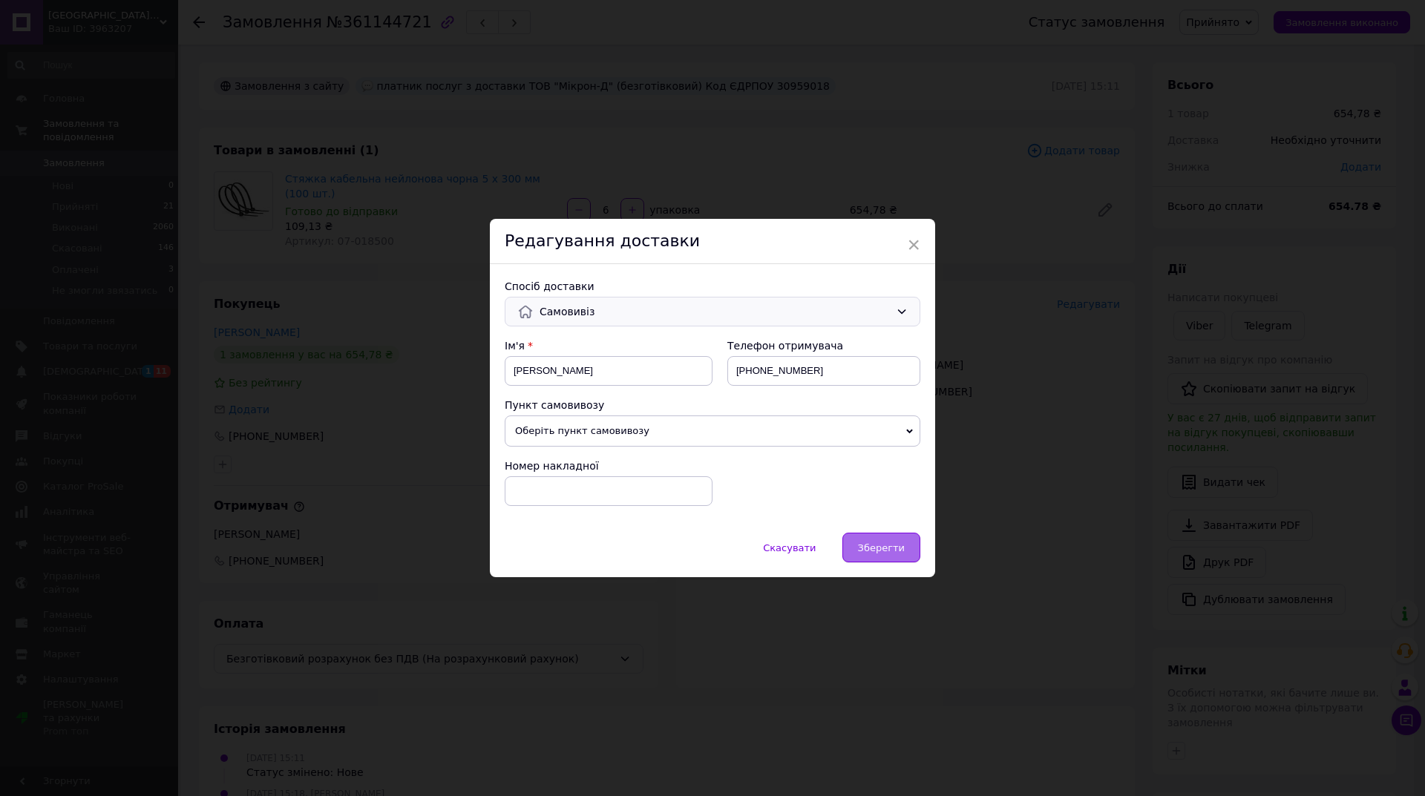
click at [877, 543] on span "Зберегти" at bounding box center [881, 548] width 47 height 11
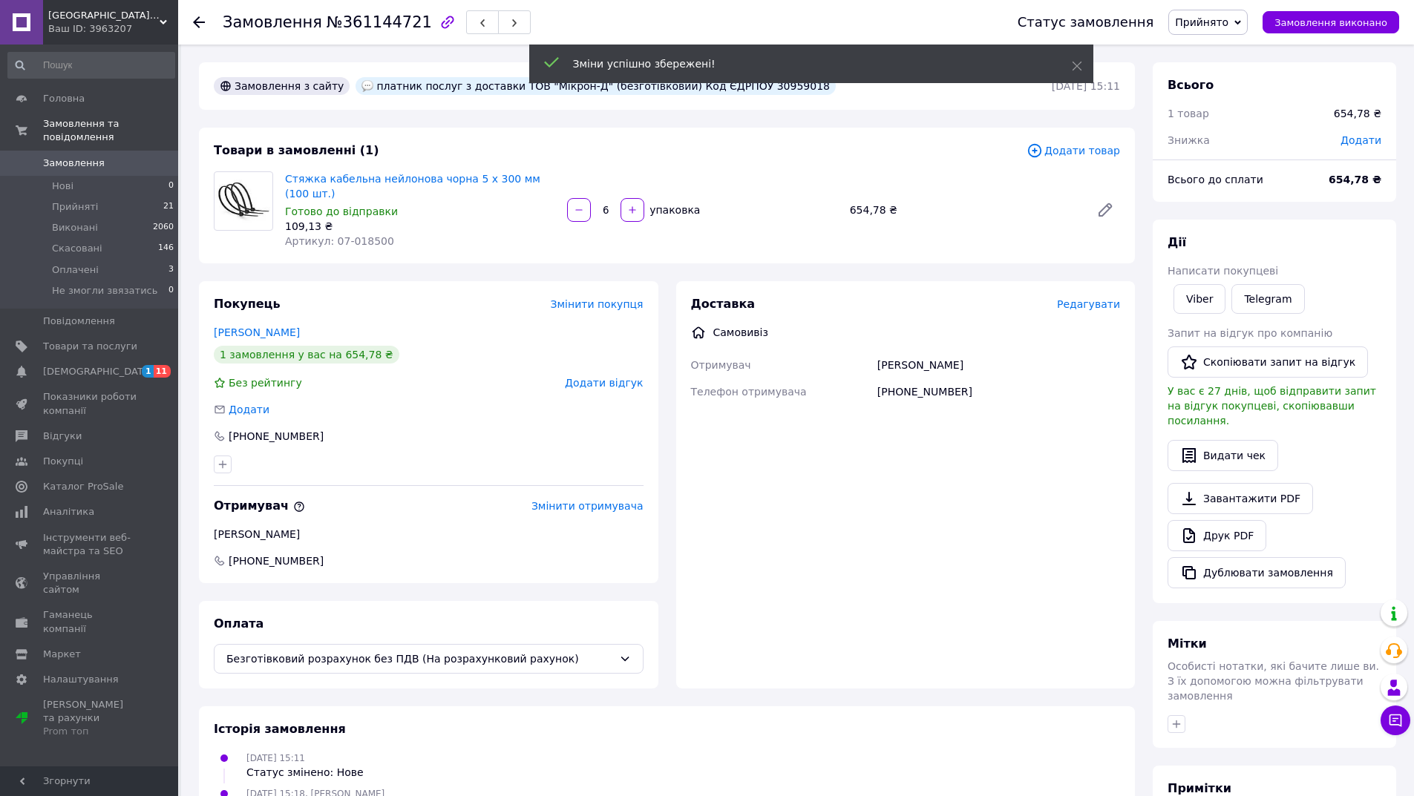
click at [1196, 27] on span "Прийнято" at bounding box center [1201, 22] width 53 height 12
click at [1207, 47] on li "Виконано" at bounding box center [1229, 52] width 120 height 22
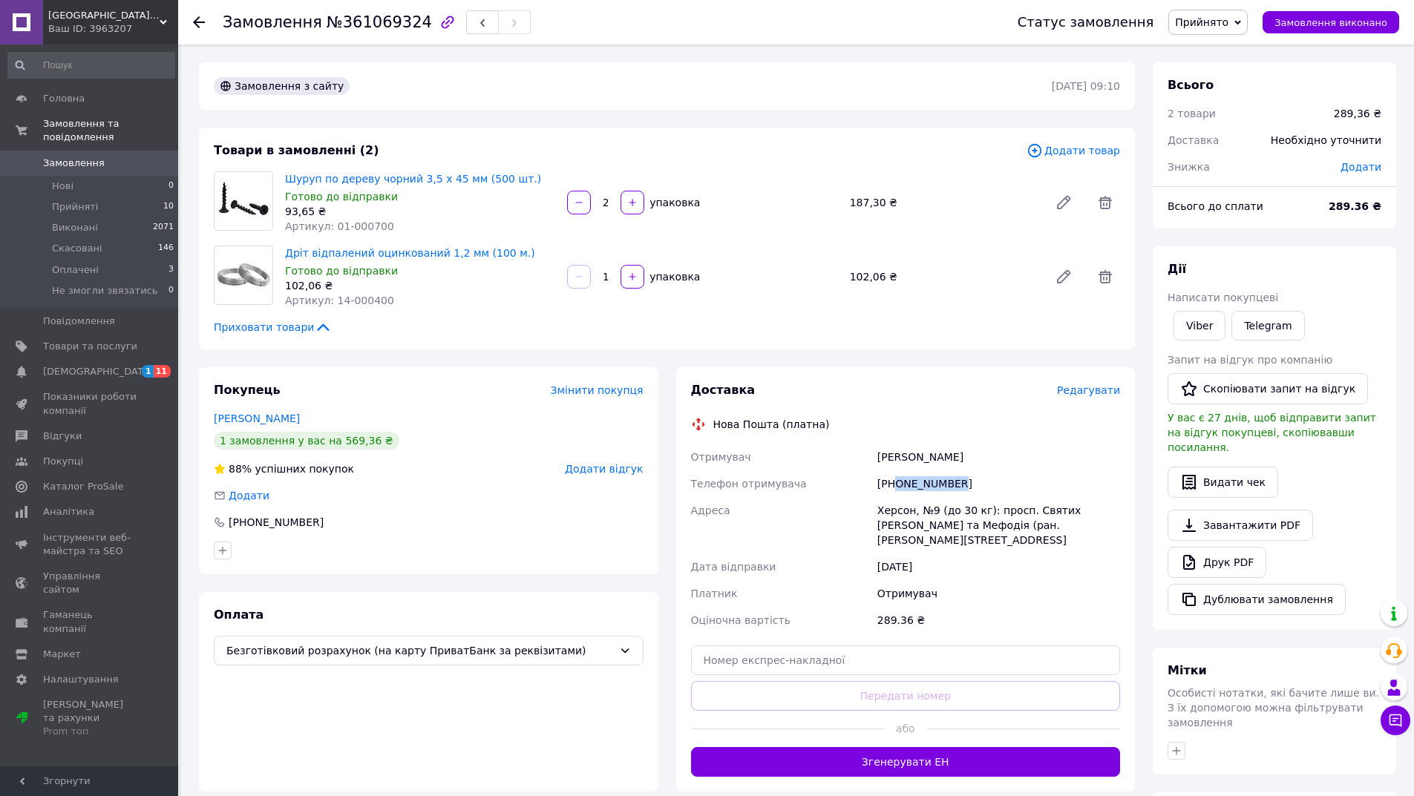
drag, startPoint x: 963, startPoint y: 481, endPoint x: 896, endPoint y: 481, distance: 66.8
click at [896, 481] on div "+380970578419" at bounding box center [998, 484] width 249 height 27
copy div "0970578419"
click at [1223, 26] on span "Прийнято" at bounding box center [1201, 22] width 53 height 12
click at [1216, 68] on li "Скасовано" at bounding box center [1229, 74] width 120 height 22
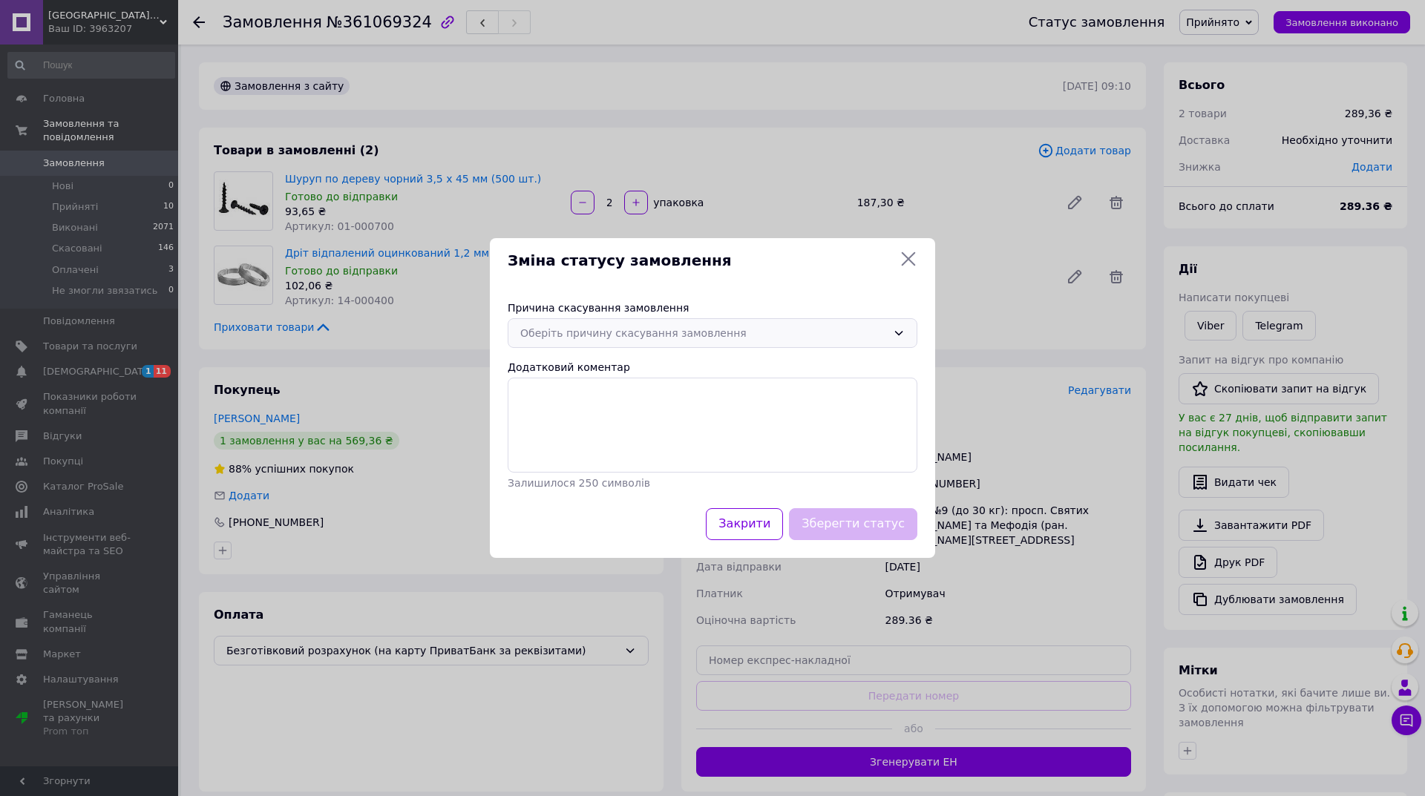
click at [620, 327] on div "Оберіть причину скасування замовлення" at bounding box center [703, 333] width 367 height 16
click at [563, 452] on li "На прохання покупця" at bounding box center [712, 450] width 408 height 28
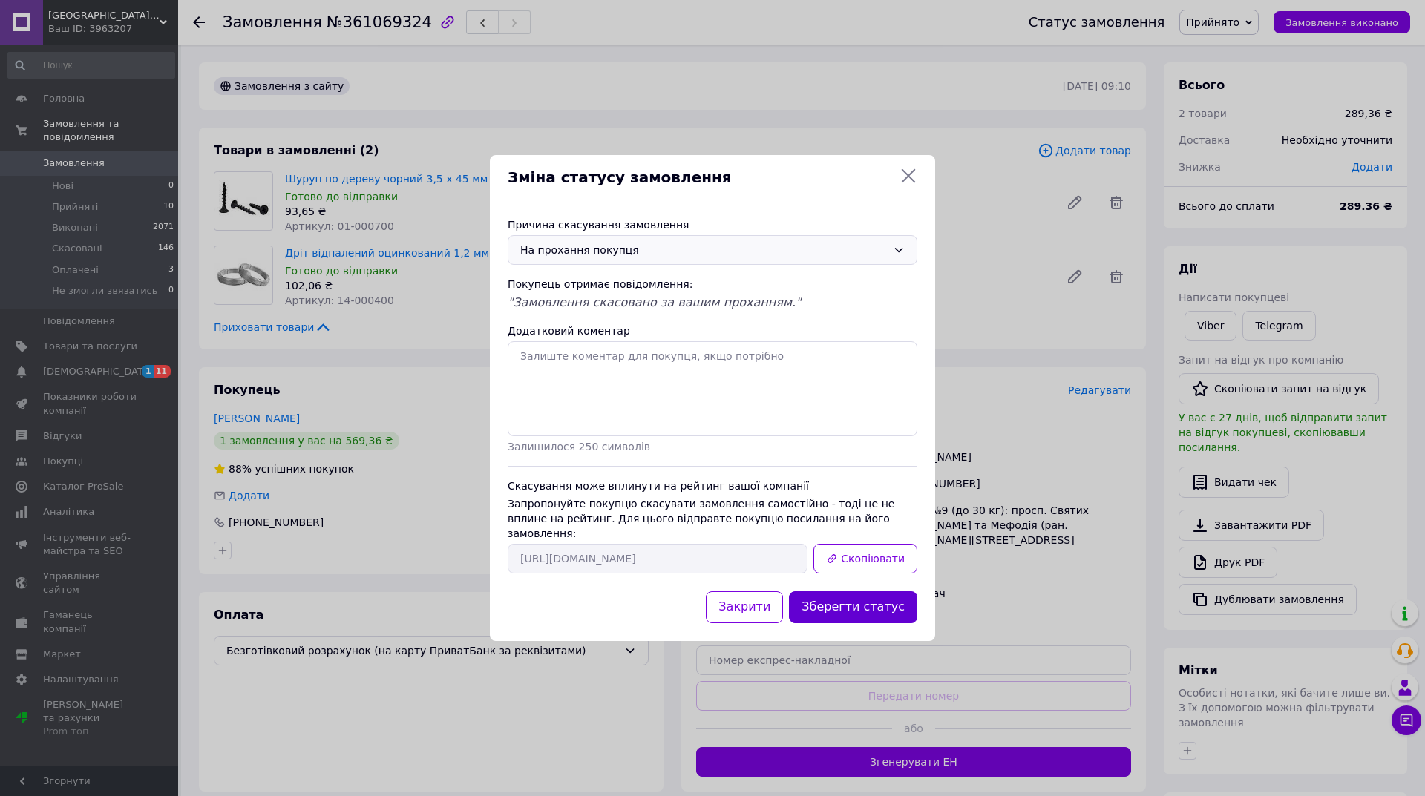
click at [852, 597] on button "Зберегти статус" at bounding box center [853, 607] width 128 height 32
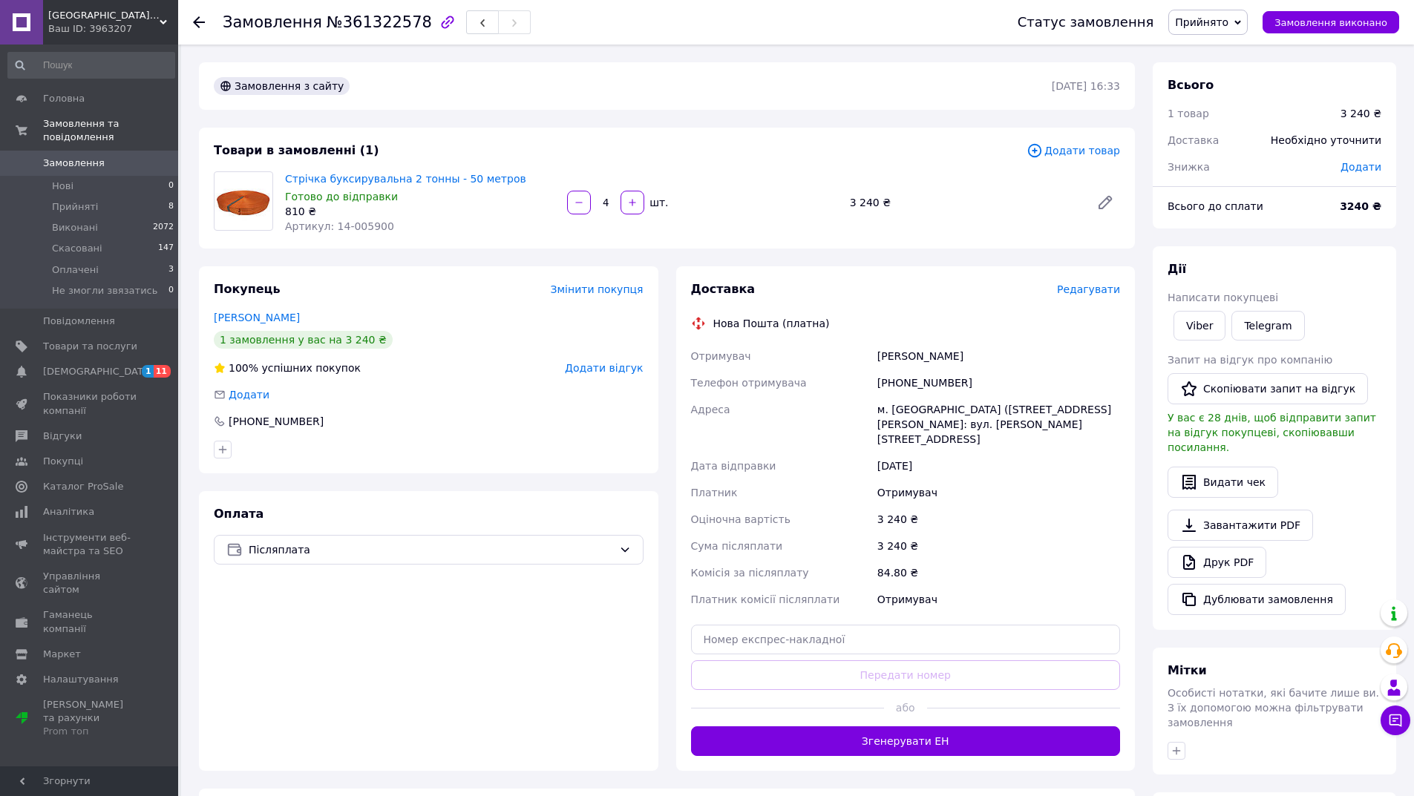
click at [1219, 30] on span "Прийнято" at bounding box center [1207, 22] width 79 height 25
click at [1214, 119] on li "Не змогли звязатись" at bounding box center [1229, 119] width 120 height 22
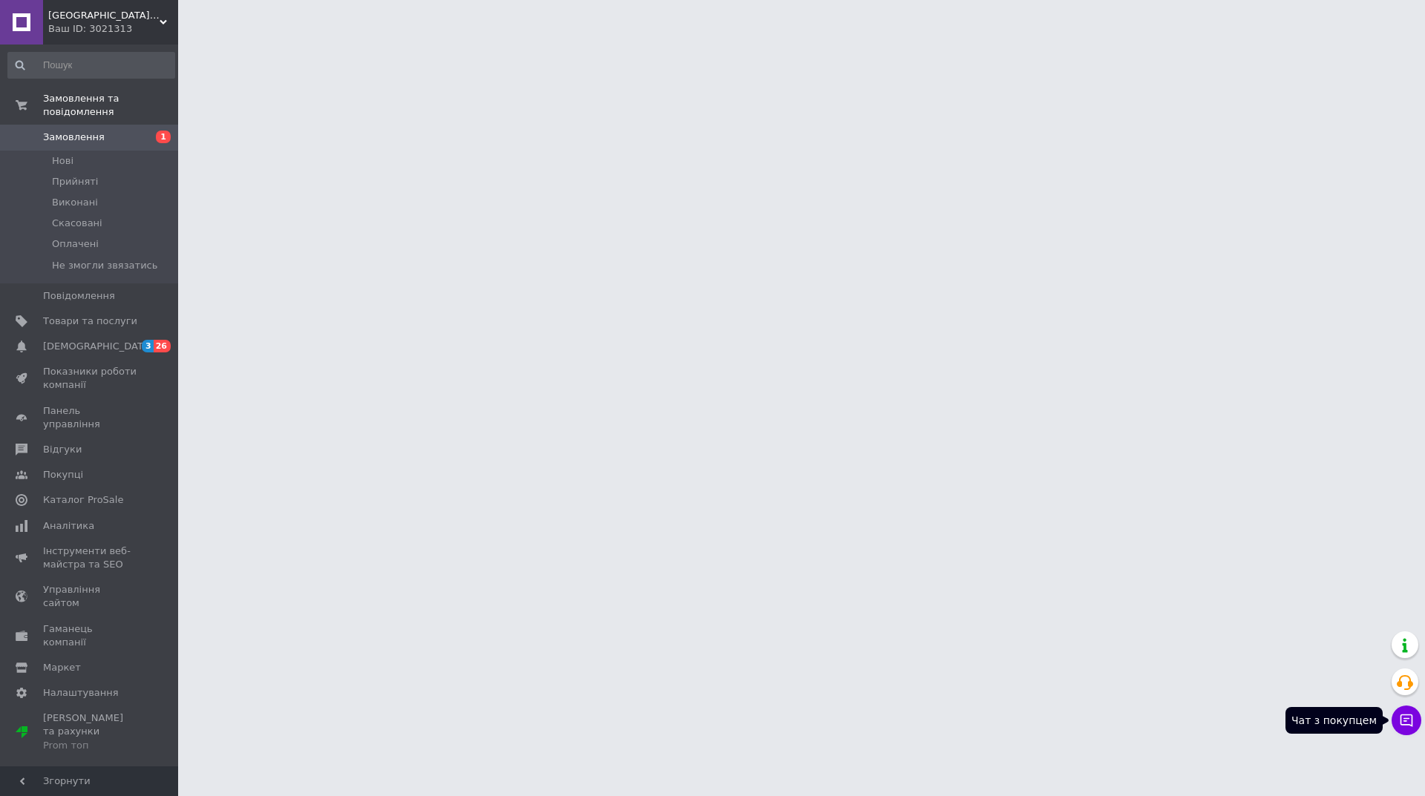
click at [1406, 720] on icon at bounding box center [1406, 720] width 15 height 15
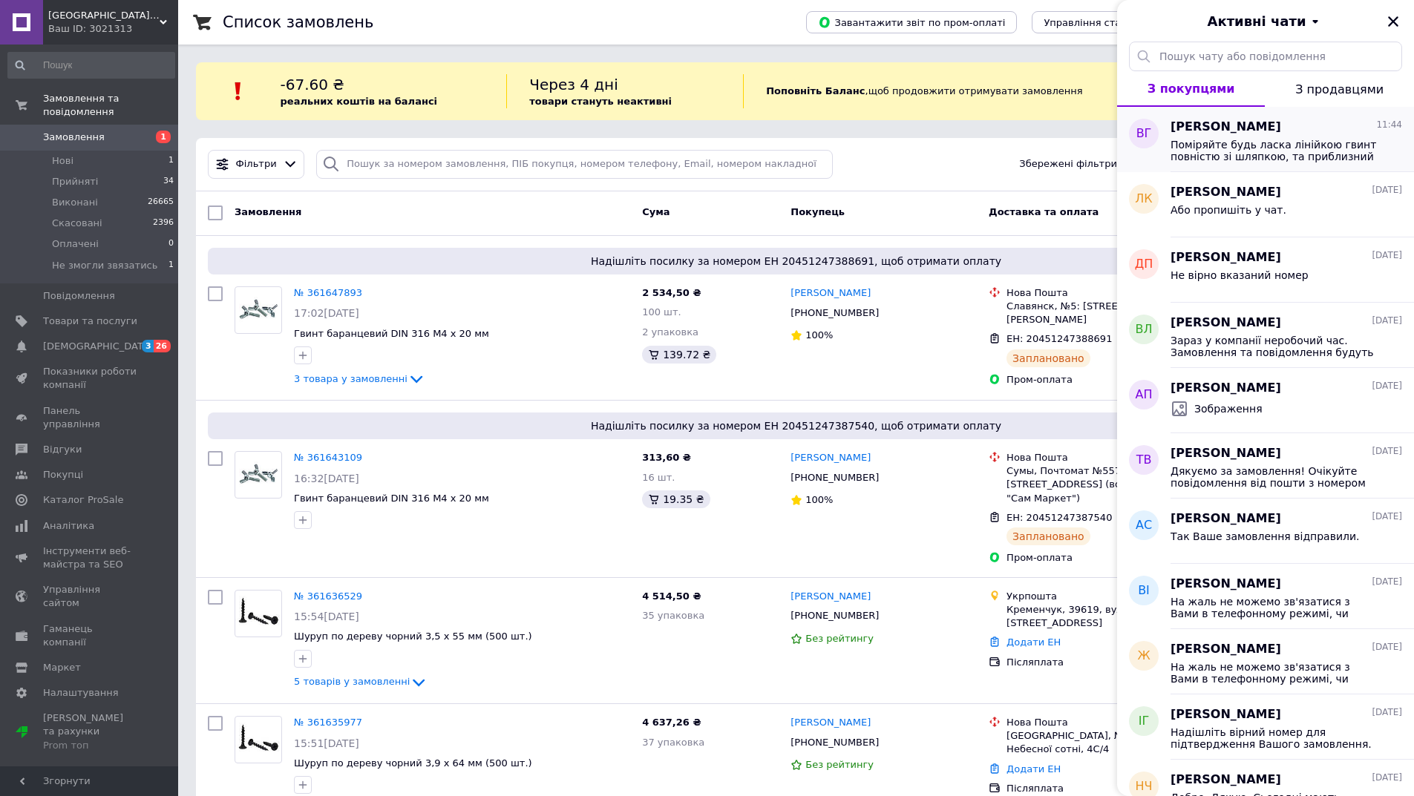
click at [1309, 144] on span "Поміряйте будь ласка лінійкою гвинт повністю зі шляпкою, та приблизний діаметр …" at bounding box center [1275, 151] width 211 height 24
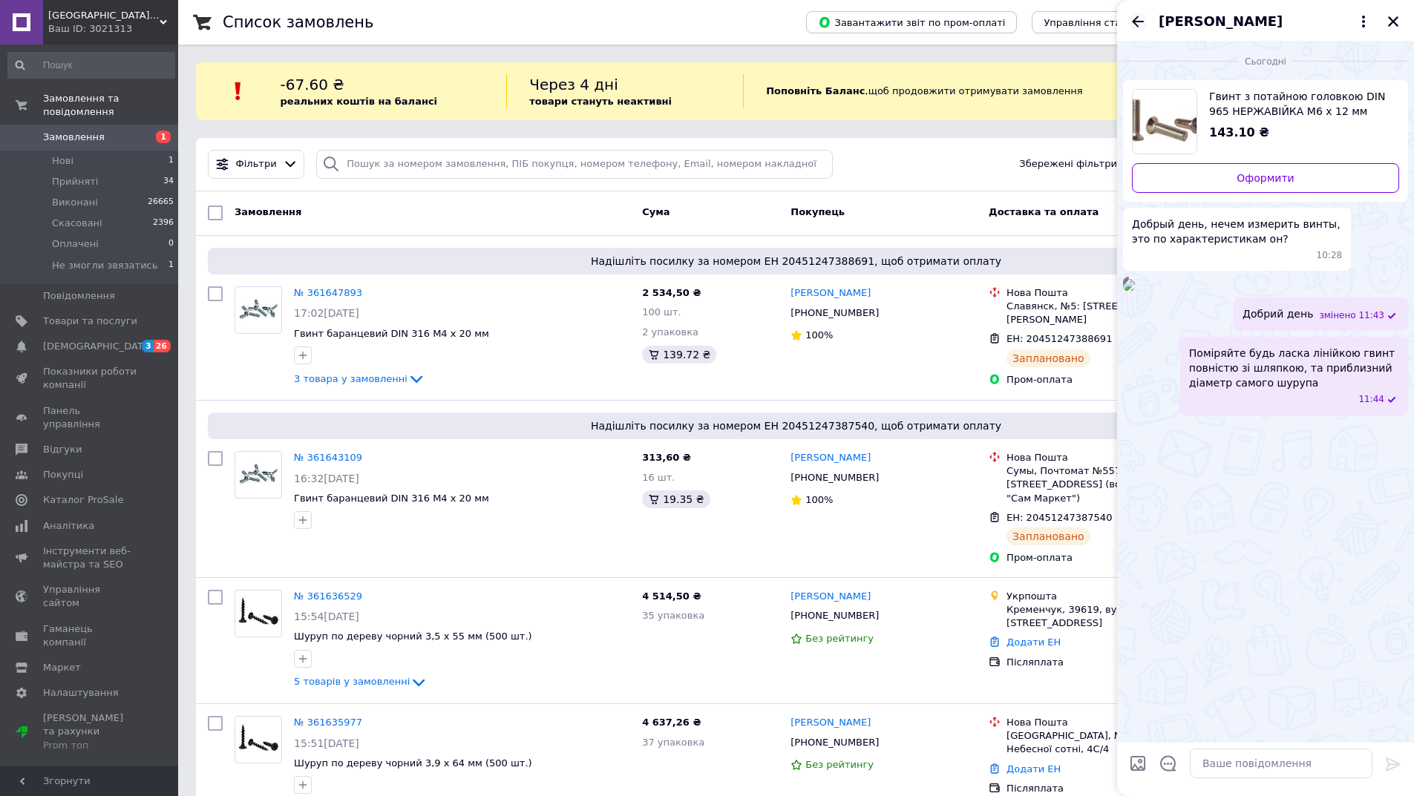
click at [1141, 22] on icon "Назад" at bounding box center [1138, 22] width 18 height 18
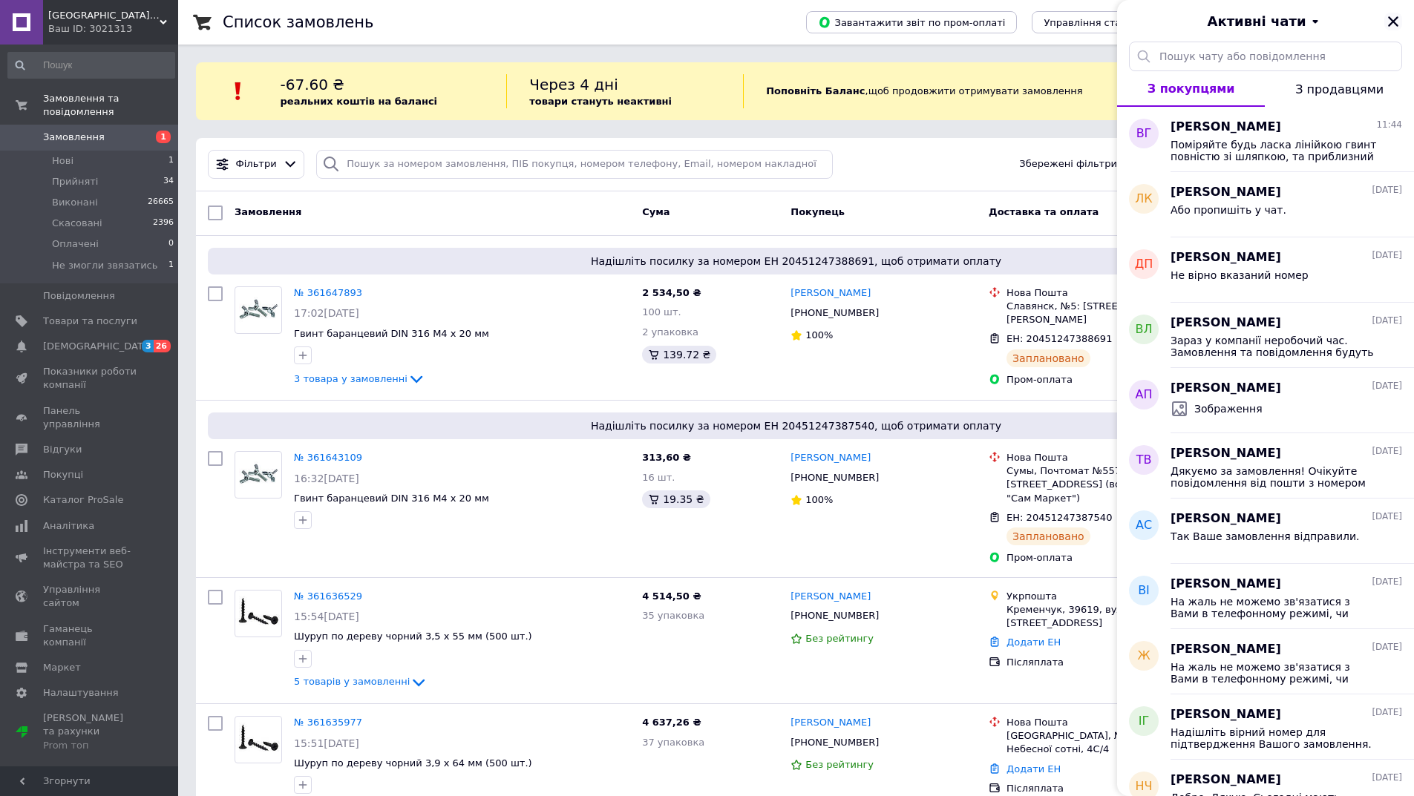
click at [1389, 20] on icon "Закрити" at bounding box center [1392, 21] width 13 height 13
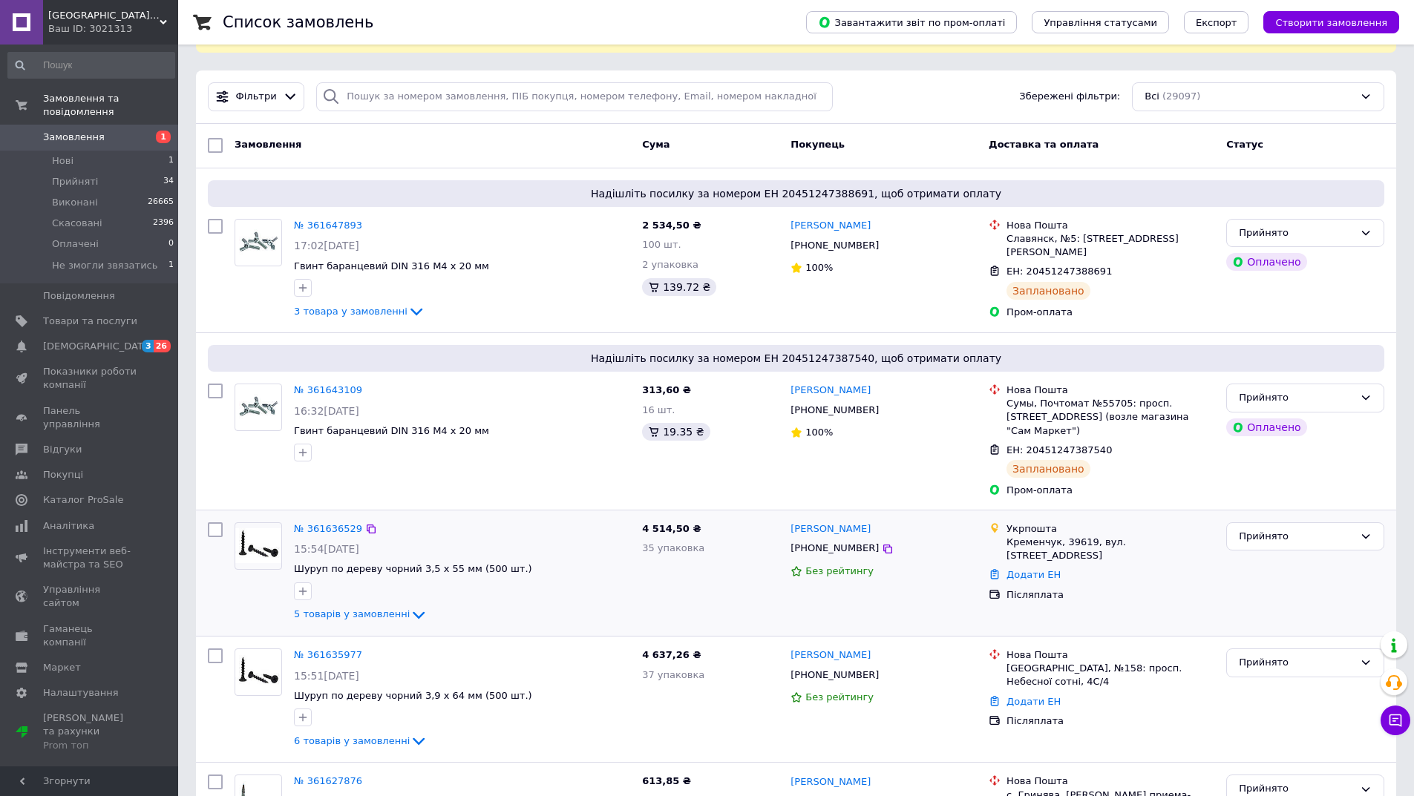
scroll to position [148, 0]
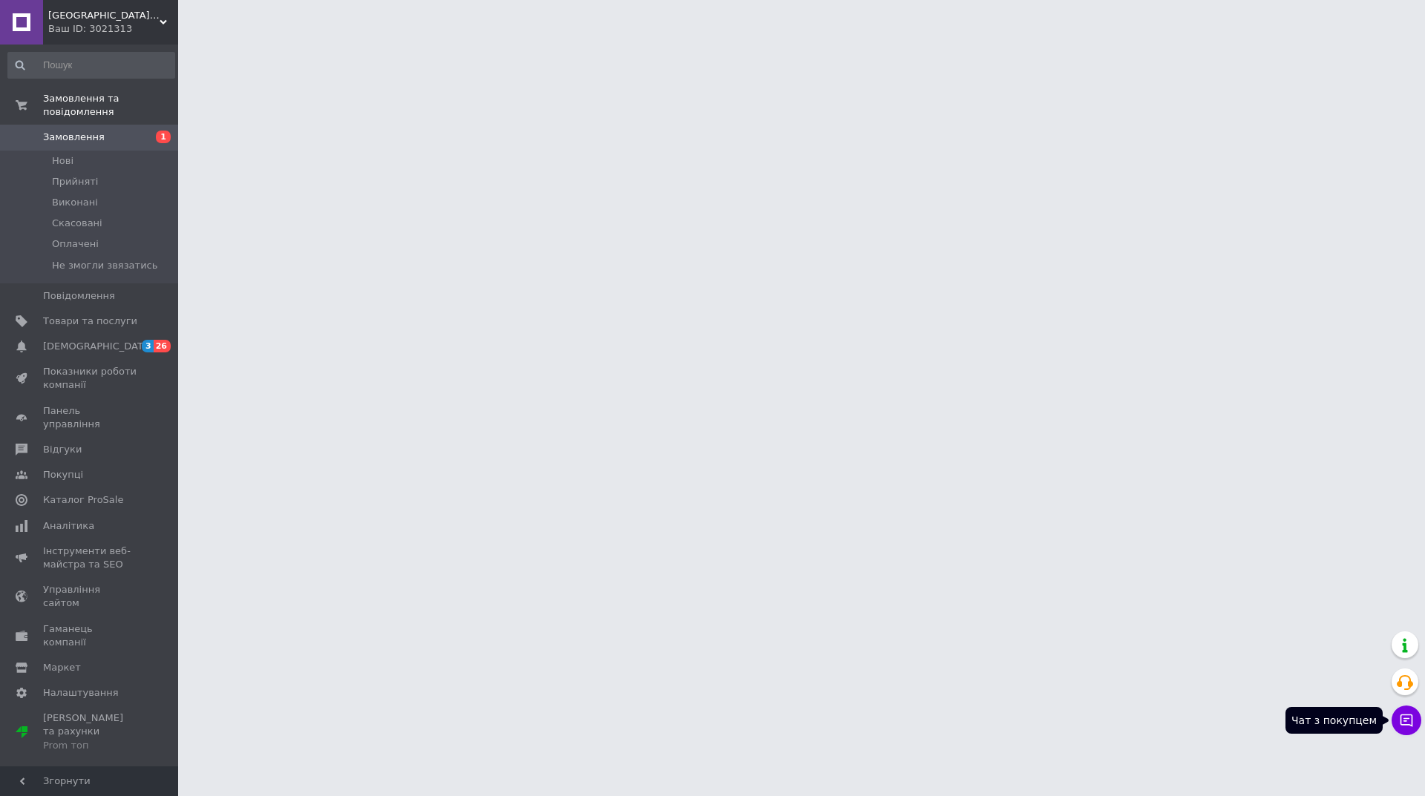
click at [1399, 726] on icon at bounding box center [1406, 720] width 15 height 15
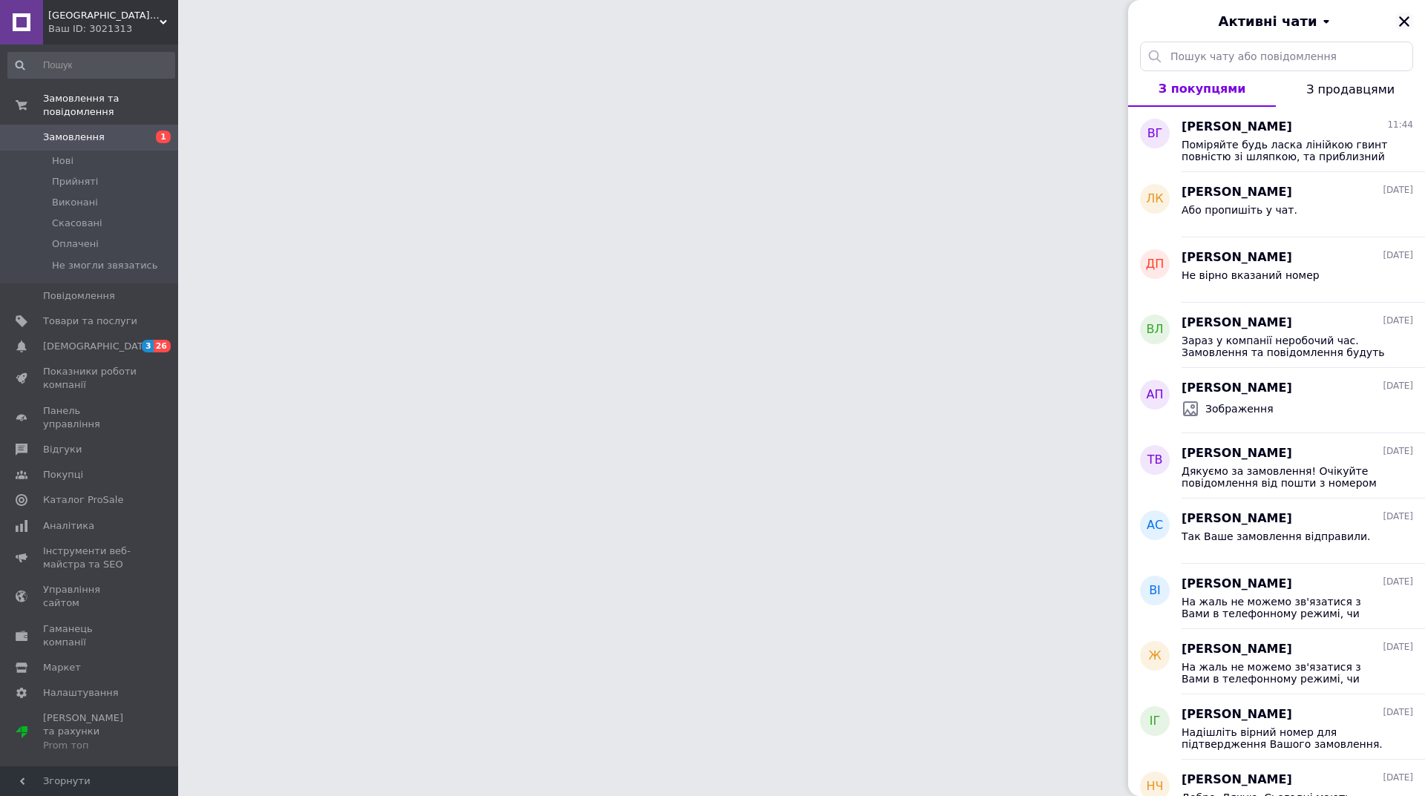
click at [1405, 15] on icon "Закрити" at bounding box center [1403, 21] width 13 height 13
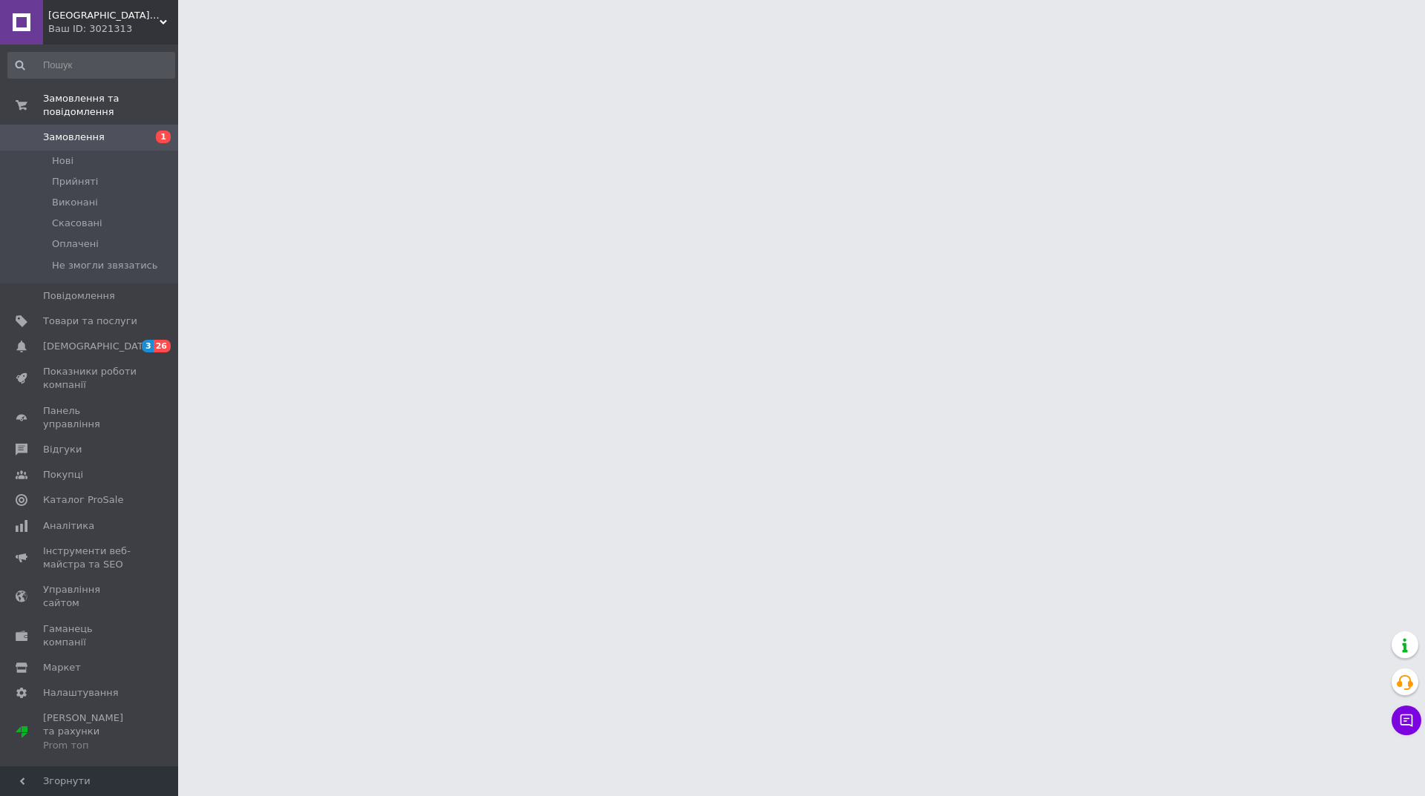
click at [89, 22] on span "[GEOGRAPHIC_DATA]-ЦЕНТР" at bounding box center [103, 15] width 111 height 13
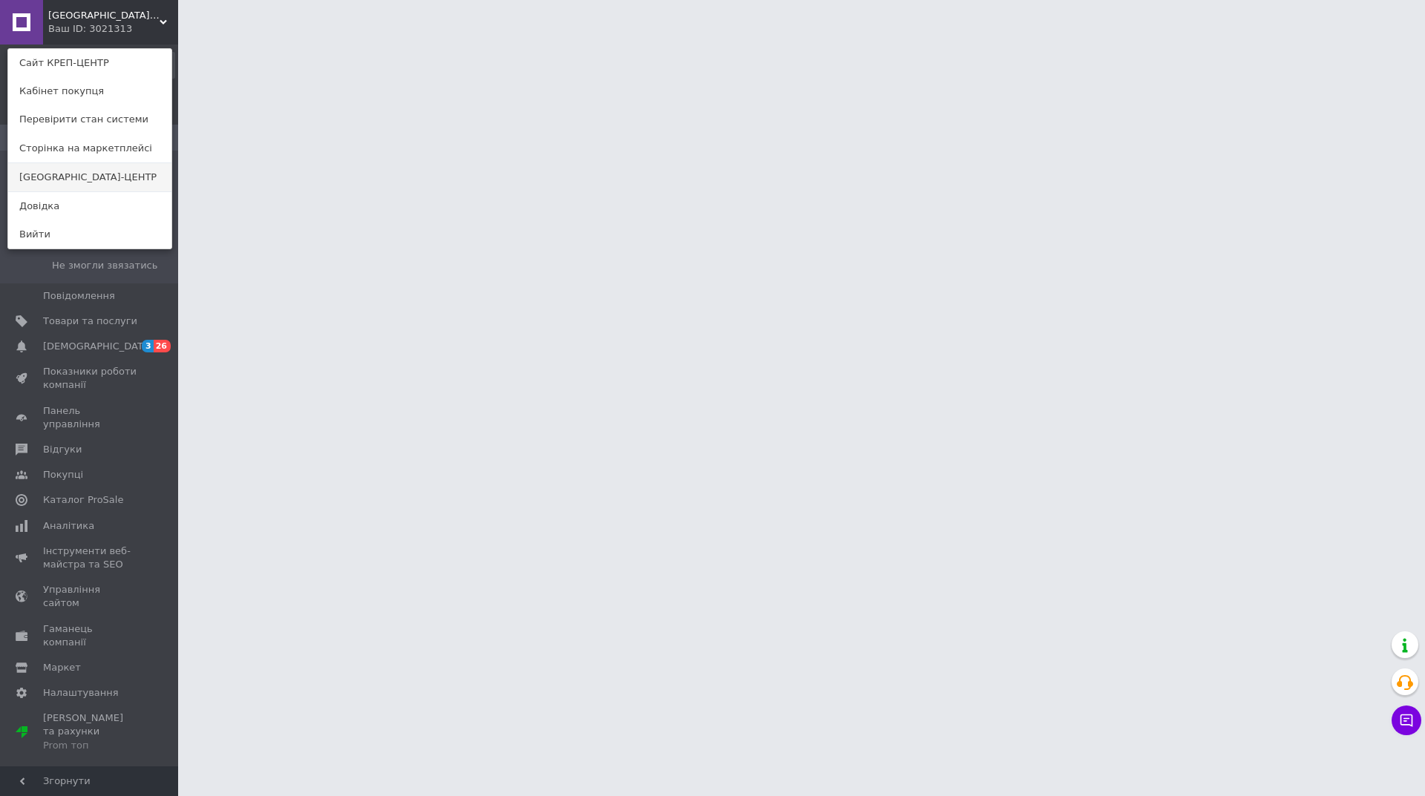
click at [111, 183] on link "[GEOGRAPHIC_DATA]-ЦЕНТР" at bounding box center [89, 177] width 163 height 28
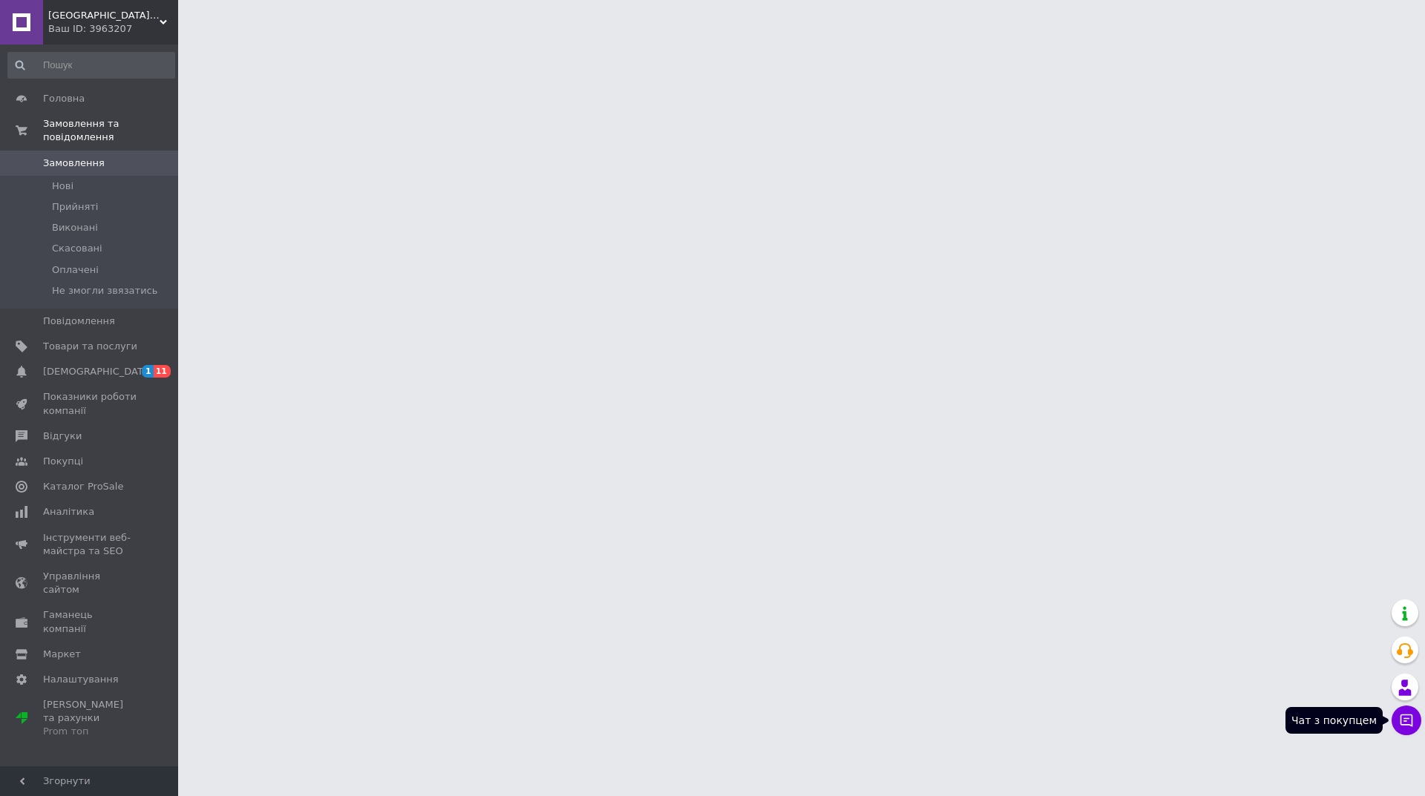
click at [1412, 720] on icon at bounding box center [1406, 721] width 13 height 13
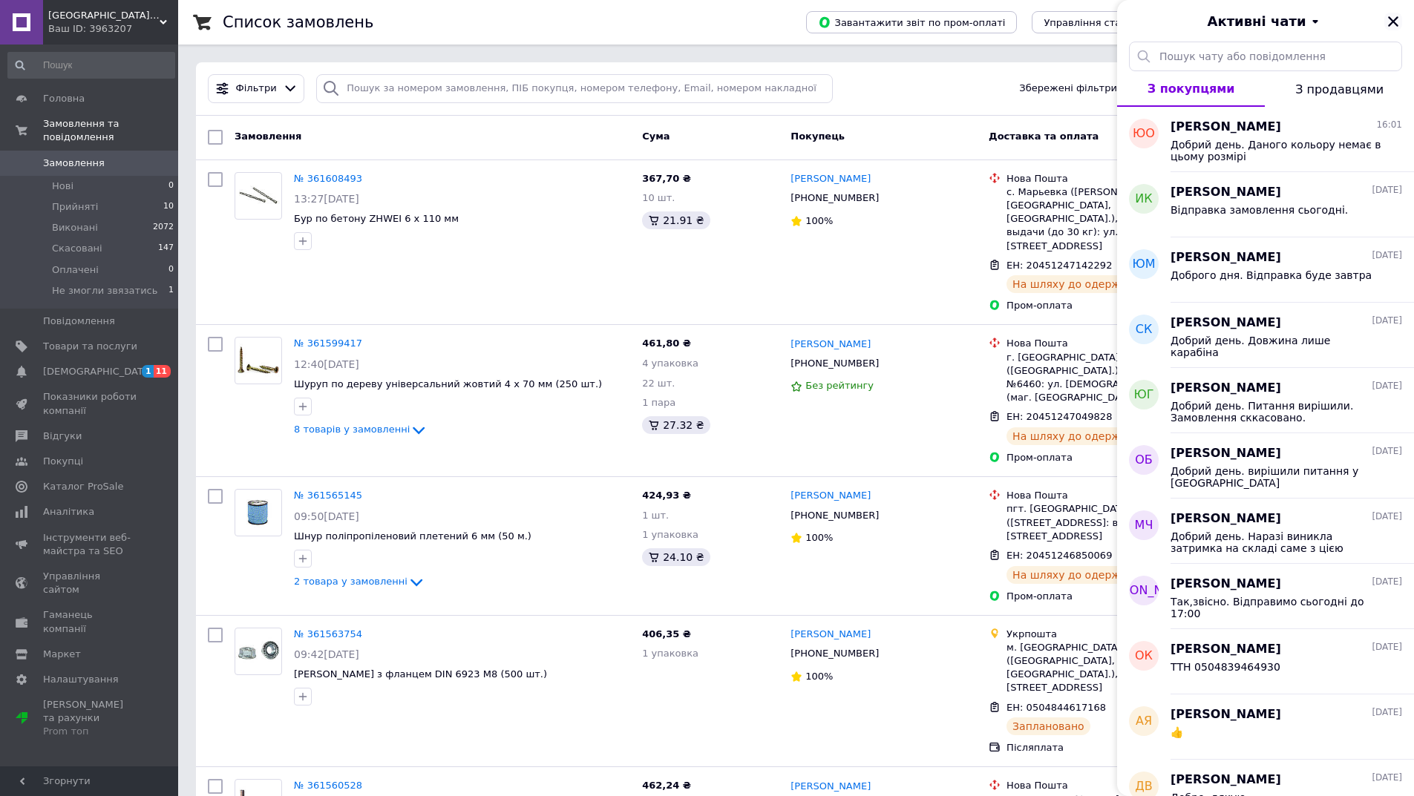
click at [1389, 19] on icon "Закрити" at bounding box center [1393, 21] width 10 height 10
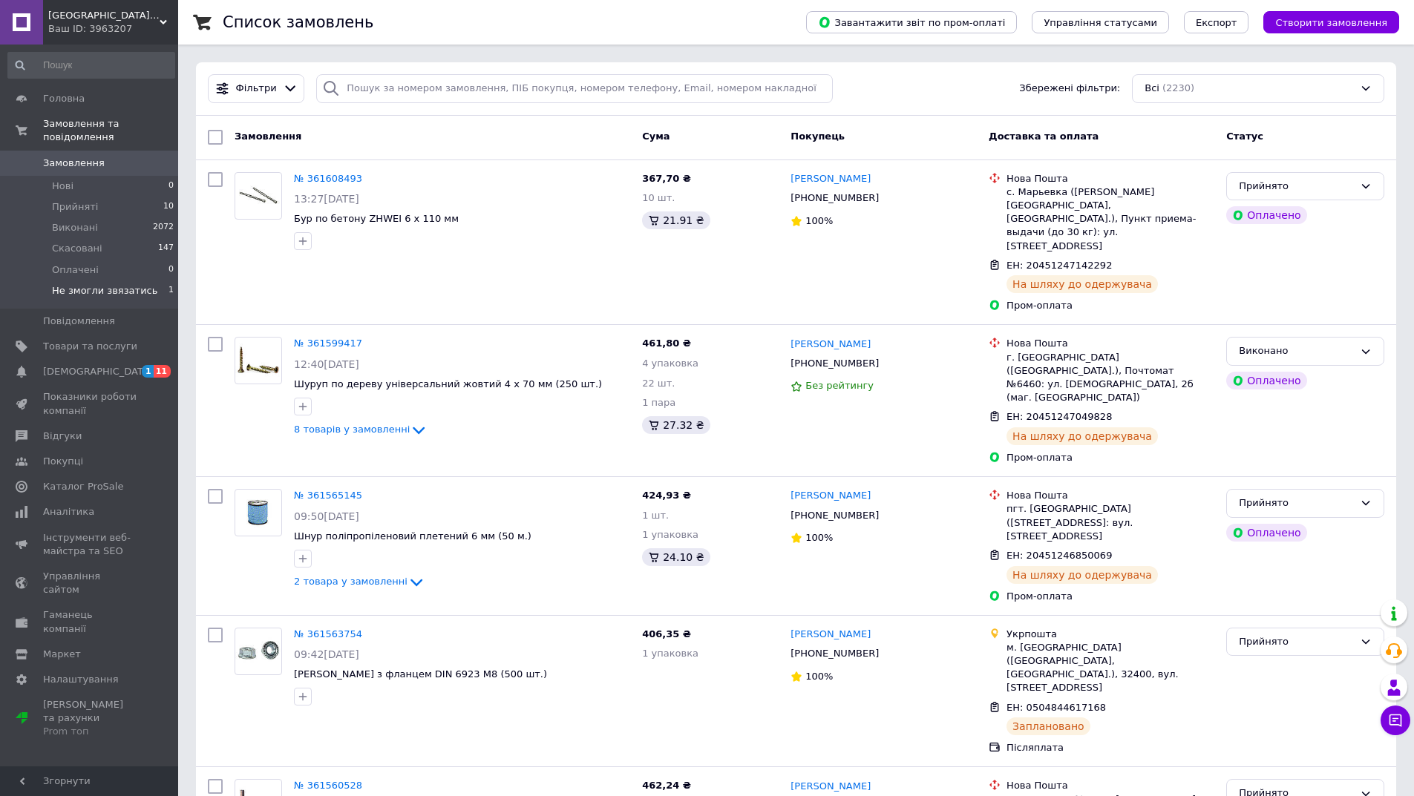
click at [95, 284] on span "Не змогли звязатись" at bounding box center [104, 290] width 105 height 13
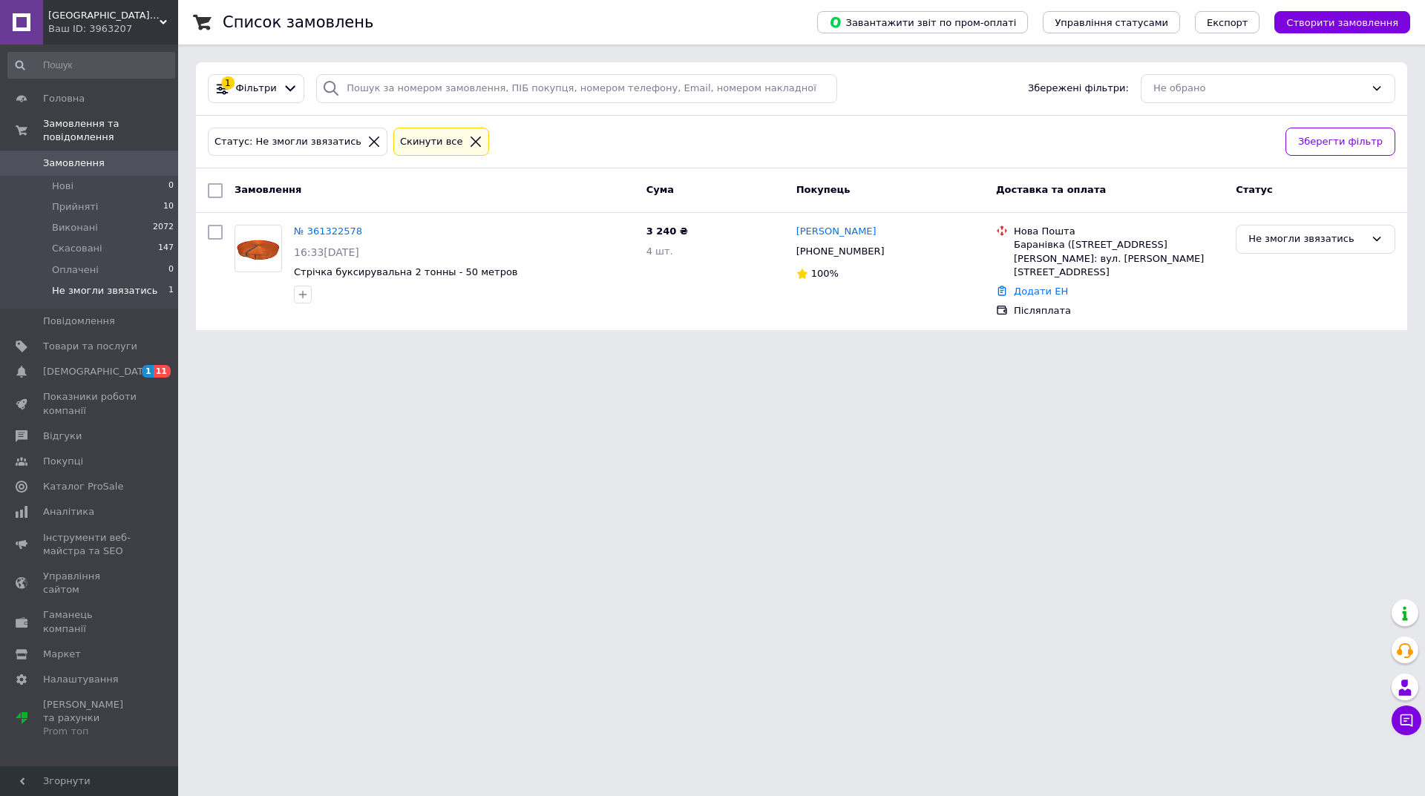
click at [1406, 716] on icon at bounding box center [1406, 720] width 15 height 15
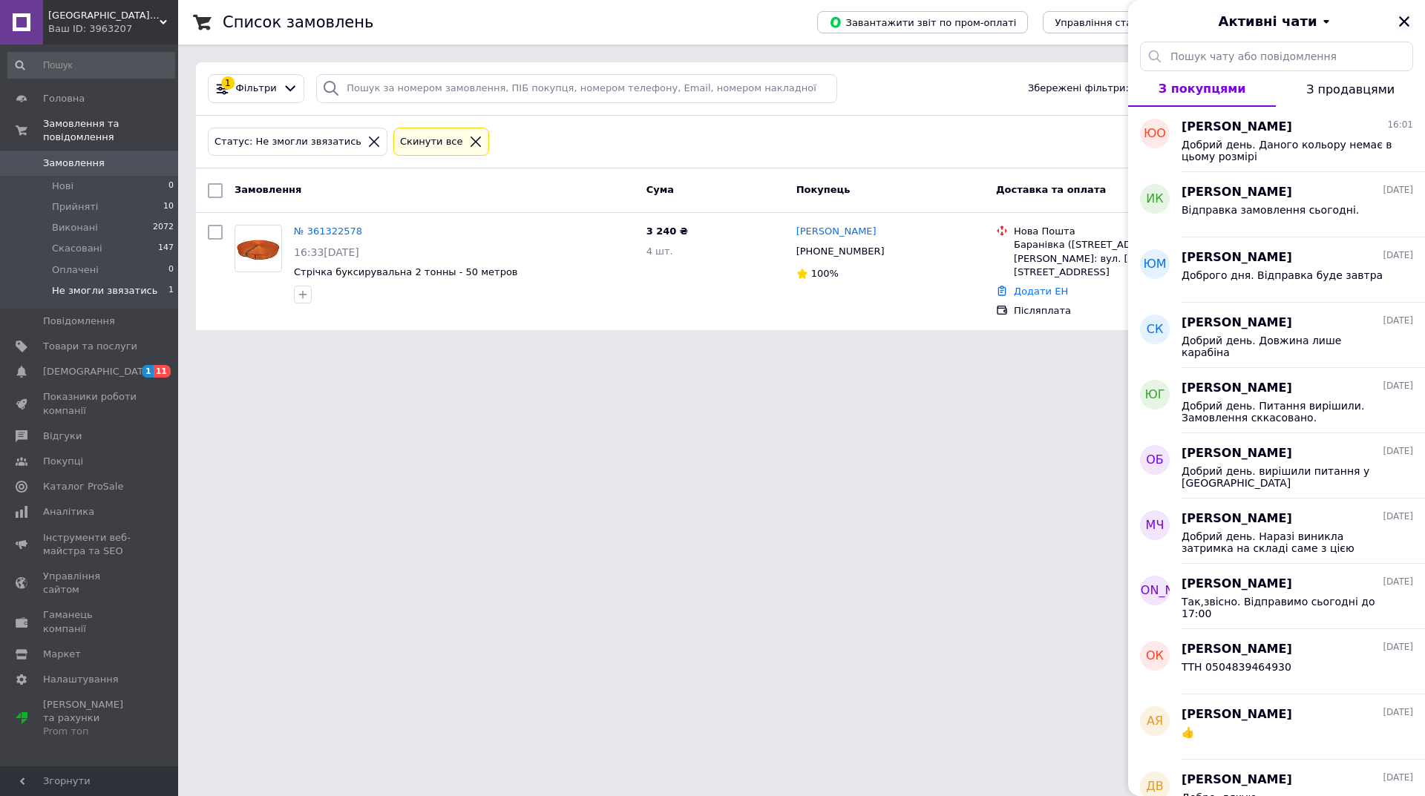
click at [1408, 19] on icon "Закрити" at bounding box center [1403, 21] width 13 height 13
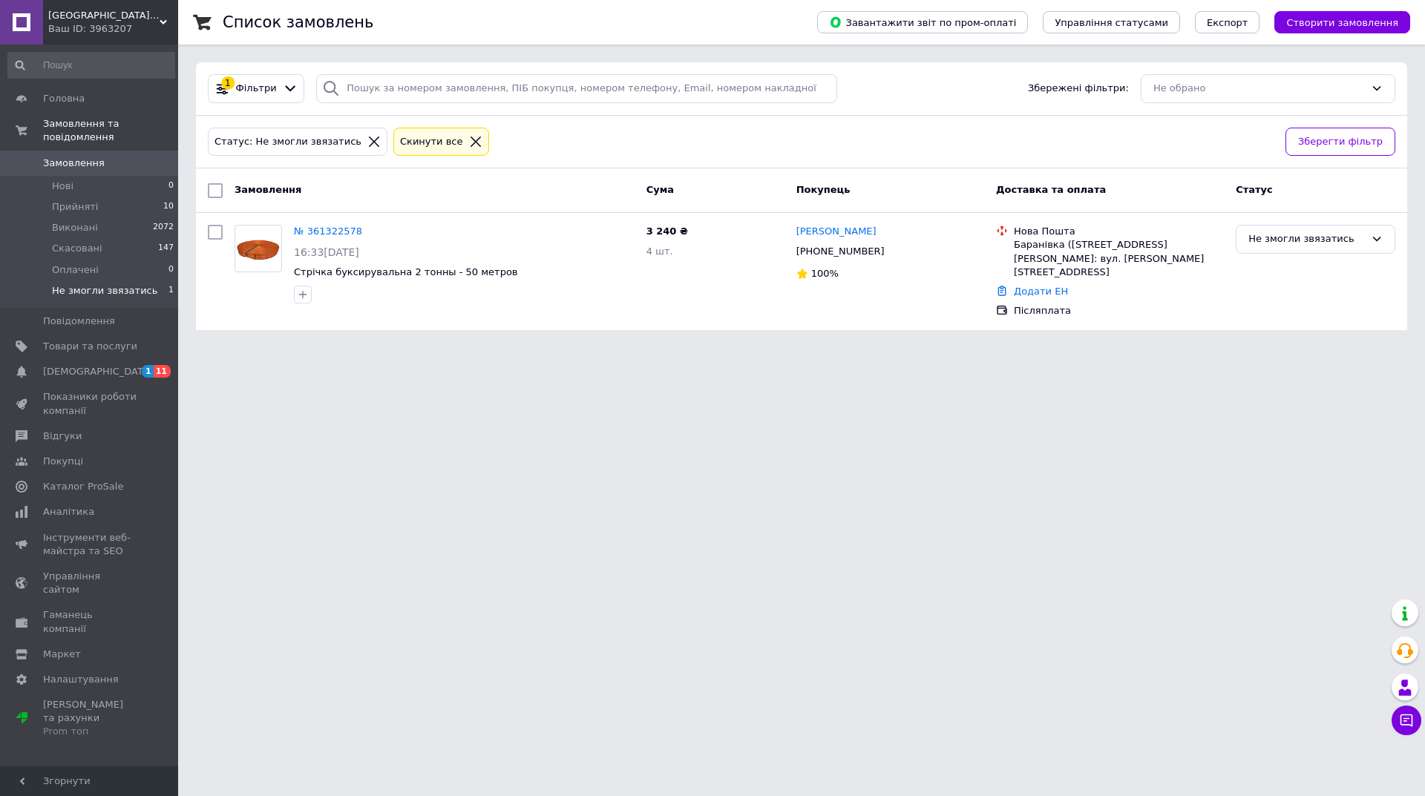
click at [632, 348] on html "КРЕП-ЦЕНТР Ваш ID: 3963207 Сайт КРЕП-ЦЕНТР Кабінет покупця Перевірити стан сист…" at bounding box center [712, 174] width 1425 height 348
click at [1414, 723] on button "Чат з покупцем" at bounding box center [1407, 721] width 30 height 30
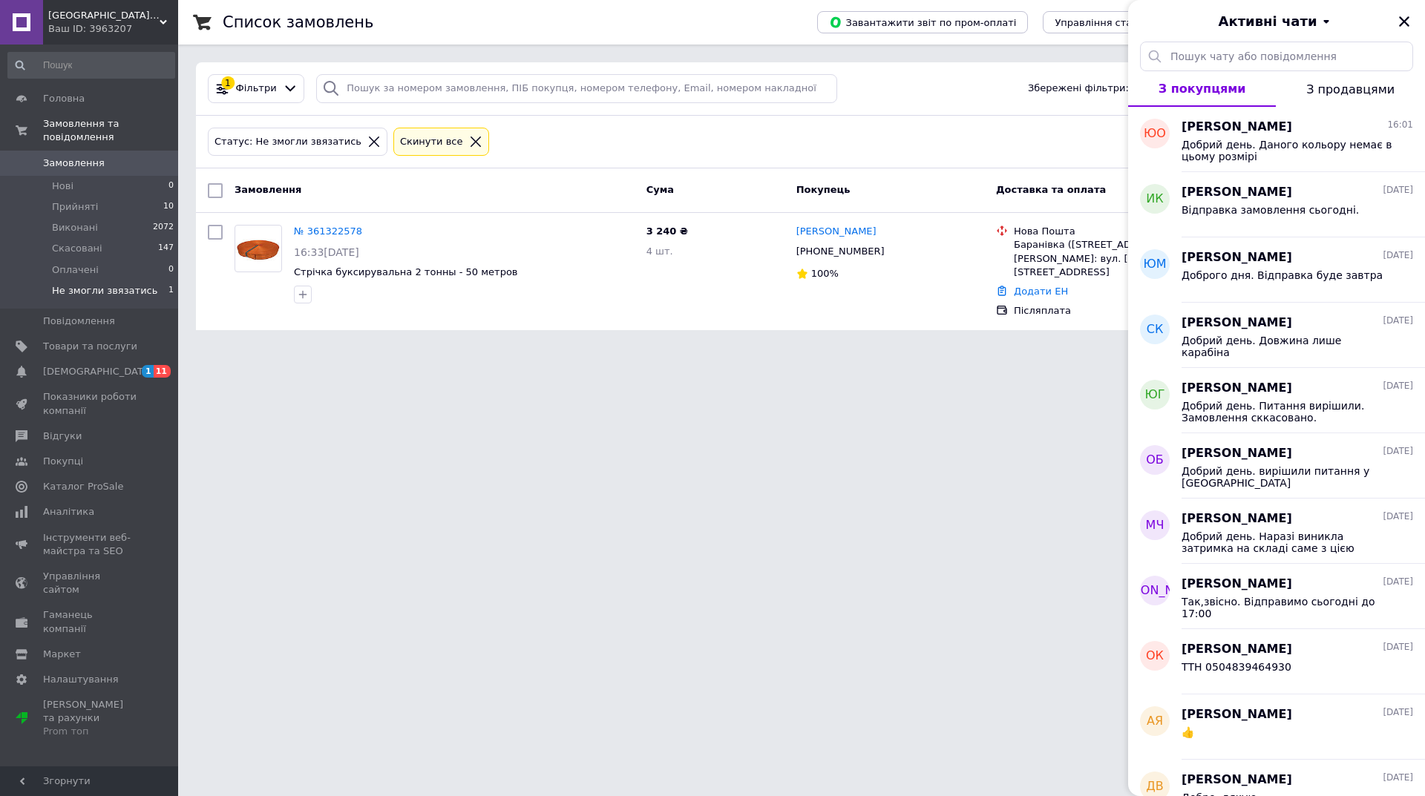
click at [74, 25] on div "Ваш ID: 3963207" at bounding box center [113, 28] width 130 height 13
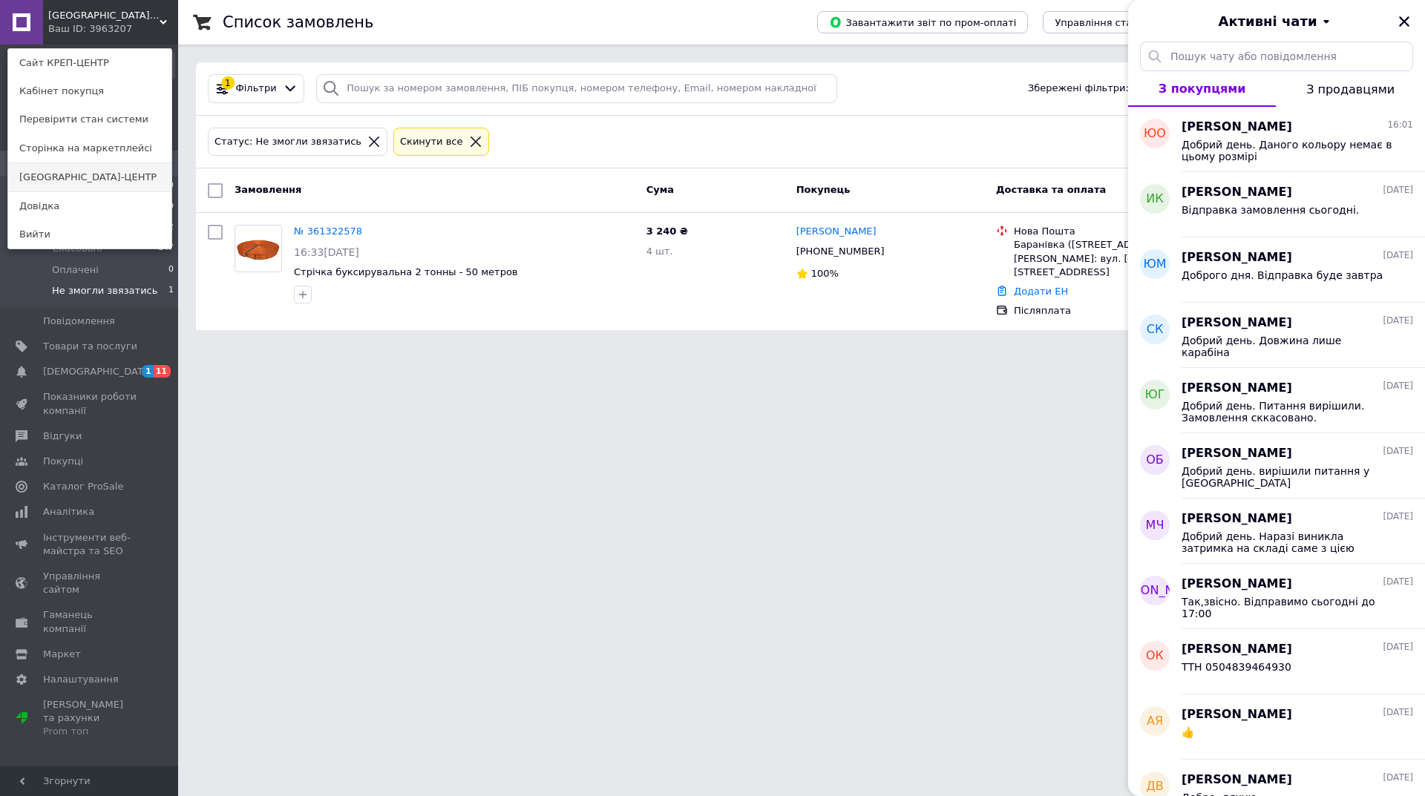
click at [134, 172] on link "[GEOGRAPHIC_DATA]-ЦЕНТР" at bounding box center [89, 177] width 163 height 28
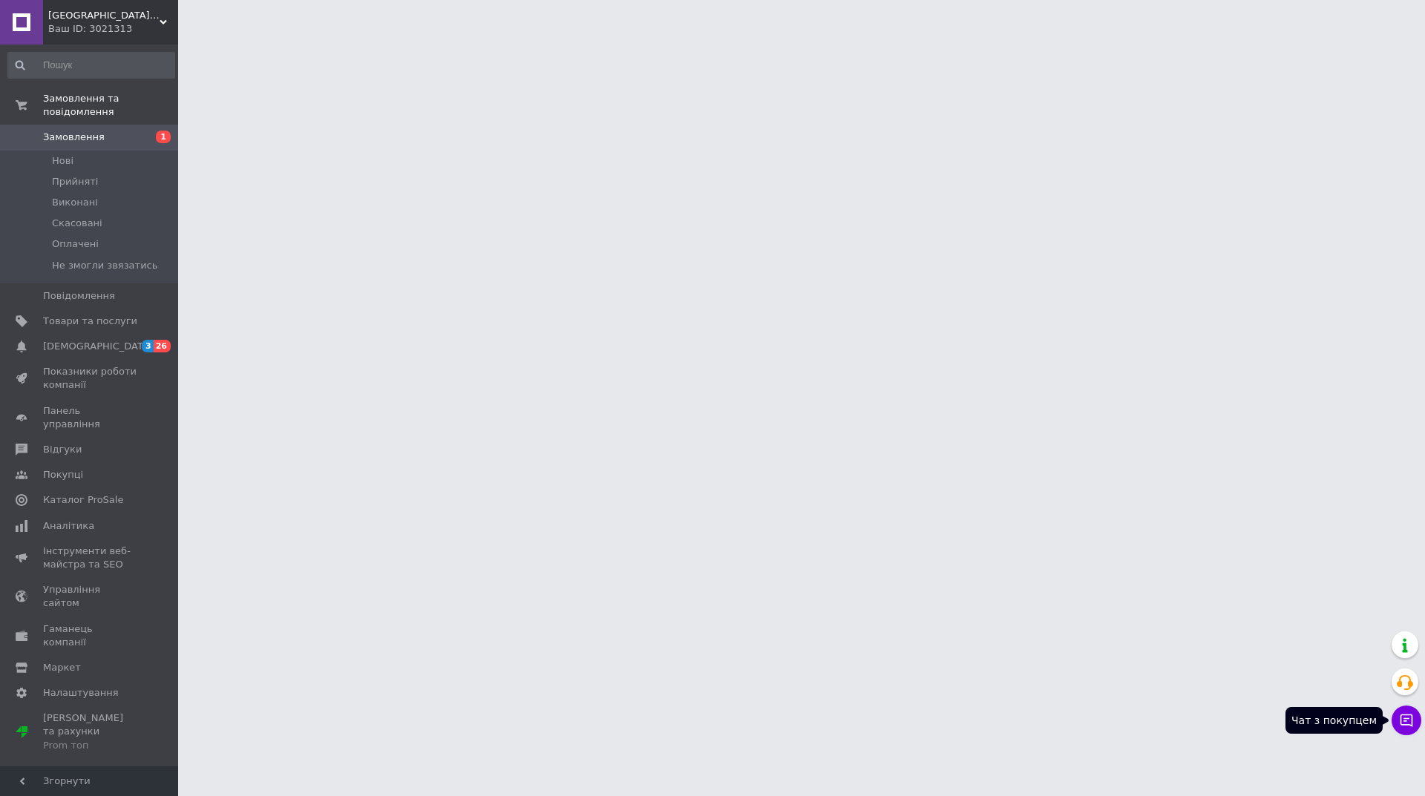
click at [1407, 715] on icon at bounding box center [1406, 720] width 15 height 15
